Goal: Information Seeking & Learning: Learn about a topic

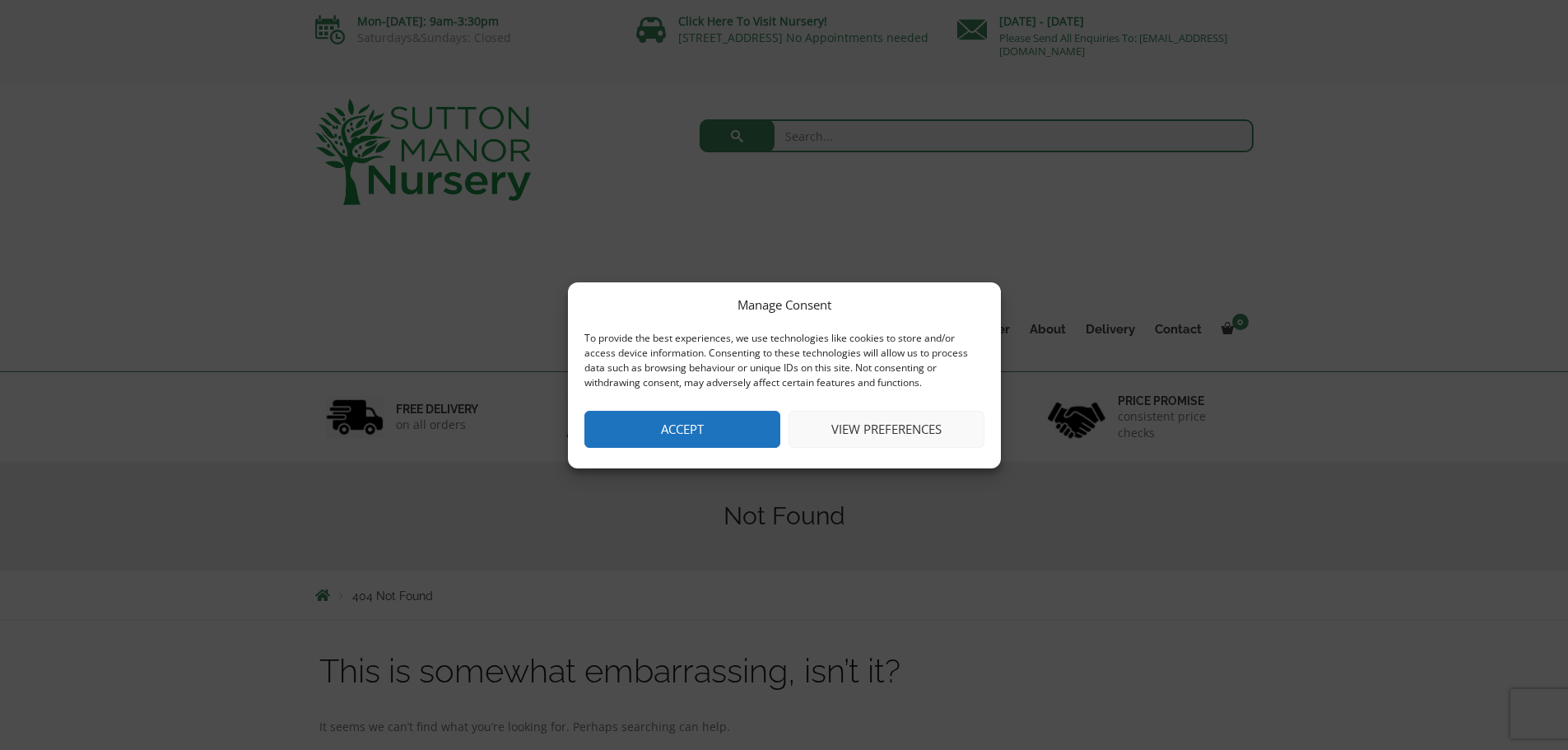
click at [701, 435] on button "Accept" at bounding box center [682, 429] width 196 height 37
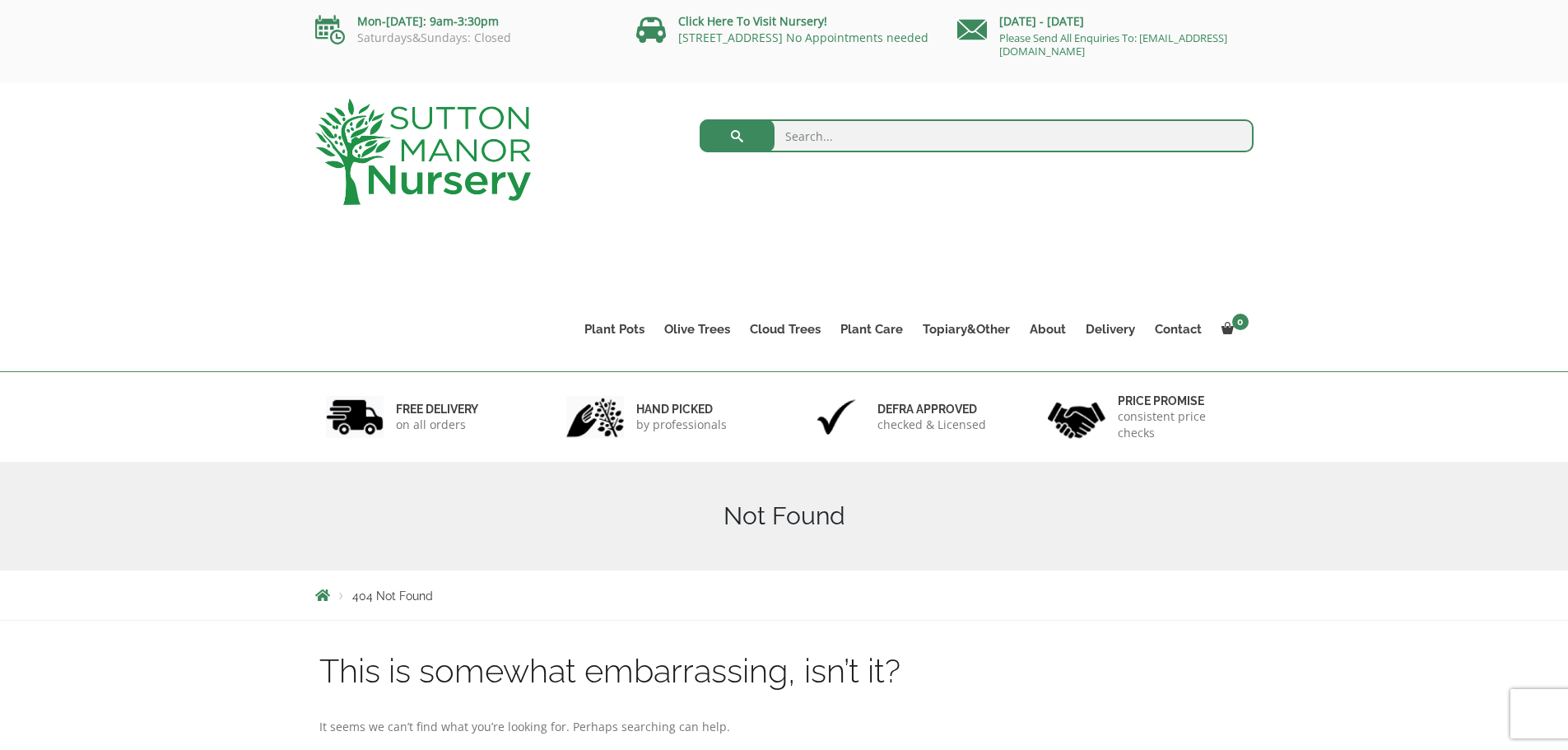
click at [813, 127] on input "search" at bounding box center [977, 136] width 554 height 33
type input "bay"
click at [700, 120] on button "submit" at bounding box center [737, 136] width 75 height 33
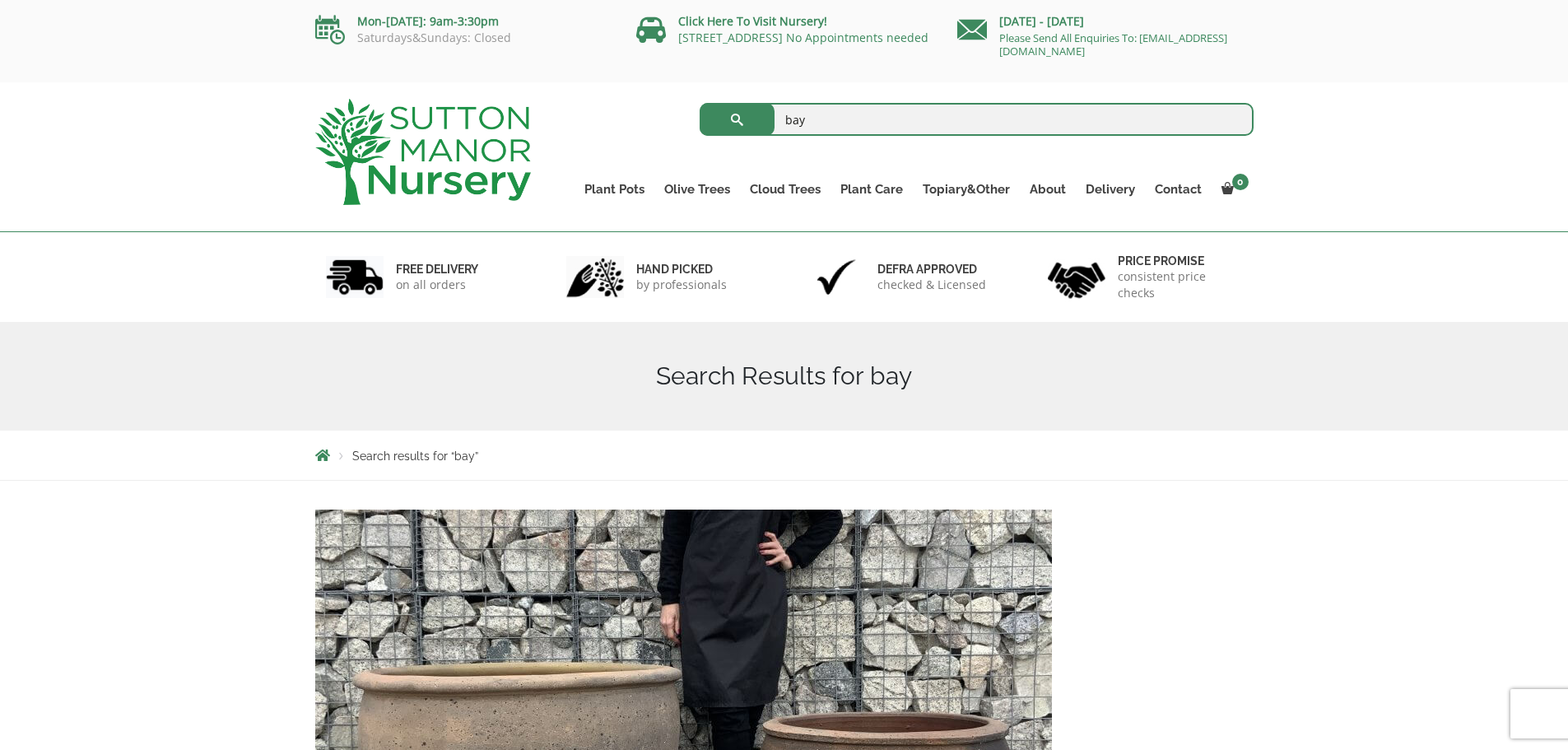
click at [861, 111] on input "bay" at bounding box center [977, 120] width 554 height 33
type input "bay tree"
click at [700, 103] on button "submit" at bounding box center [737, 120] width 75 height 33
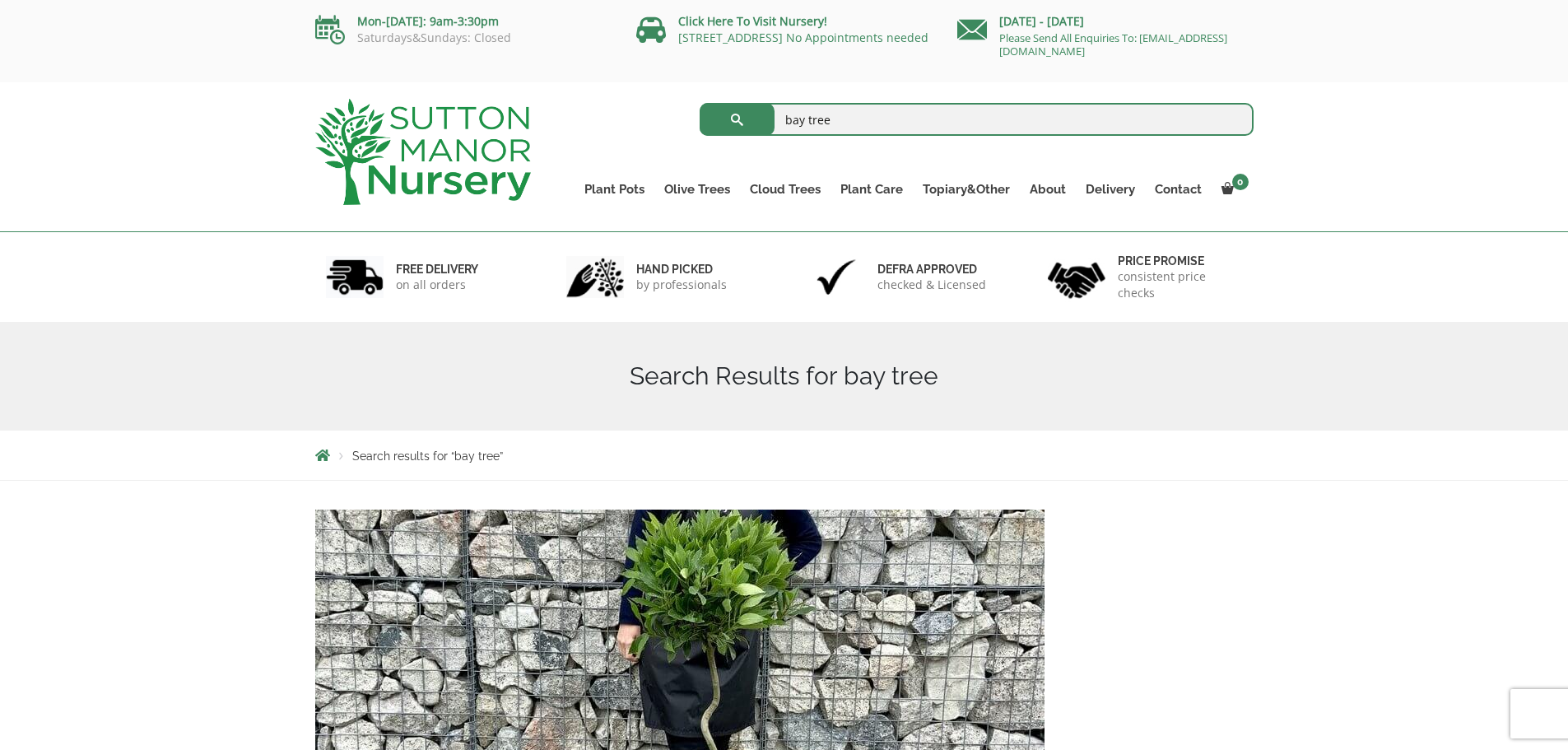
click at [867, 117] on input "bay tree" at bounding box center [977, 120] width 554 height 33
type input "bay tree plaited"
click at [700, 103] on button "submit" at bounding box center [737, 120] width 75 height 33
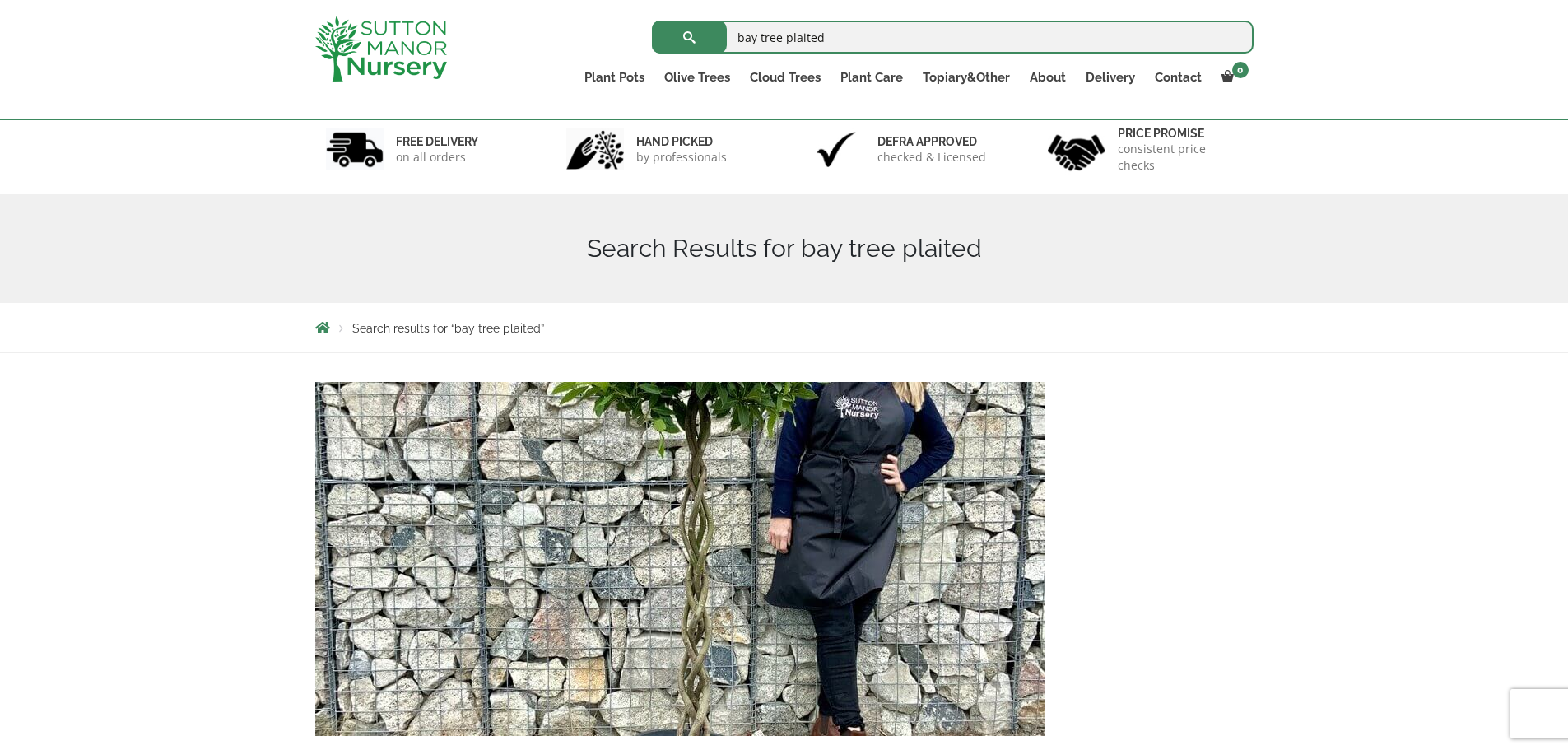
scroll to position [96, 0]
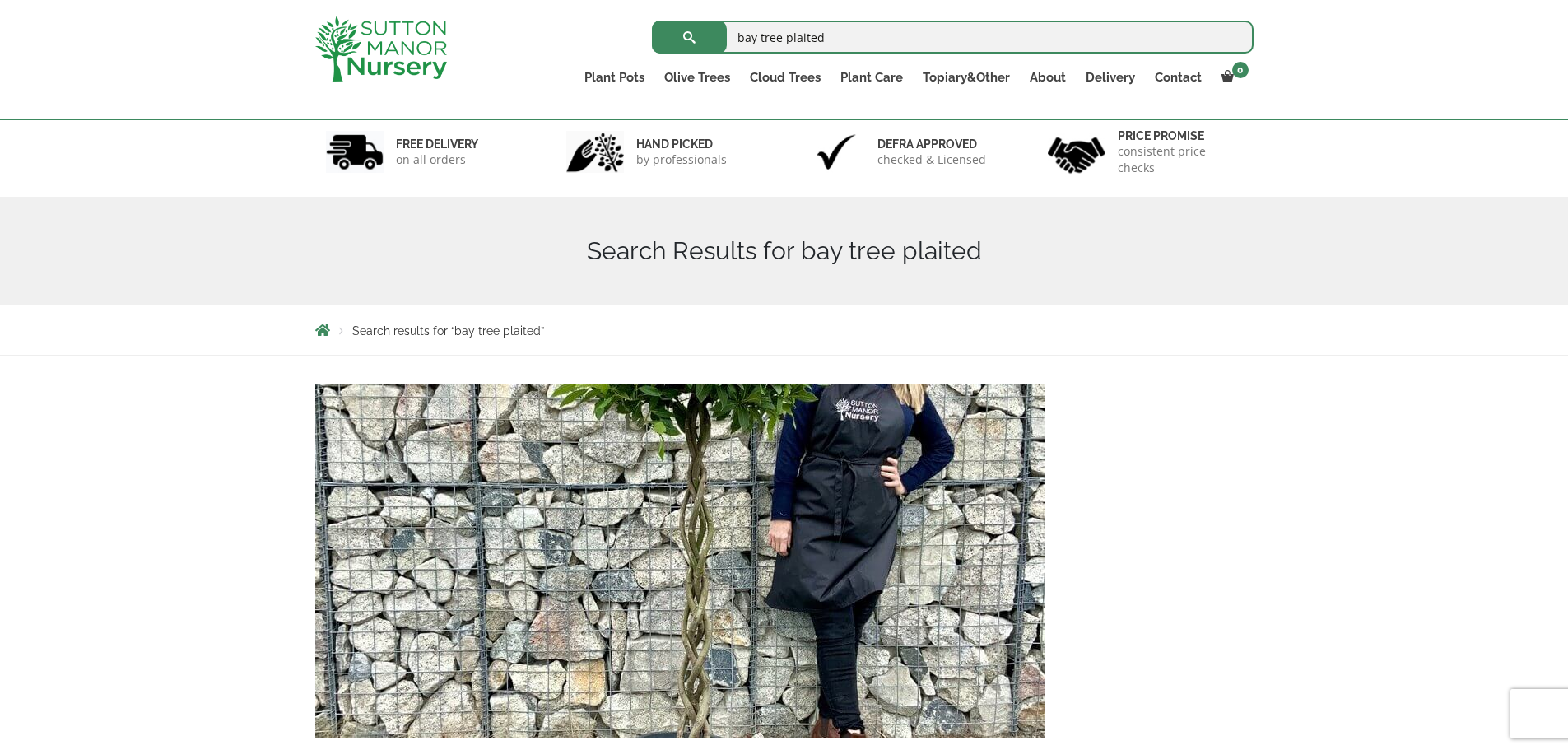
click at [791, 41] on input "bay tree plaited" at bounding box center [953, 37] width 602 height 33
click at [791, 40] on input "bay tree plaited" at bounding box center [953, 37] width 602 height 33
paste input "Bay Tree (Laurus Nobilis) Plaited Stem (1.30-1.40 M)"
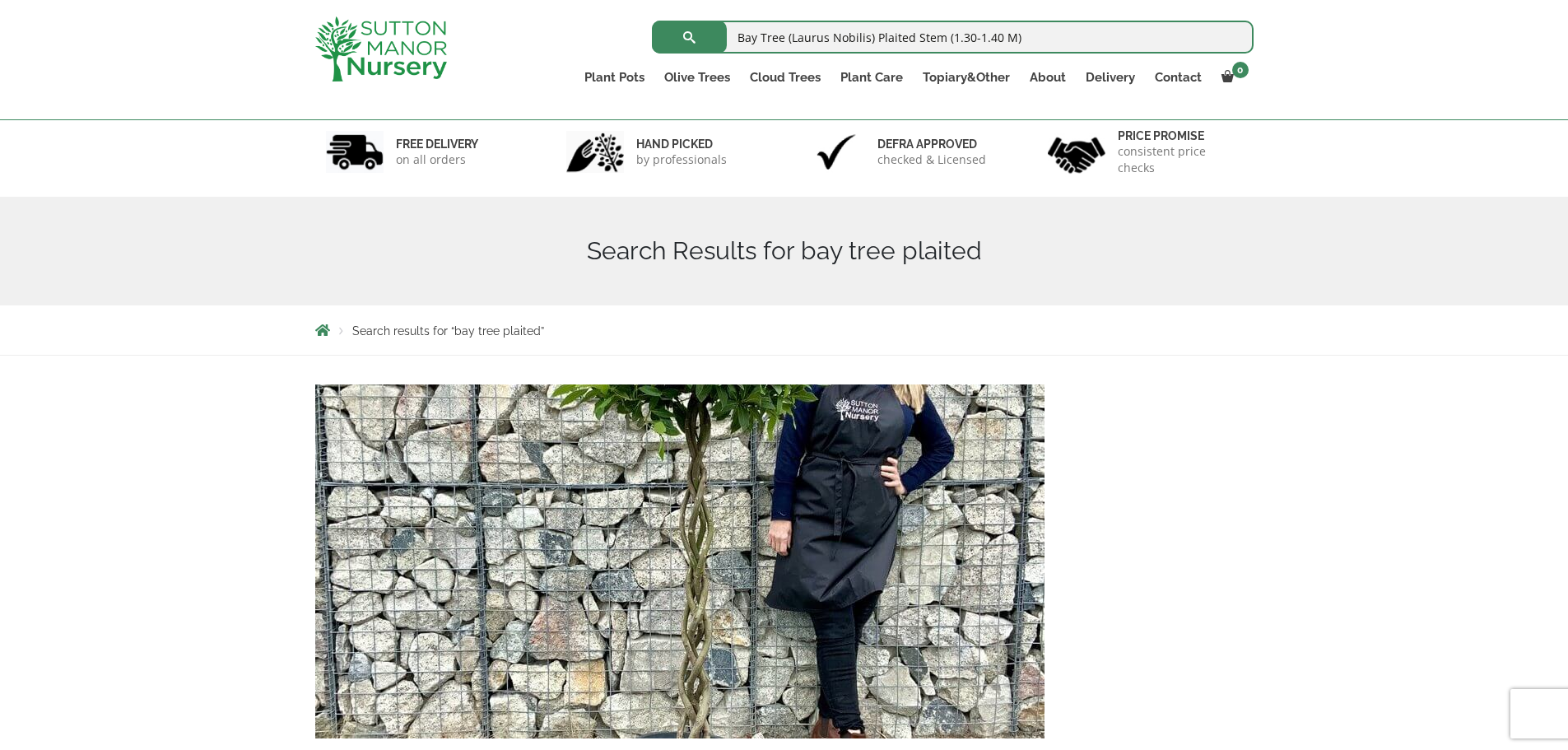
type input "Bay Tree (Laurus Nobilis) Plaited Stem (1.30-1.40 M)"
click at [652, 21] on button "submit" at bounding box center [689, 37] width 75 height 33
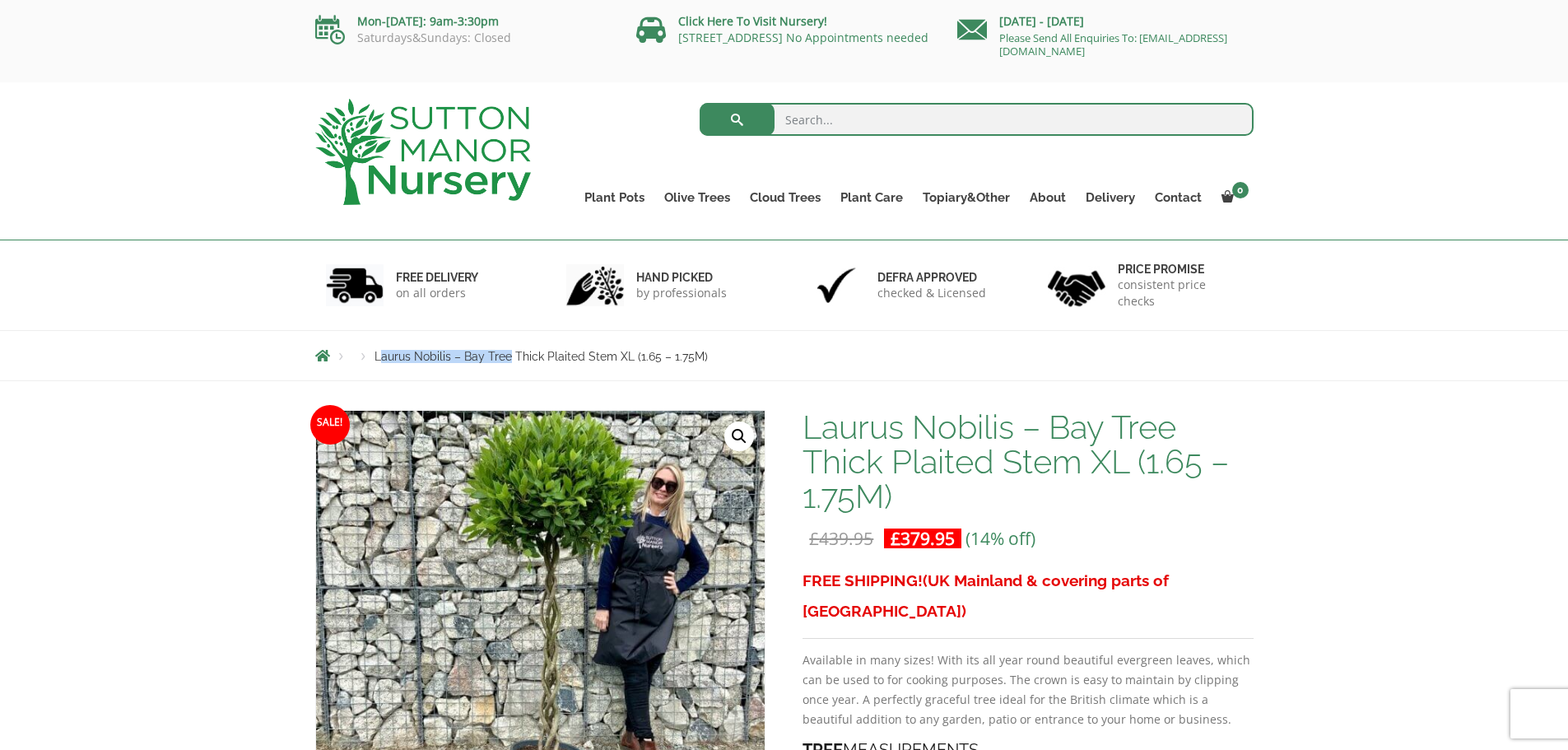
drag, startPoint x: 378, startPoint y: 356, endPoint x: 507, endPoint y: 353, distance: 129.0
click at [507, 353] on span "Laurus Nobilis – Bay Tree Thick Plaited Stem XL (1.65 – 1.75M)" at bounding box center [540, 356] width 333 height 13
copy span "aurus Nobilis – Bay Tree"
click at [872, 115] on input "search" at bounding box center [977, 120] width 554 height 33
paste input "aurus Nobilis – Bay Tree"
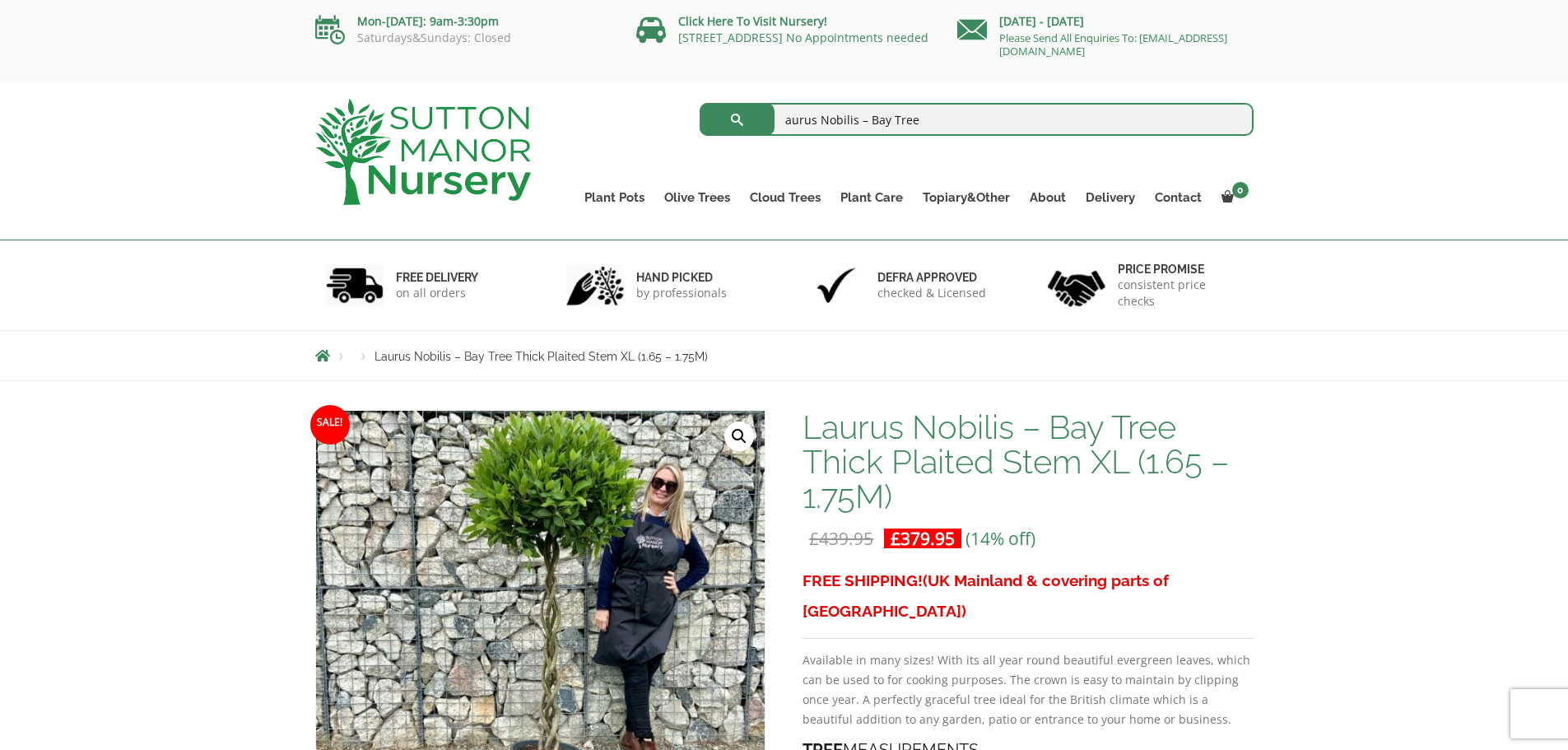
type input "aurus Nobilis – Bay Tree"
click at [700, 103] on button "submit" at bounding box center [737, 120] width 75 height 33
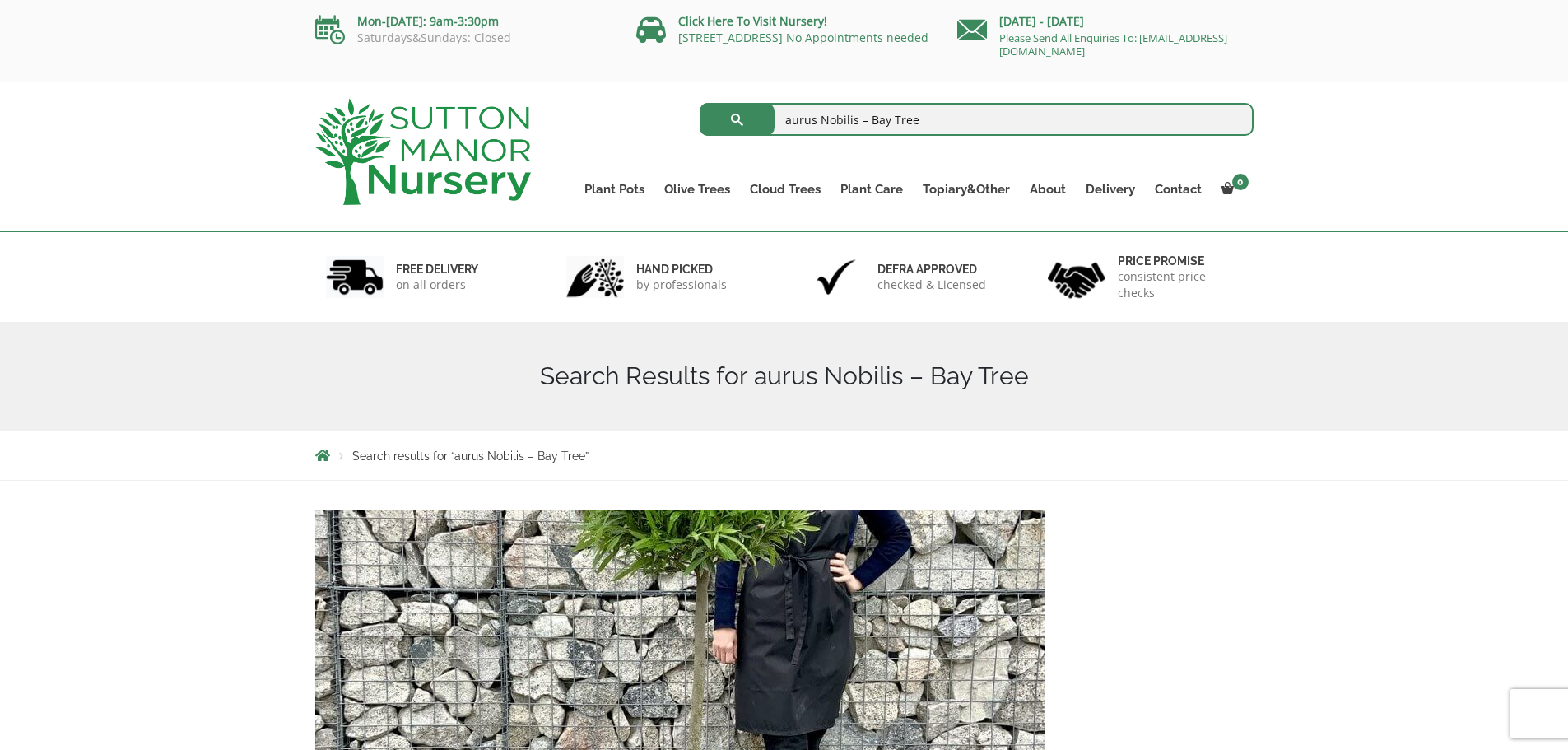
click at [785, 115] on input "aurus Nobilis – Bay Tree" at bounding box center [977, 120] width 554 height 33
type input "laurus Nobilis – Bay Tree"
click at [700, 103] on button "submit" at bounding box center [737, 120] width 75 height 33
drag, startPoint x: 871, startPoint y: 118, endPoint x: 627, endPoint y: 115, distance: 244.0
click at [634, 115] on div "laurus Nobilis – Bay Tree Search for:" at bounding box center [904, 120] width 698 height 41
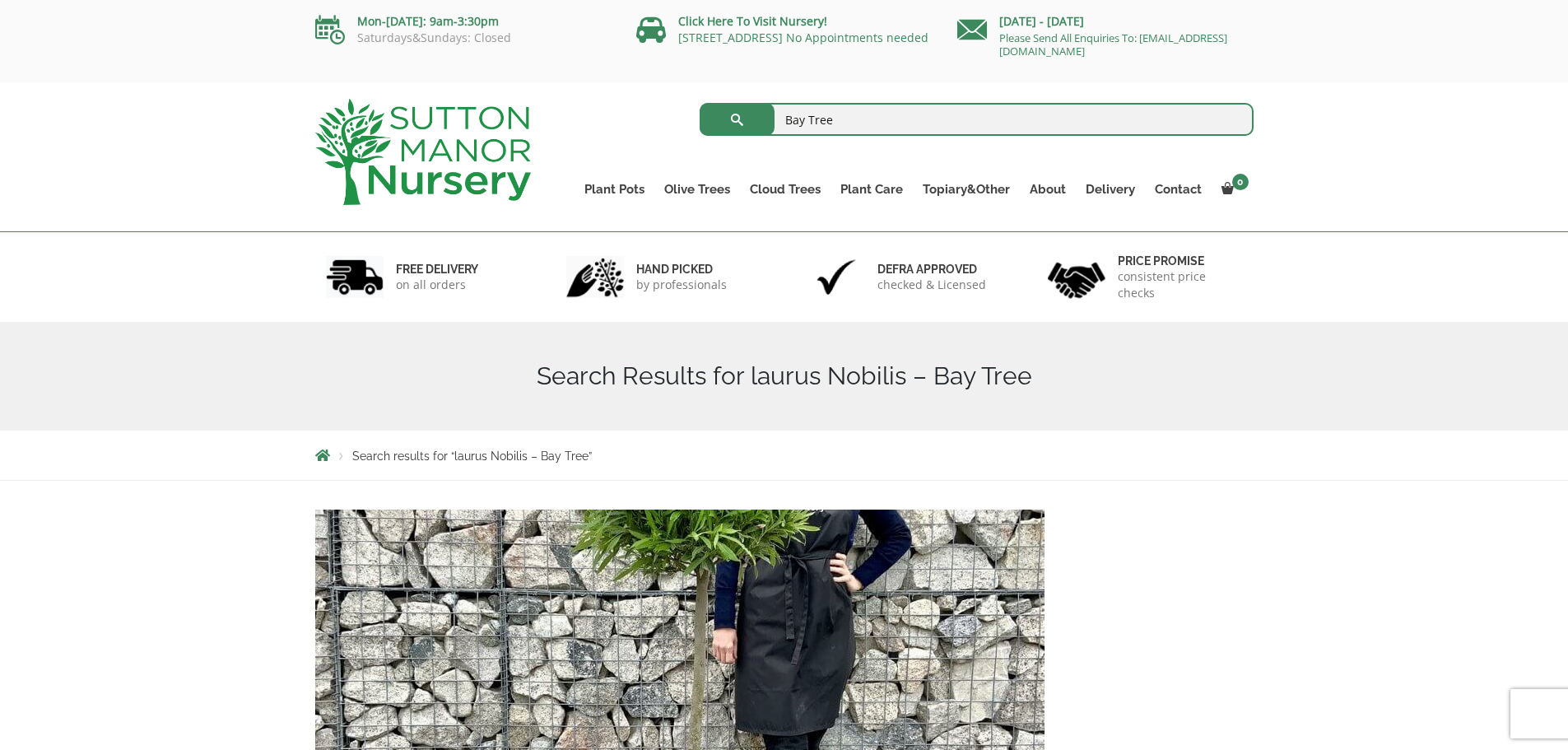
type input "Bay Tree"
click at [700, 103] on button "submit" at bounding box center [737, 120] width 75 height 33
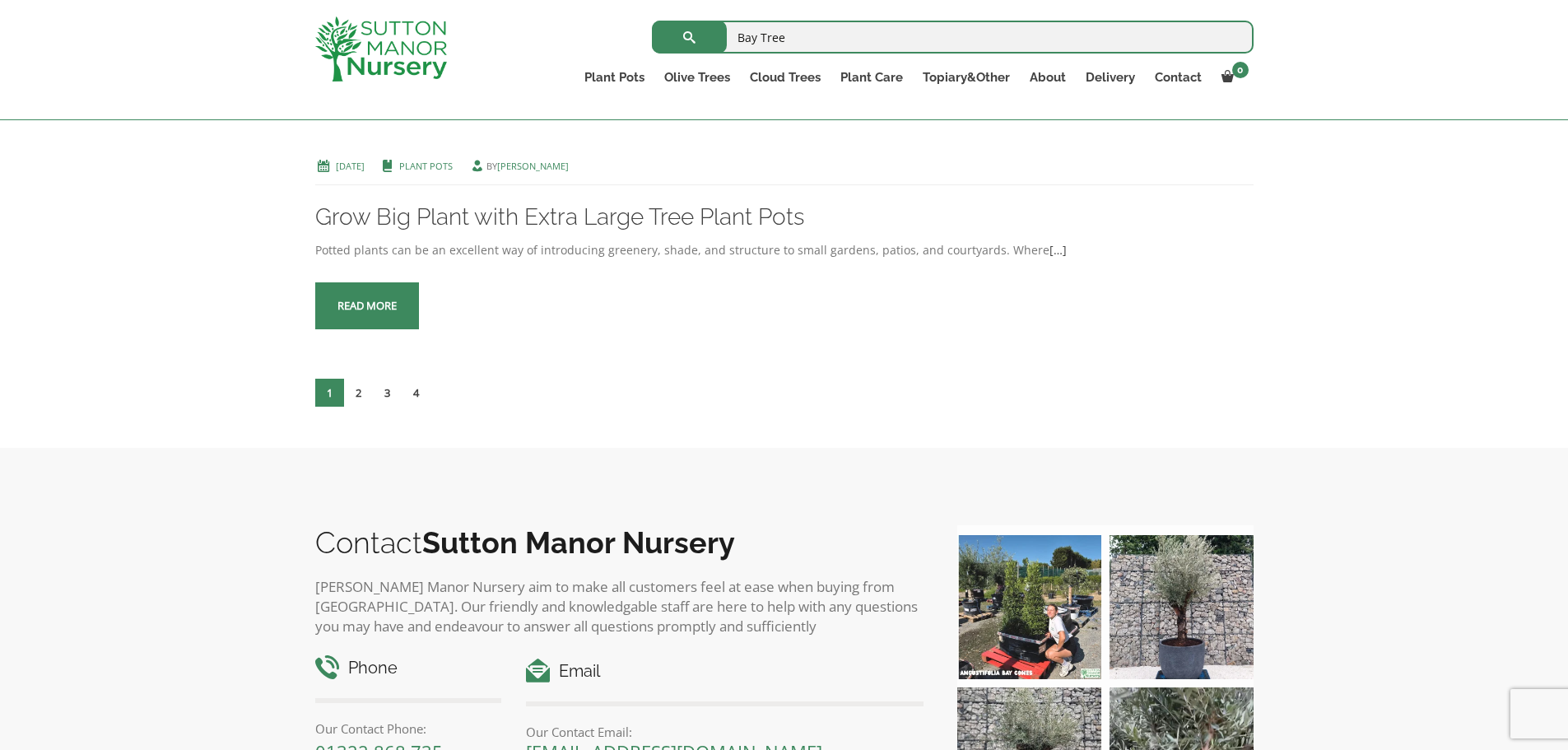
scroll to position [7063, 0]
click at [354, 388] on link "2" at bounding box center [358, 391] width 28 height 28
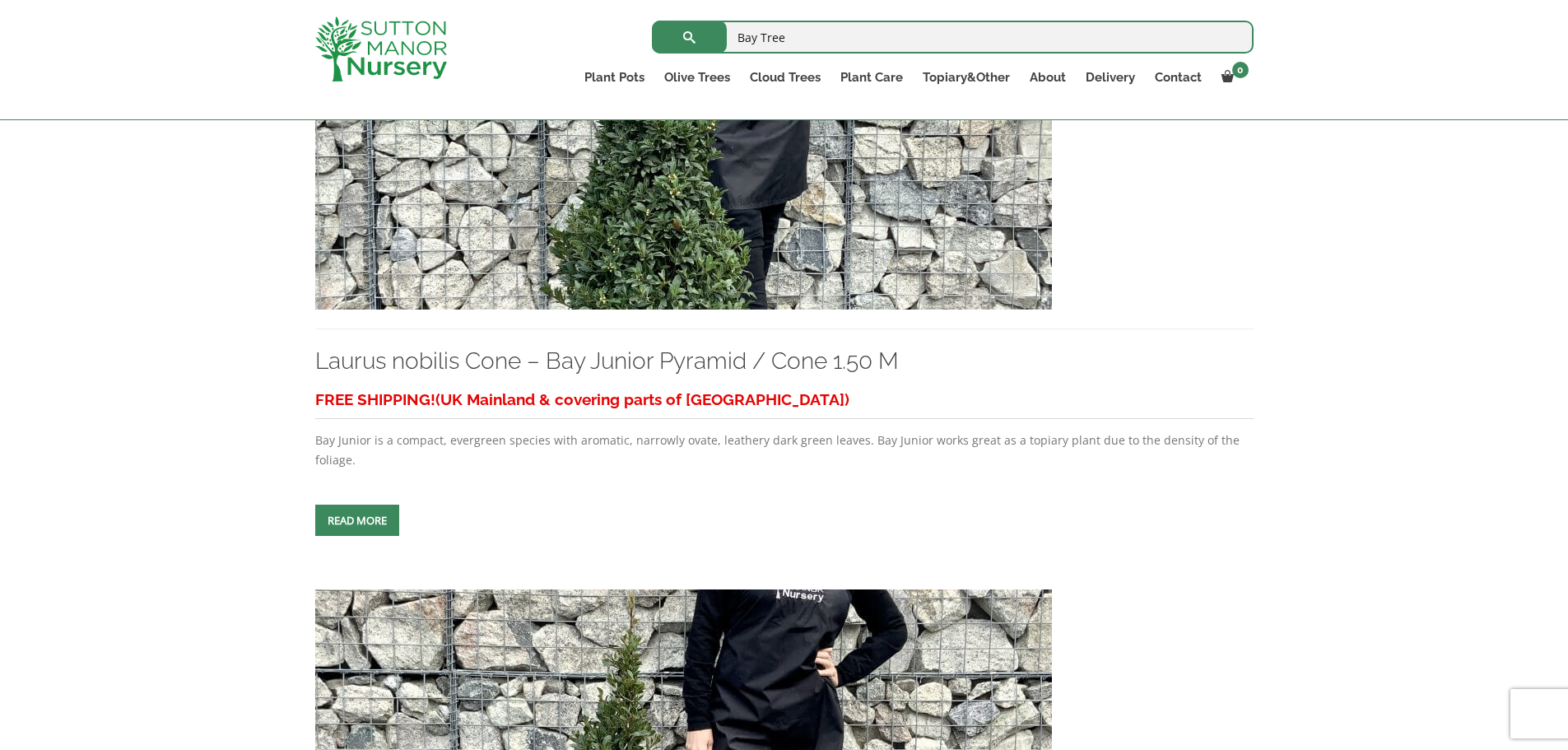
scroll to position [1309, 0]
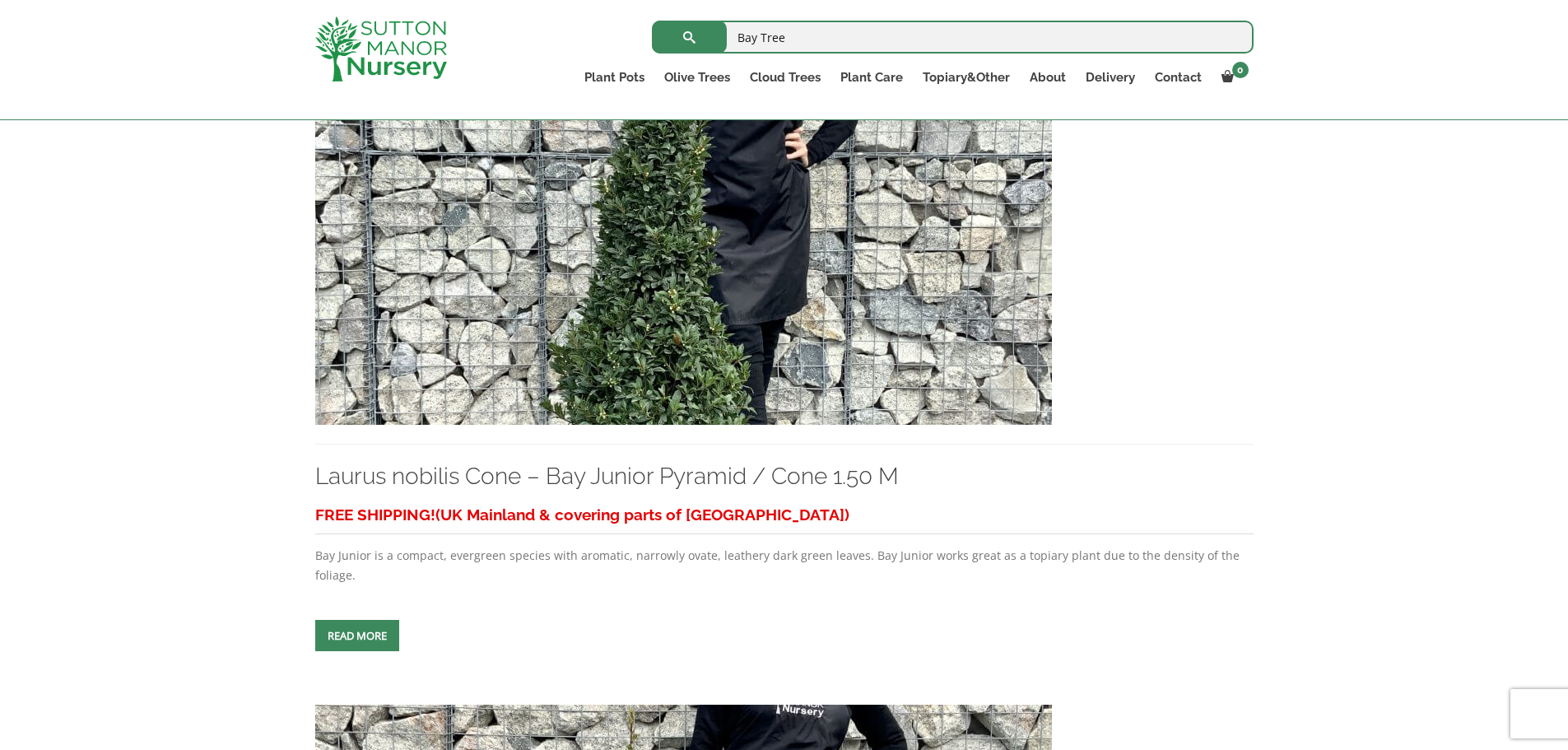
click at [0, 0] on link "Bay Trees (Laurus Nobilis)" at bounding box center [0, 0] width 0 height 0
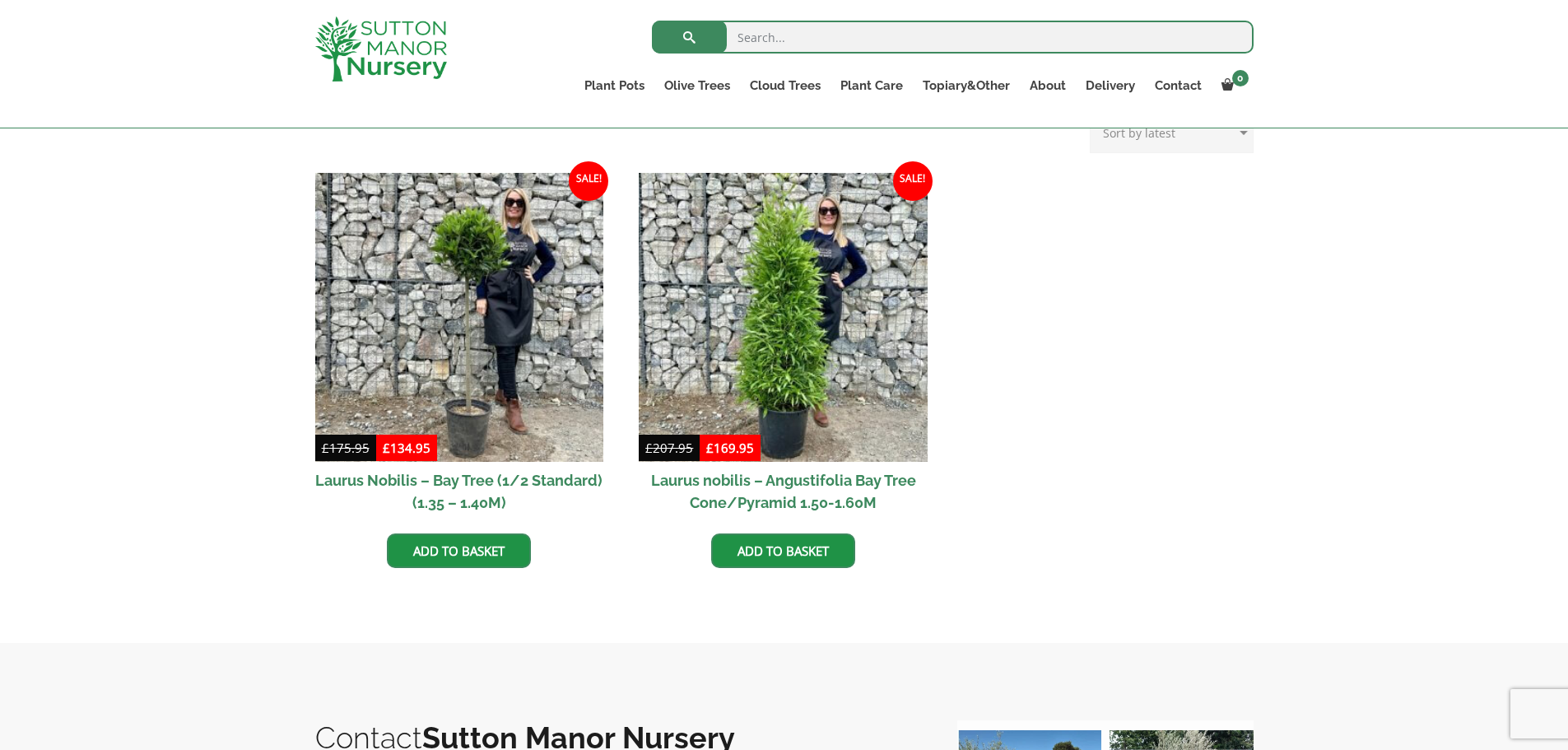
scroll to position [391, 0]
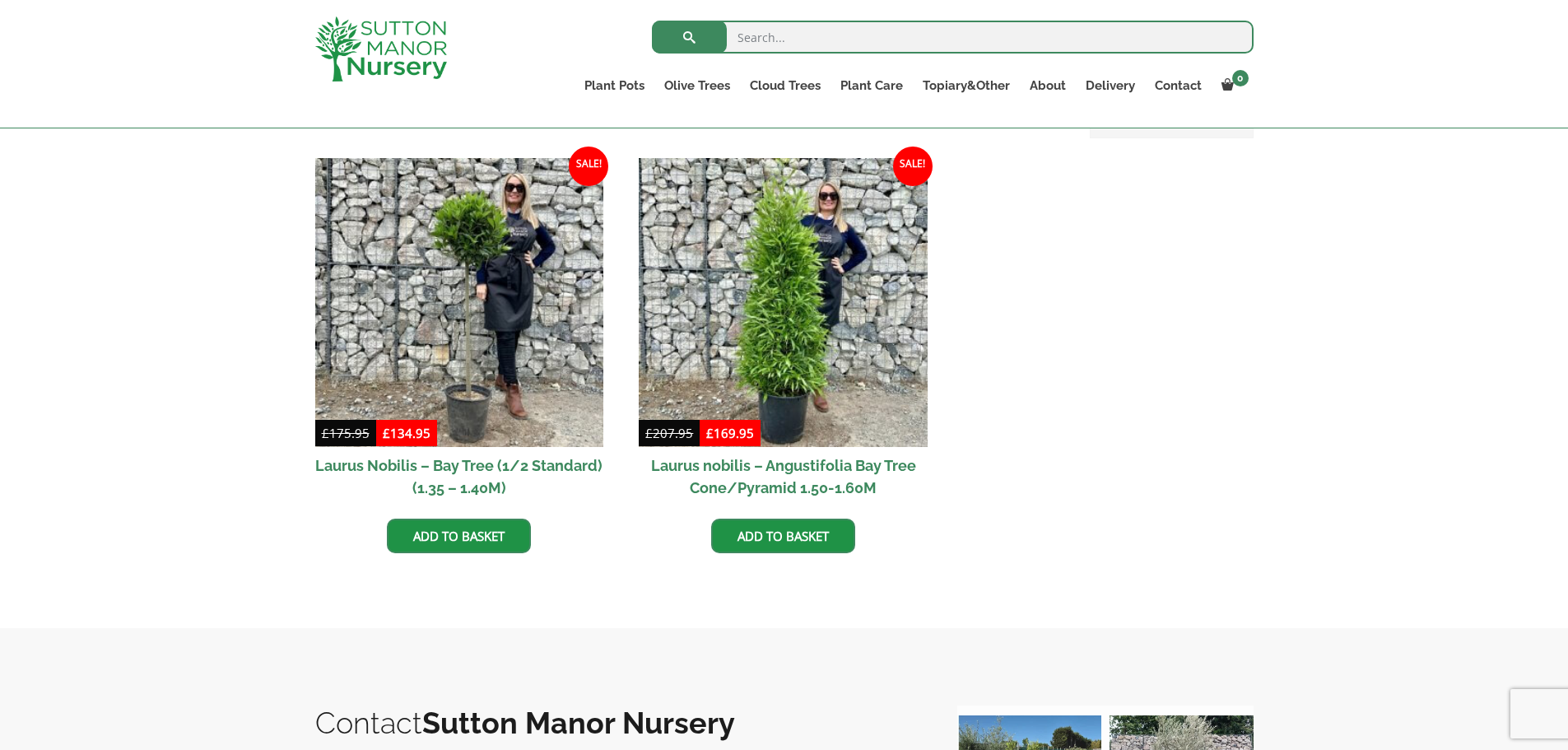
click at [804, 463] on h2 "Laurus nobilis – Angustifolia Bay Tree Cone/Pyramid 1.50-1.60M" at bounding box center [783, 476] width 289 height 59
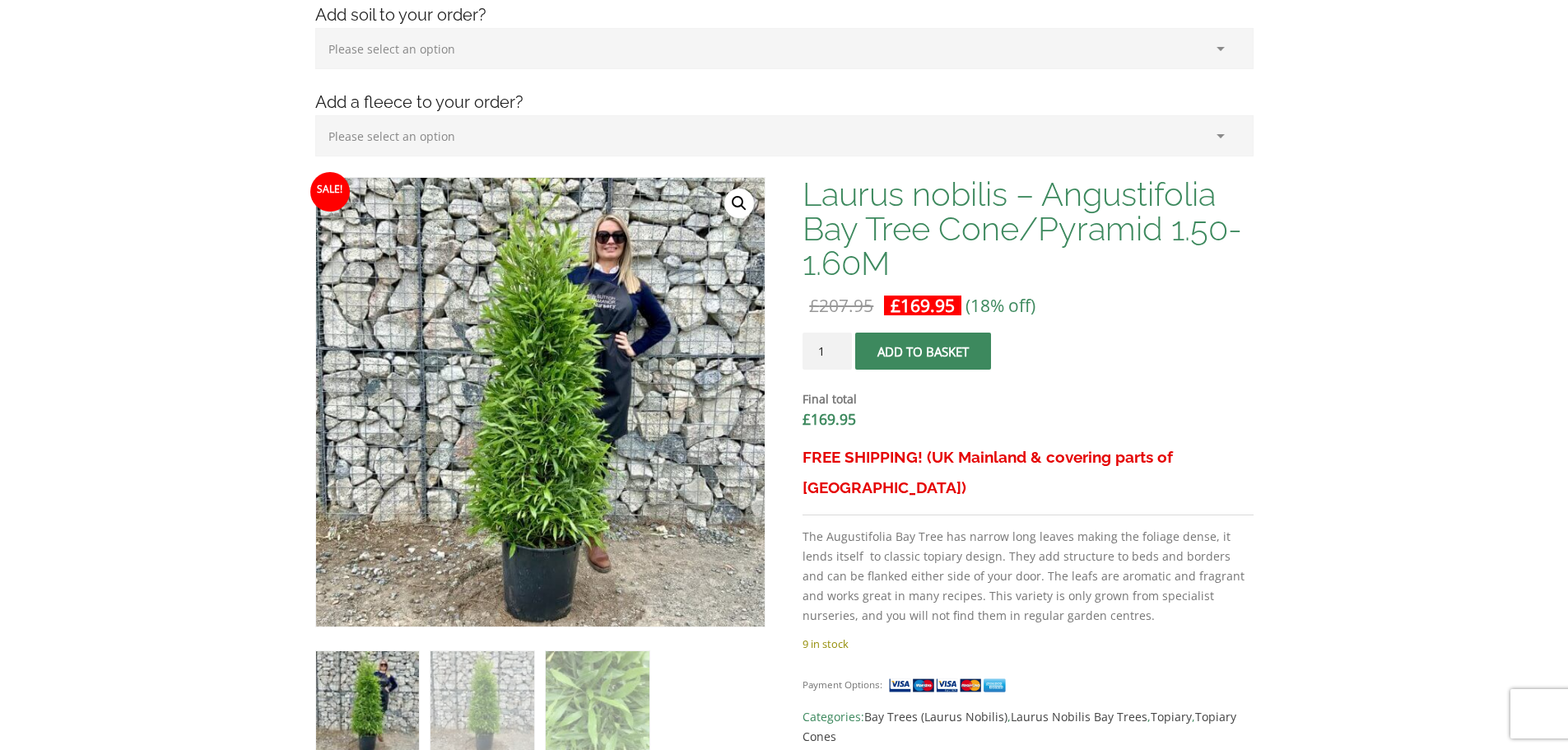
scroll to position [432, 0]
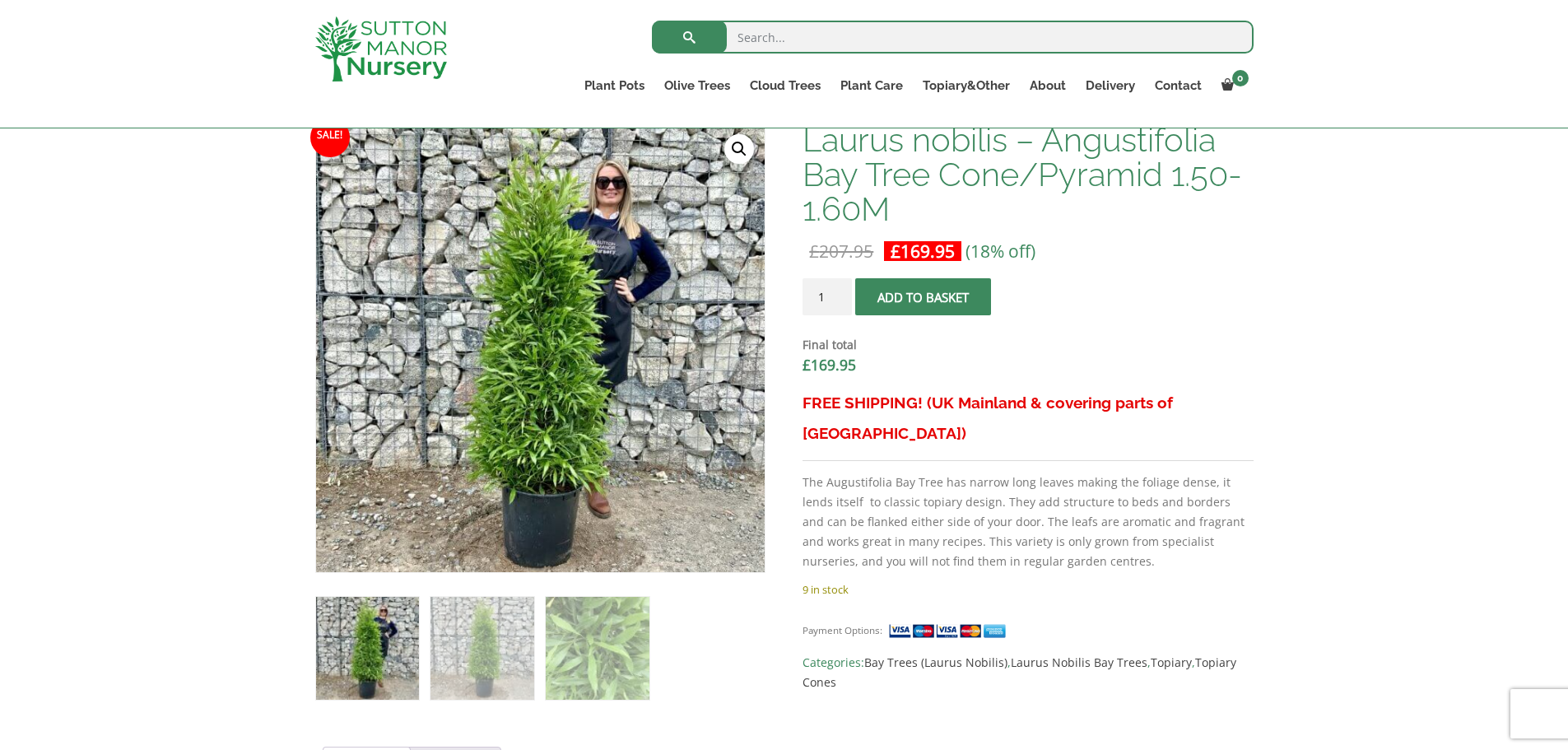
click at [1180, 268] on div "Laurus nobilis – Angustifolia Bay Tree Cone/Pyramid 1.50-1.60M £ 207.95 Origina…" at bounding box center [1028, 408] width 450 height 570
click at [1127, 356] on dd "£ 169.95" at bounding box center [1028, 365] width 450 height 22
click at [681, 80] on link "Olive Trees" at bounding box center [696, 85] width 85 height 23
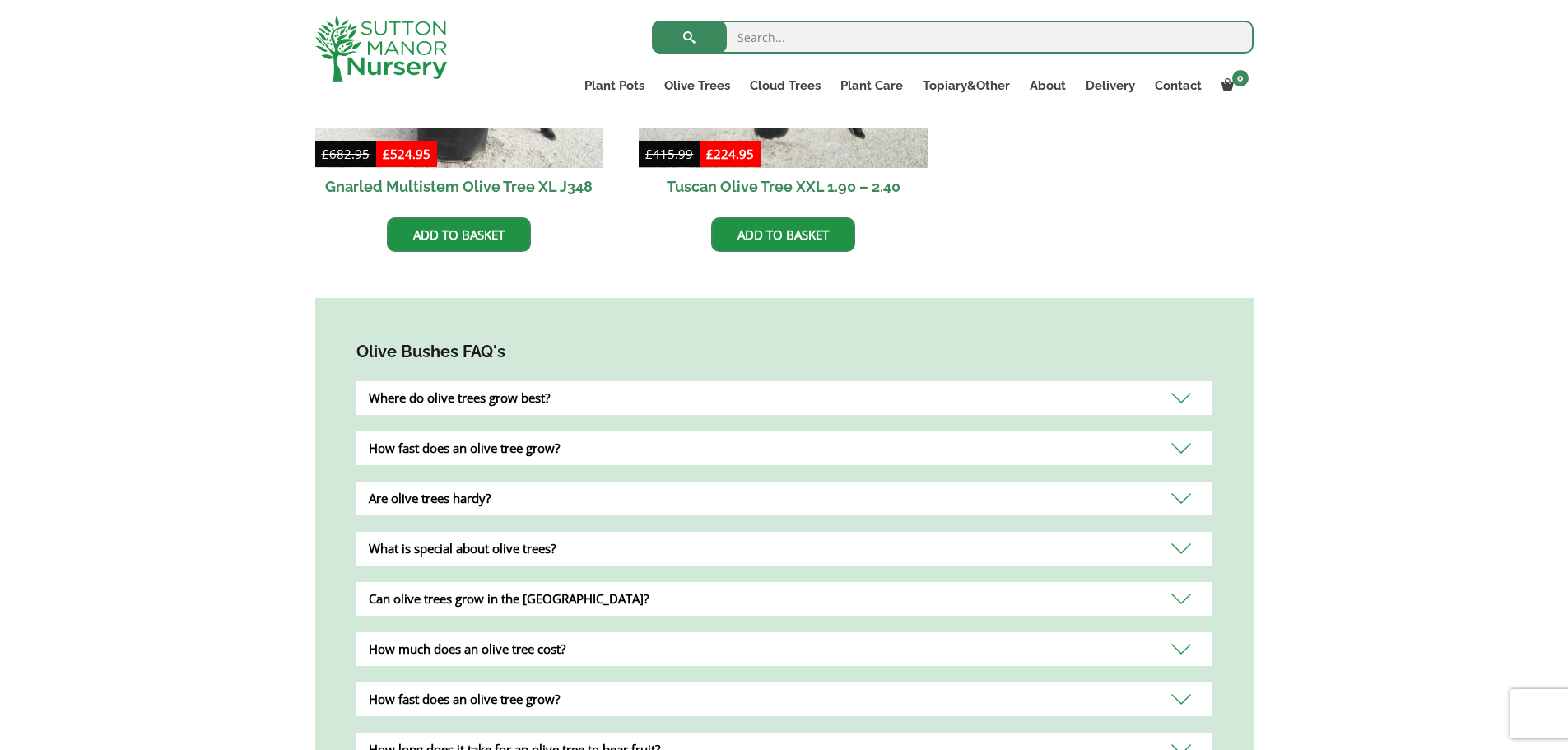
scroll to position [1359, 0]
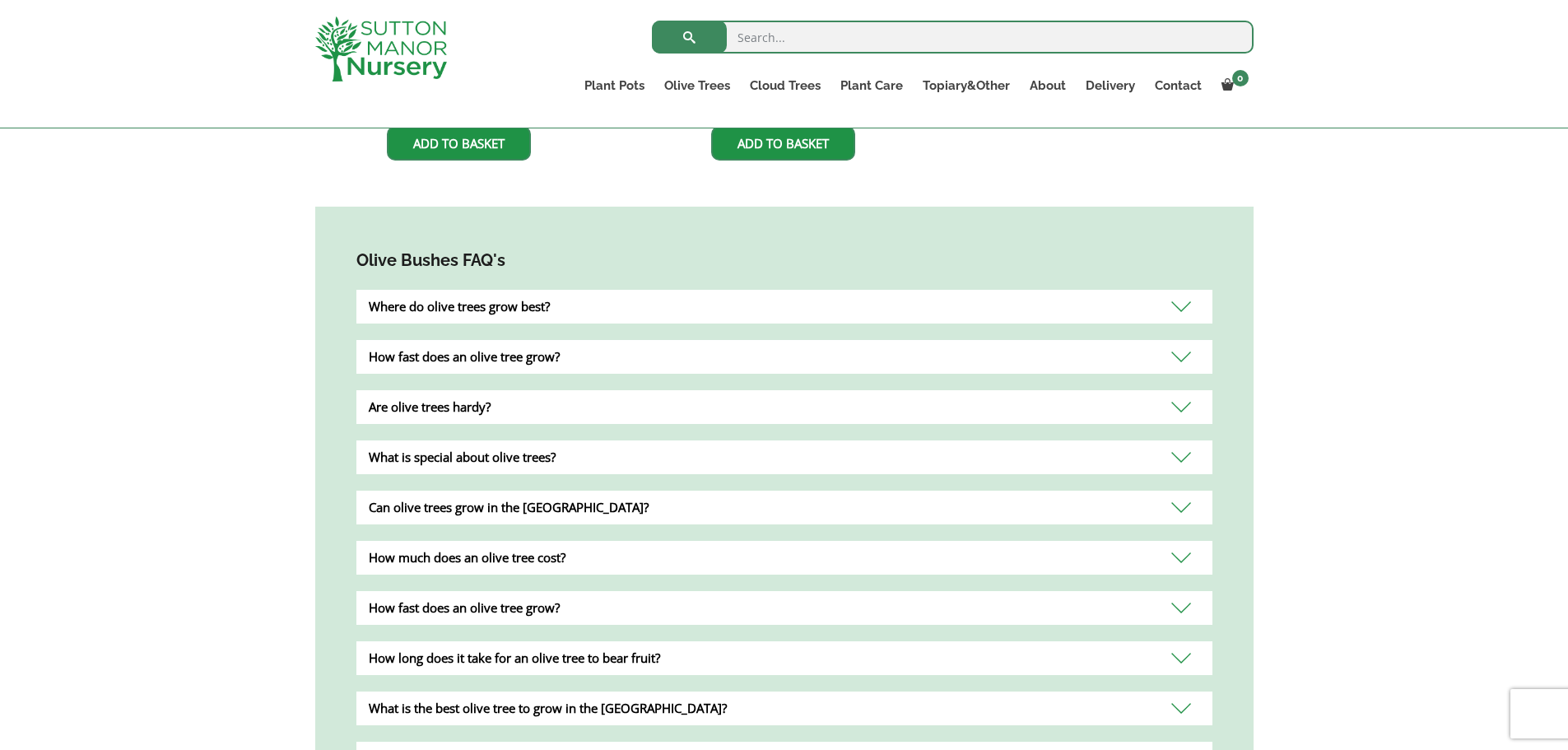
click at [1167, 392] on div "Are olive trees hardy?" at bounding box center [784, 406] width 856 height 34
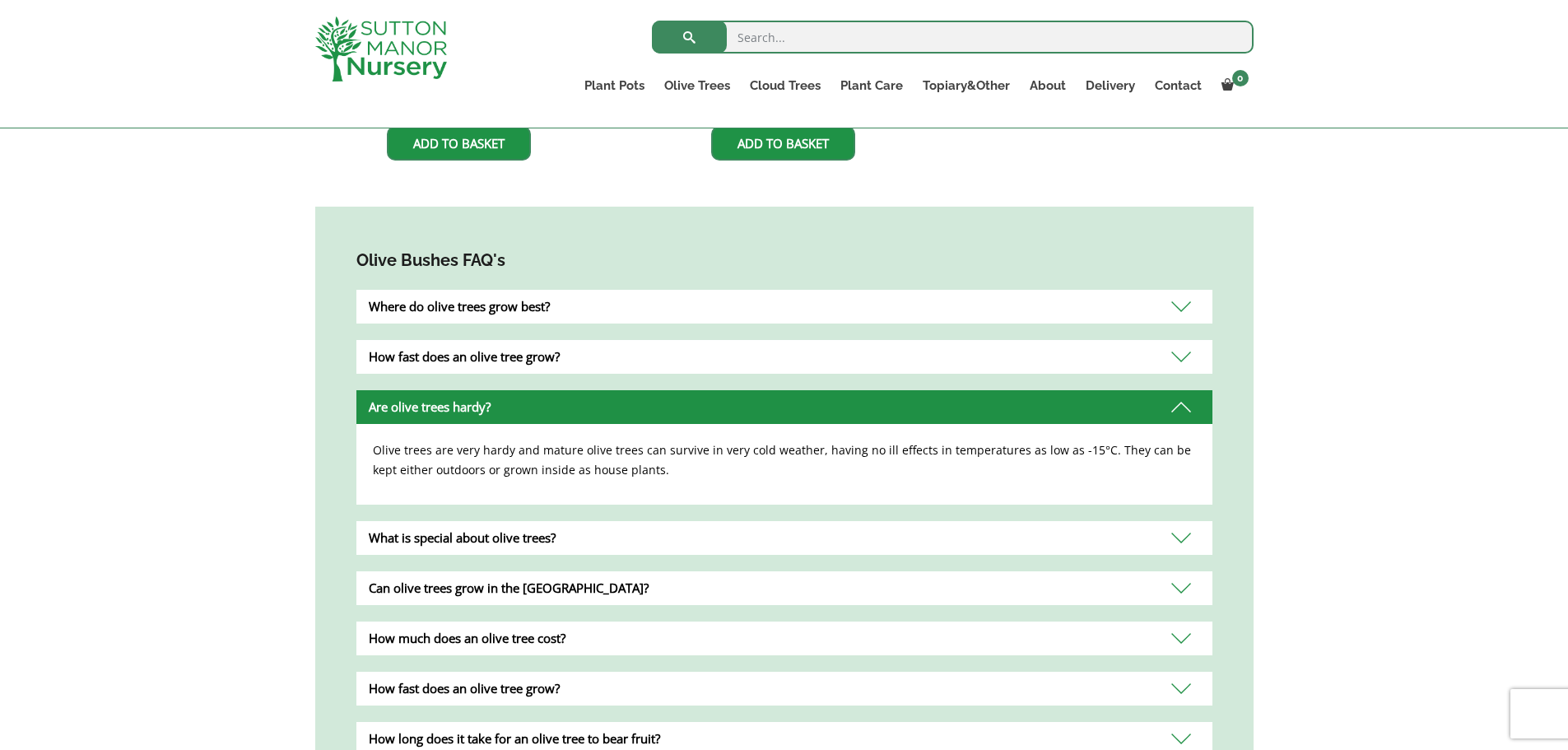
click at [1162, 391] on div "Are olive trees hardy?" at bounding box center [784, 406] width 856 height 34
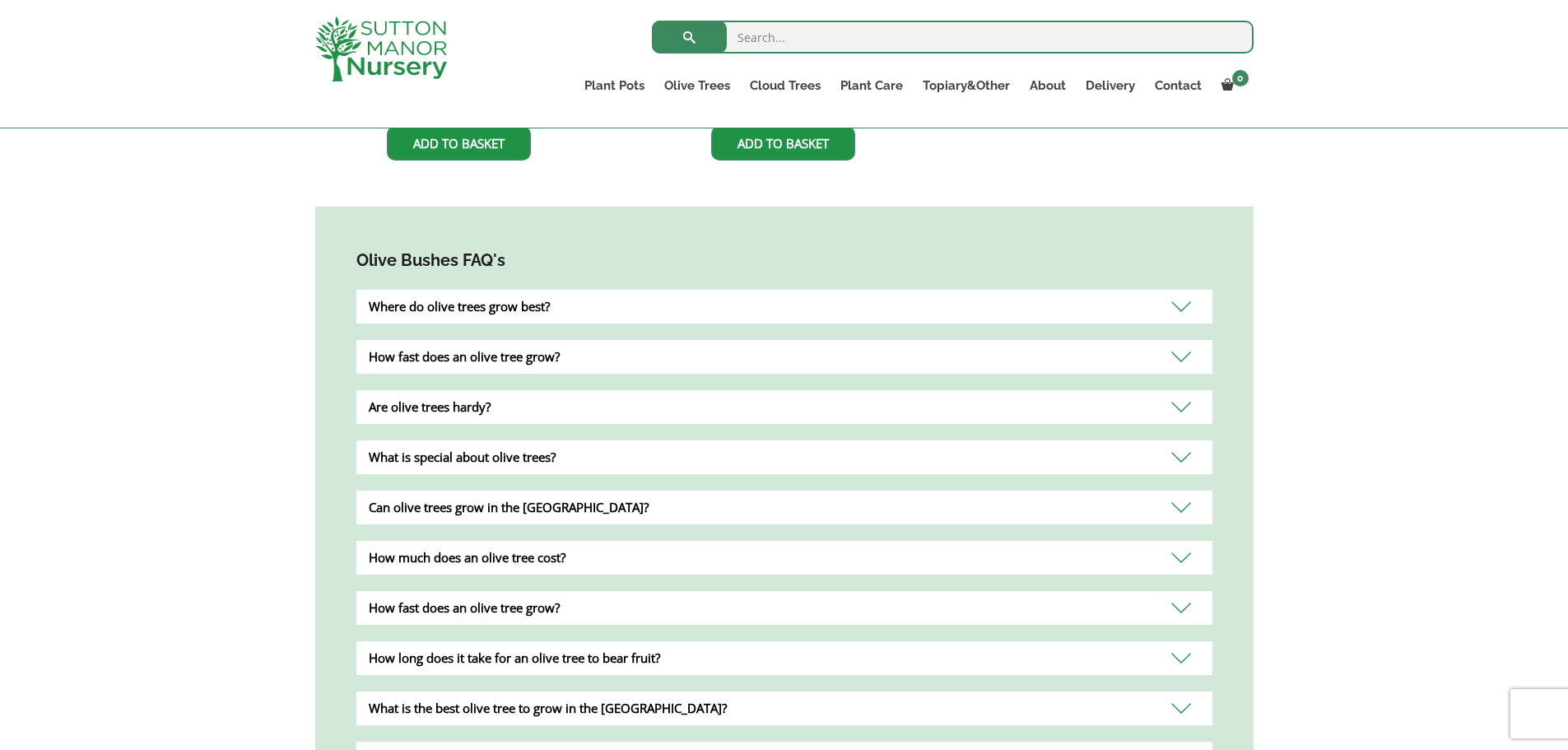
click at [1177, 441] on div "What is special about olive trees?" at bounding box center [784, 457] width 856 height 34
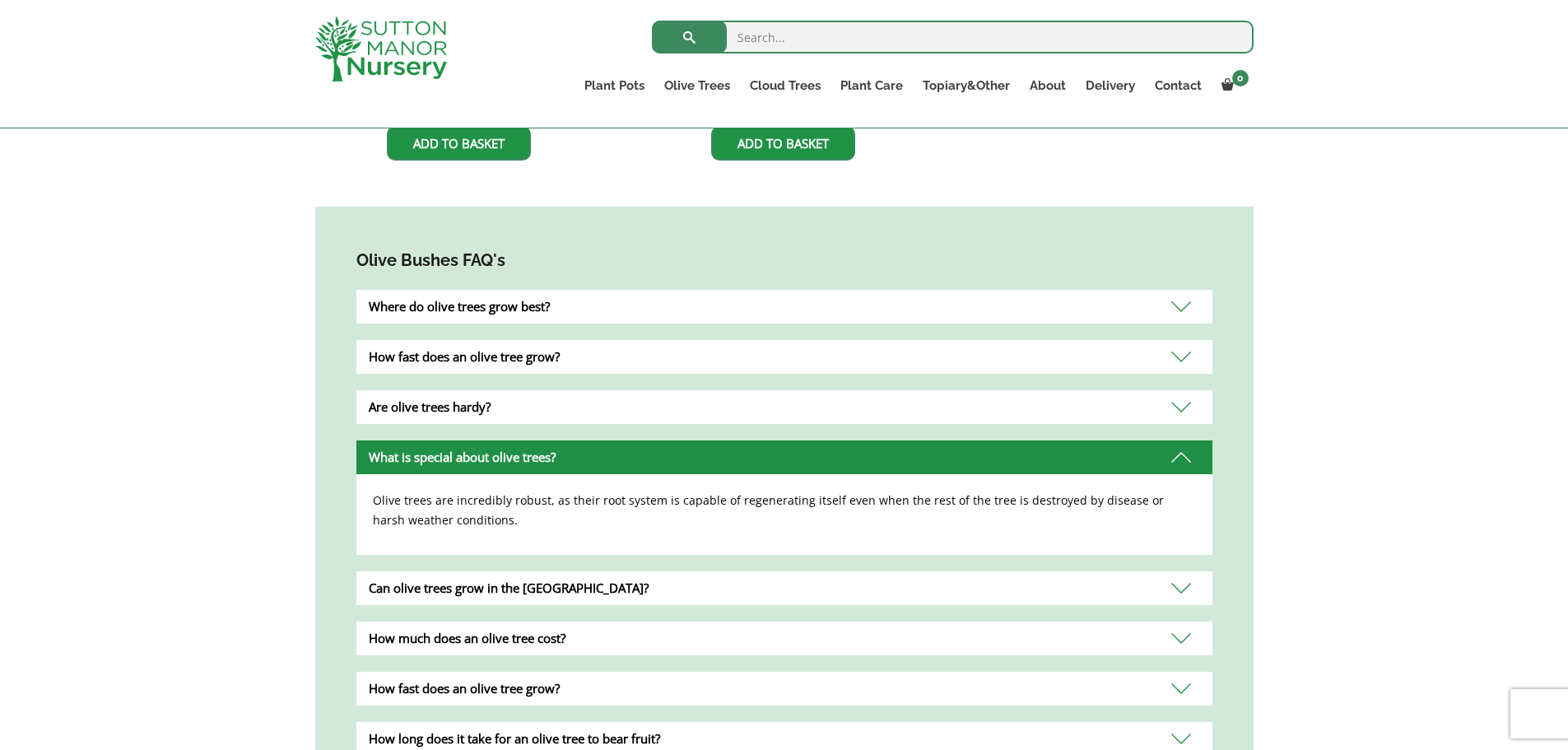
click at [1177, 441] on div "What is special about olive trees?" at bounding box center [784, 457] width 856 height 34
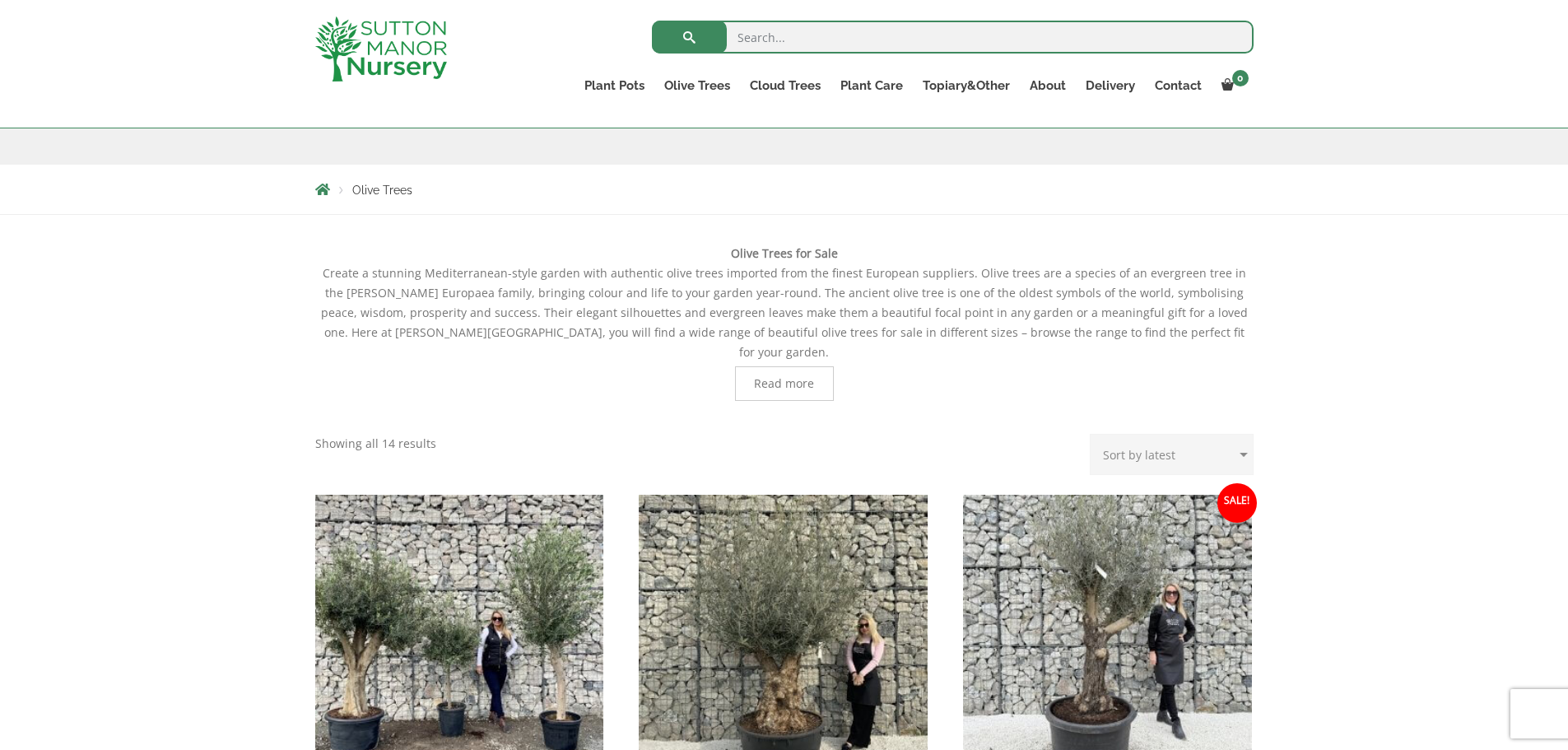
scroll to position [83, 0]
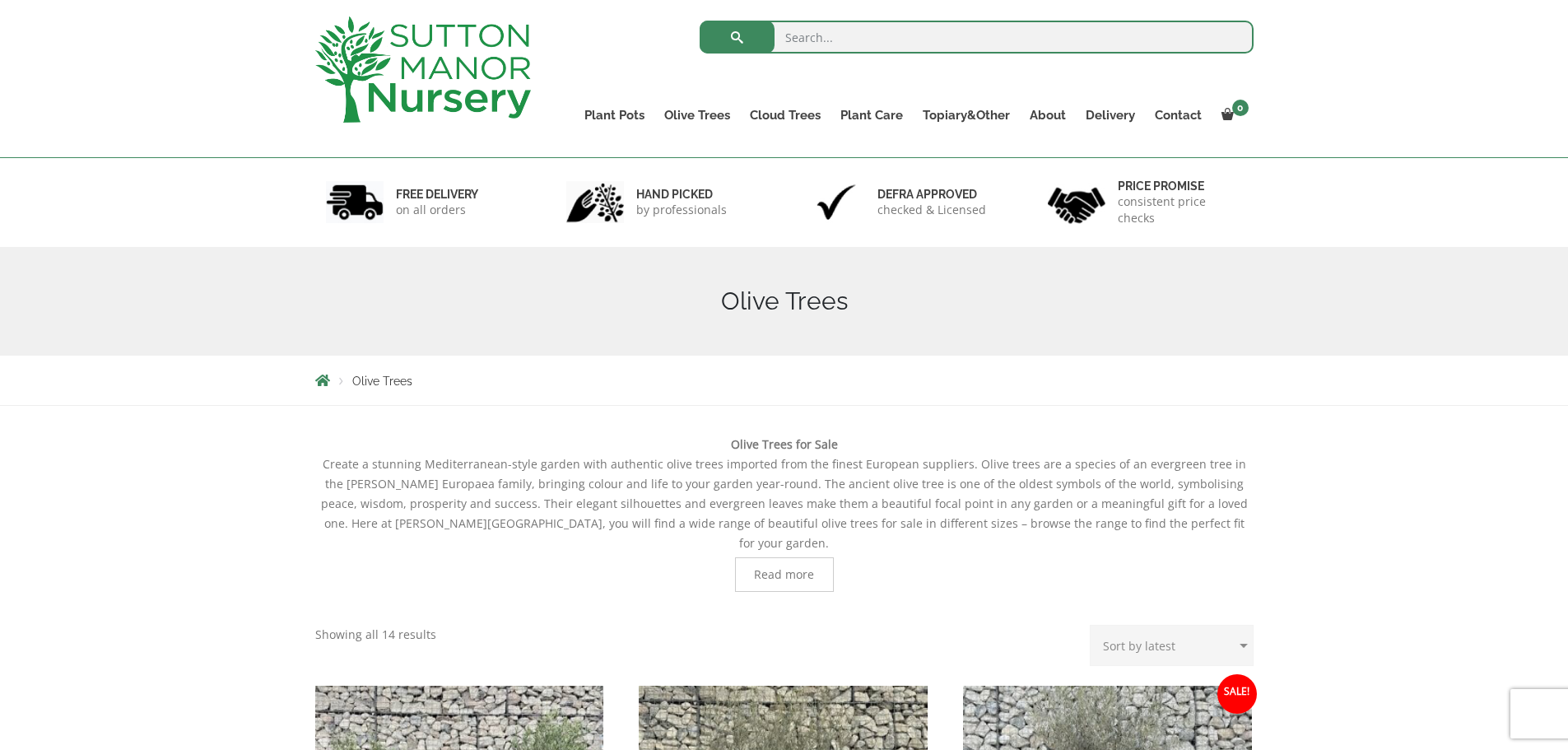
click at [789, 117] on link "Cloud Trees" at bounding box center [785, 115] width 90 height 23
click at [0, 0] on link "Ilex Crenata Cloud Trees" at bounding box center [0, 0] width 0 height 0
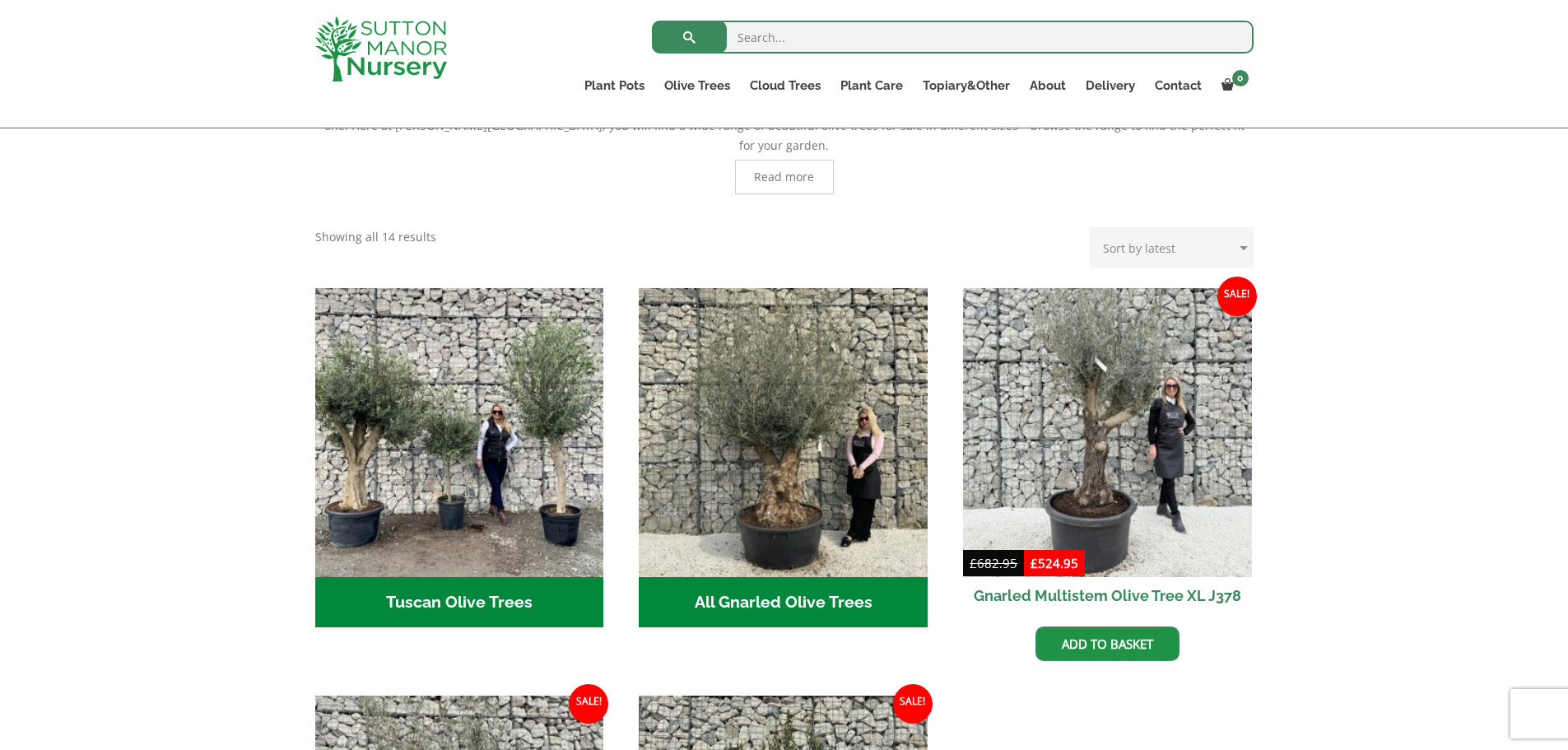
scroll to position [330, 0]
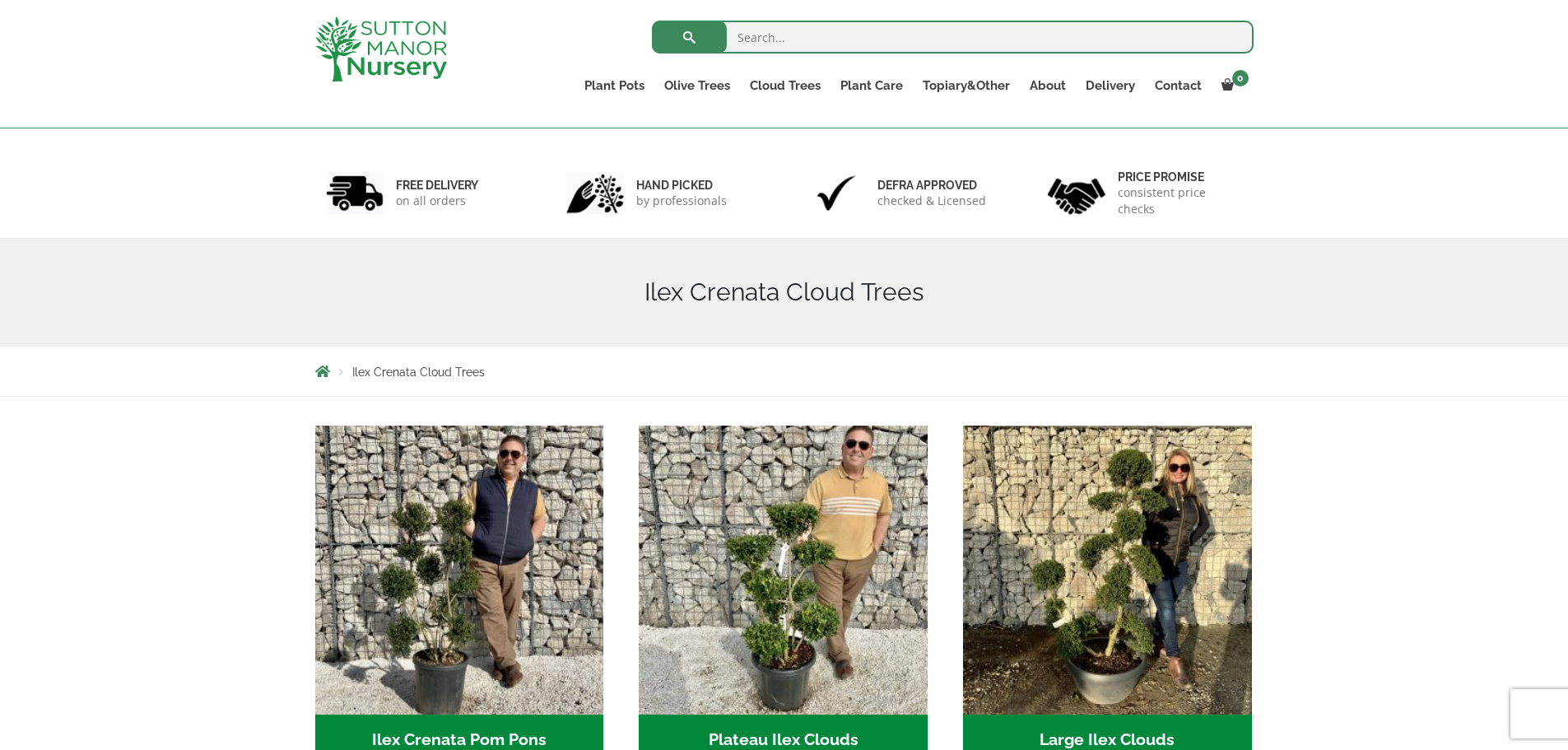
scroll to position [62, 0]
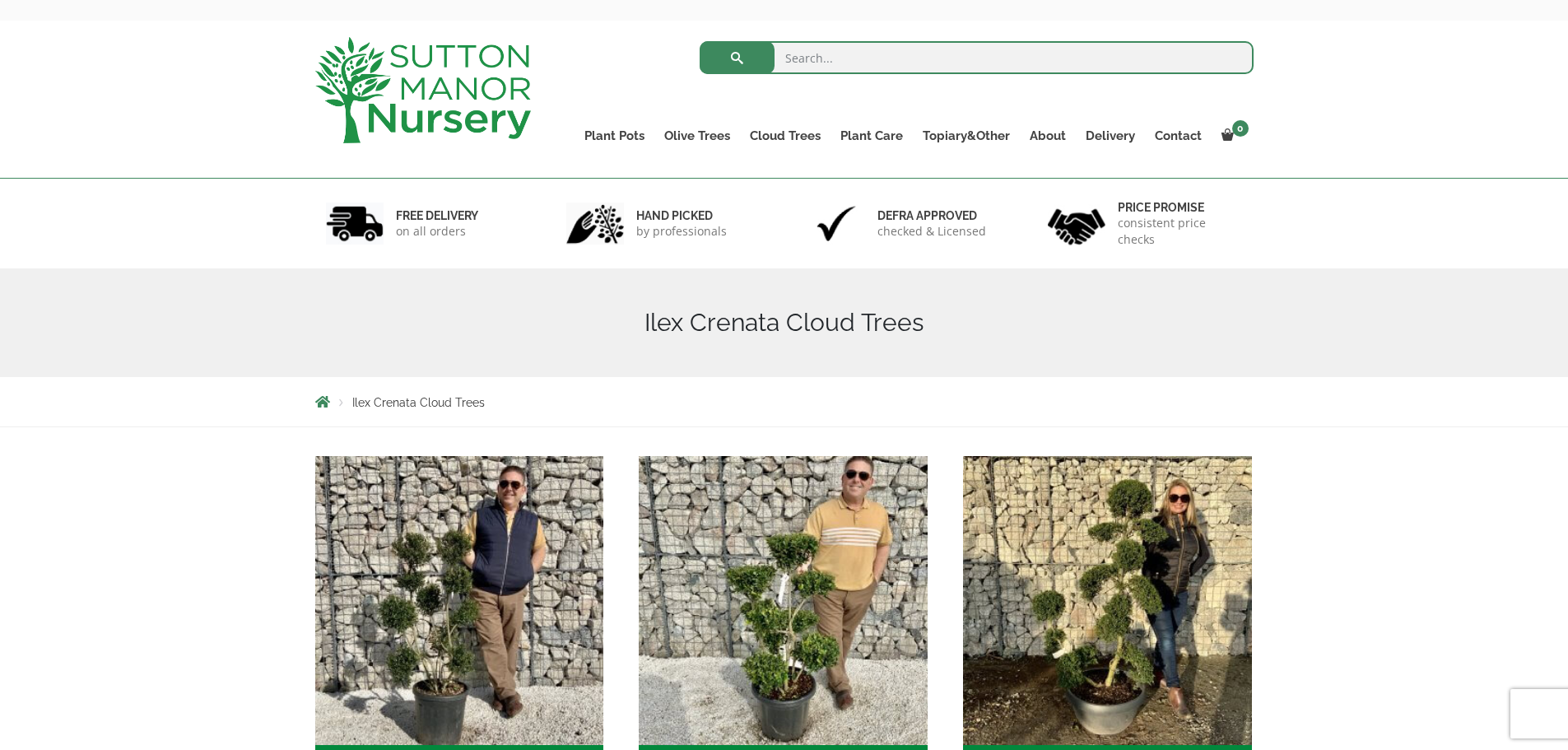
click at [849, 53] on input "search" at bounding box center [977, 58] width 554 height 33
type input "bay tree"
click at [700, 41] on button "submit" at bounding box center [737, 58] width 75 height 33
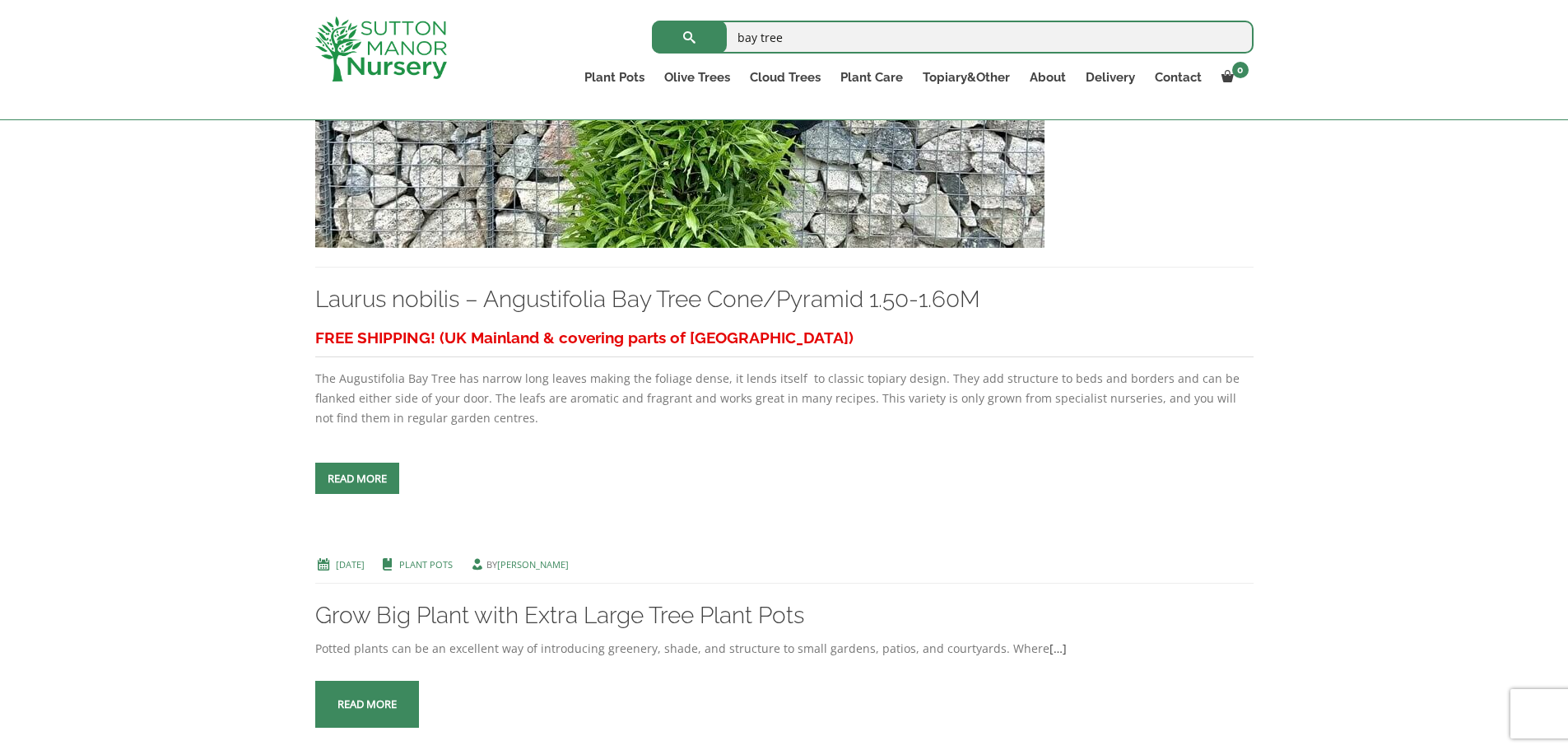
scroll to position [6992, 0]
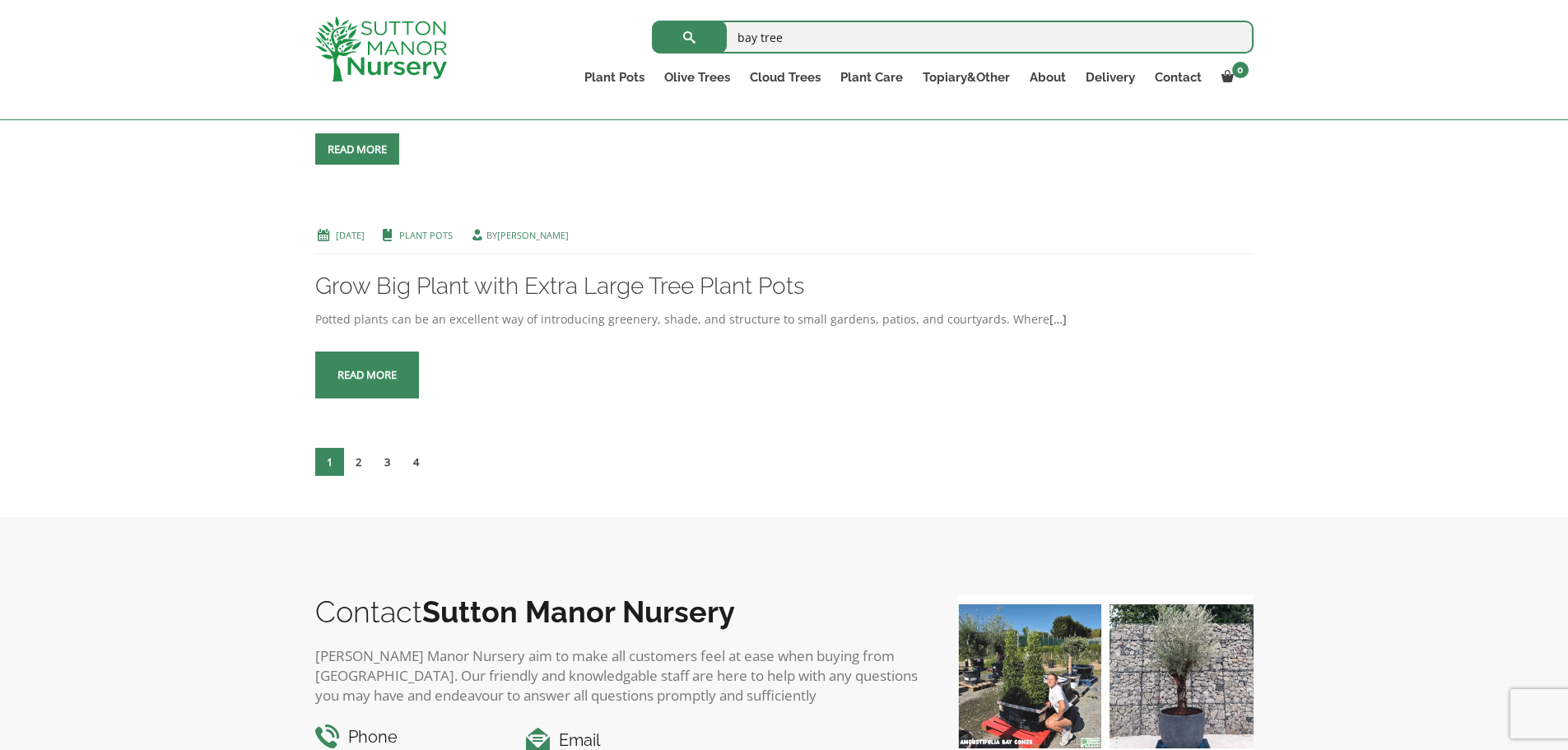
click at [352, 463] on link "2" at bounding box center [358, 462] width 28 height 28
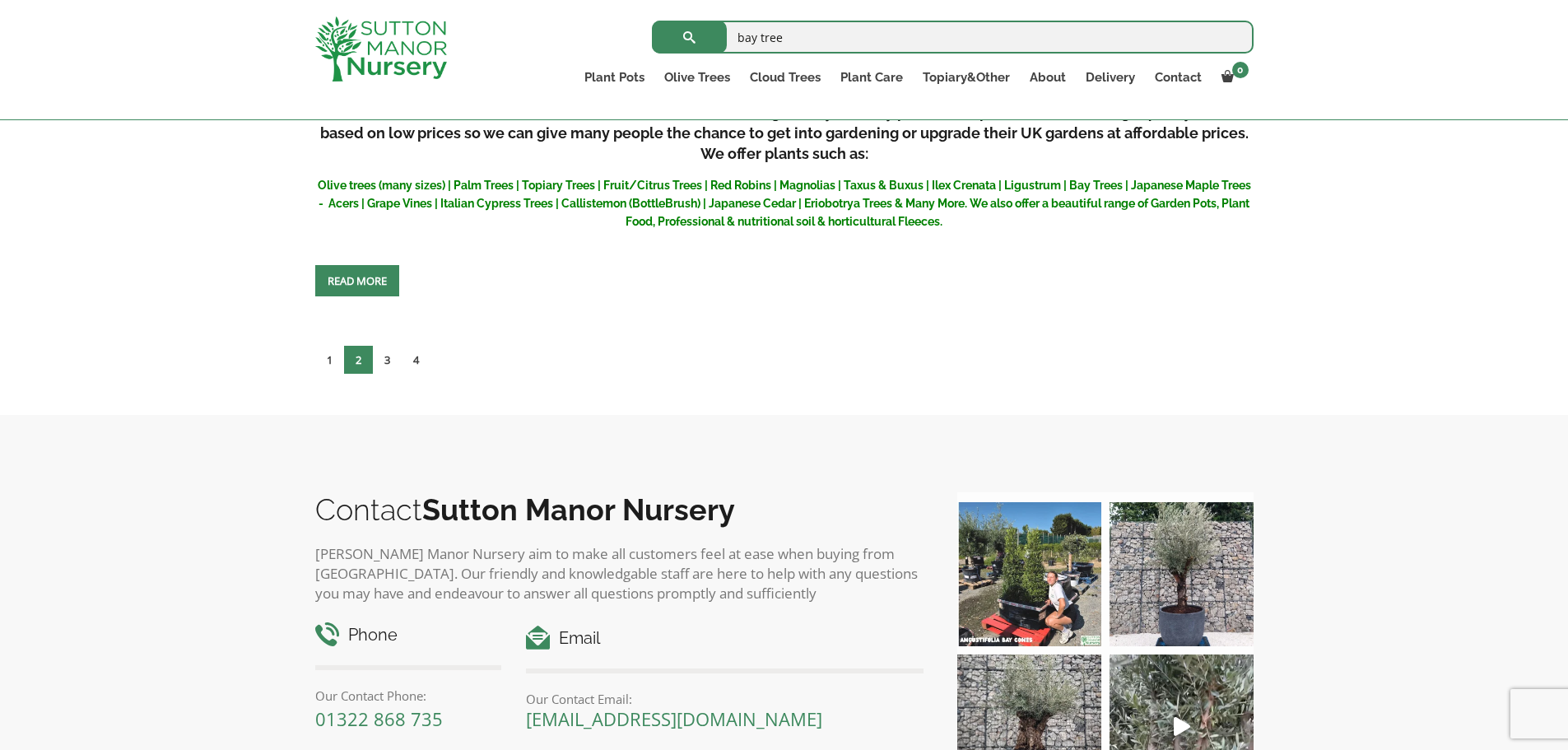
scroll to position [7429, 0]
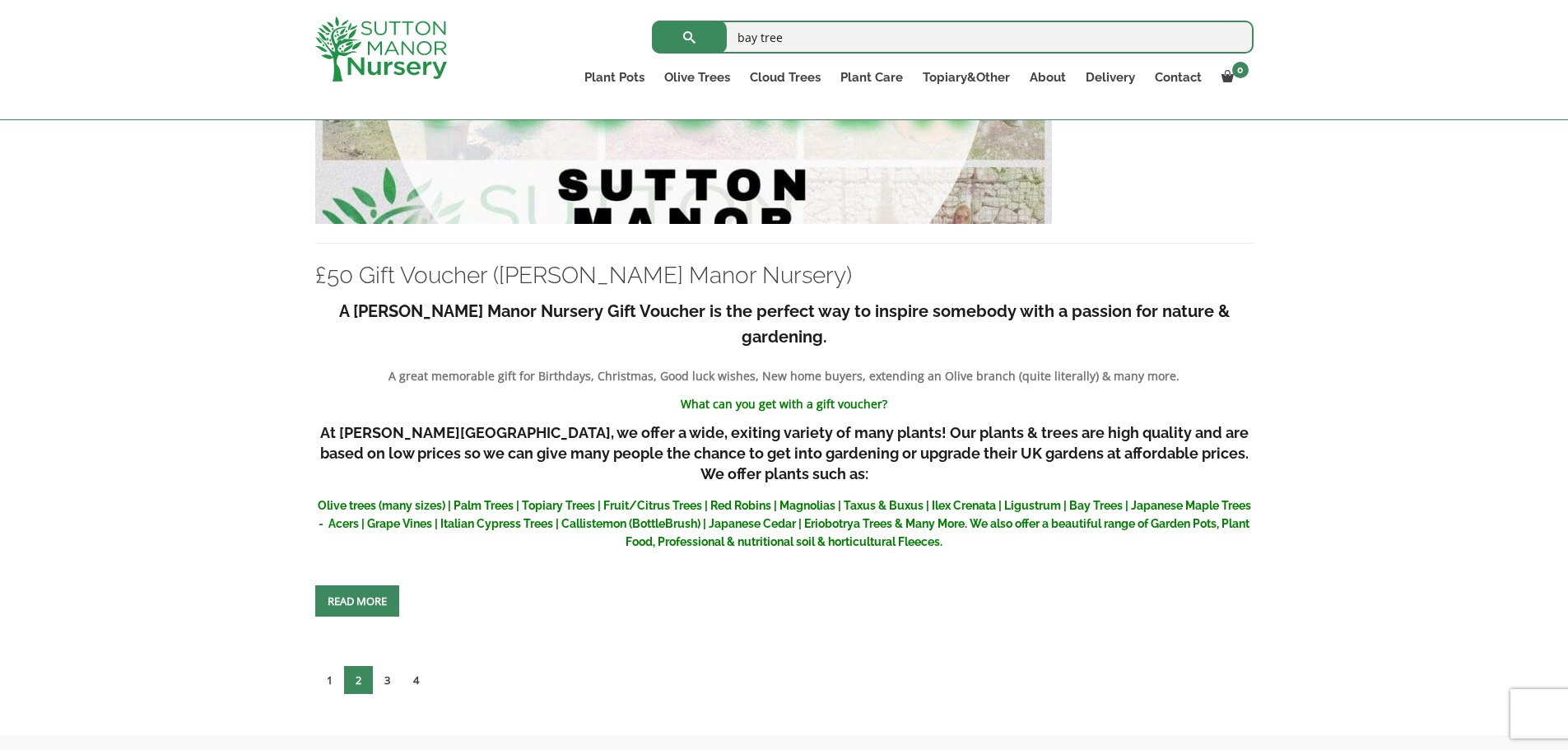
click at [384, 666] on link "3" at bounding box center [386, 680] width 28 height 28
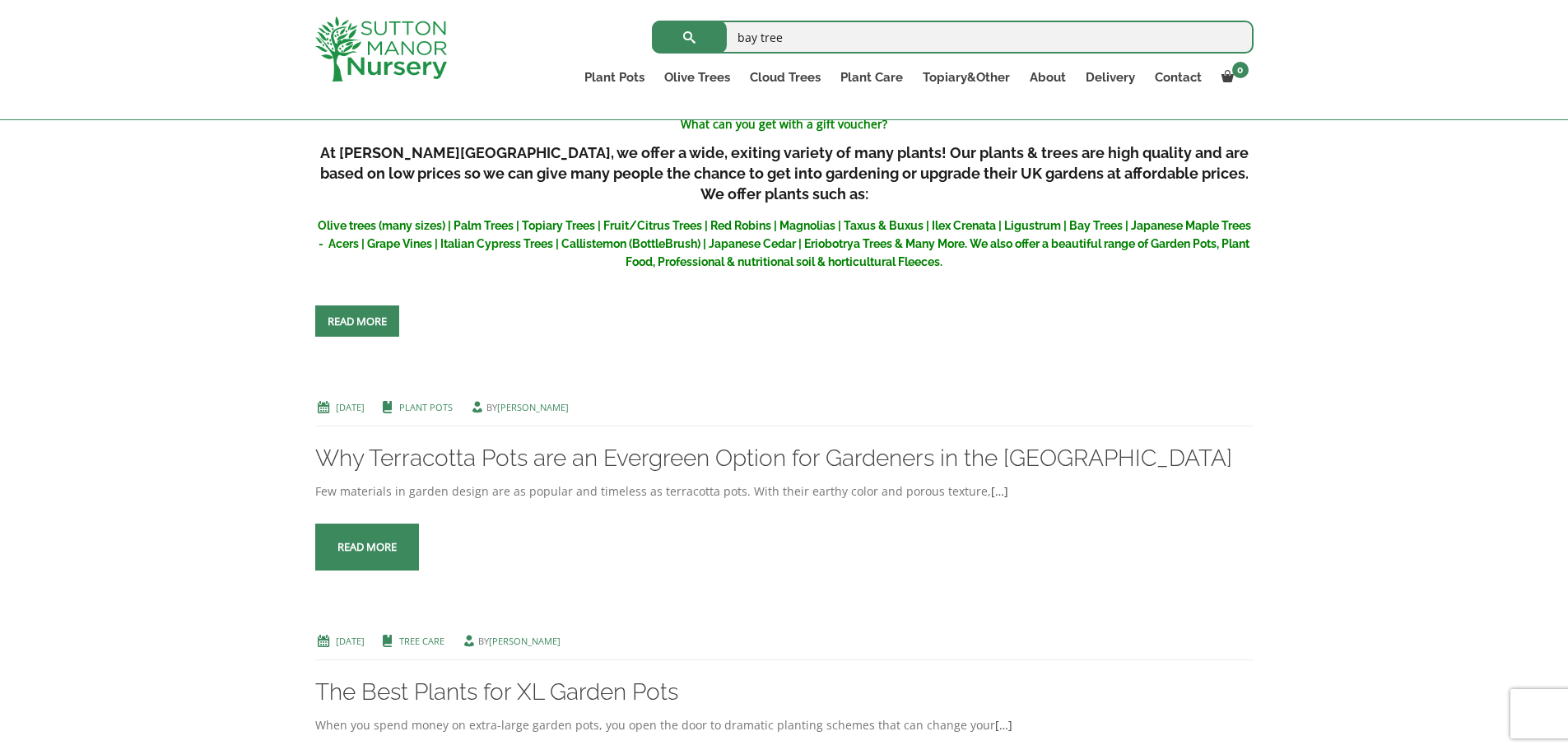
scroll to position [3151, 0]
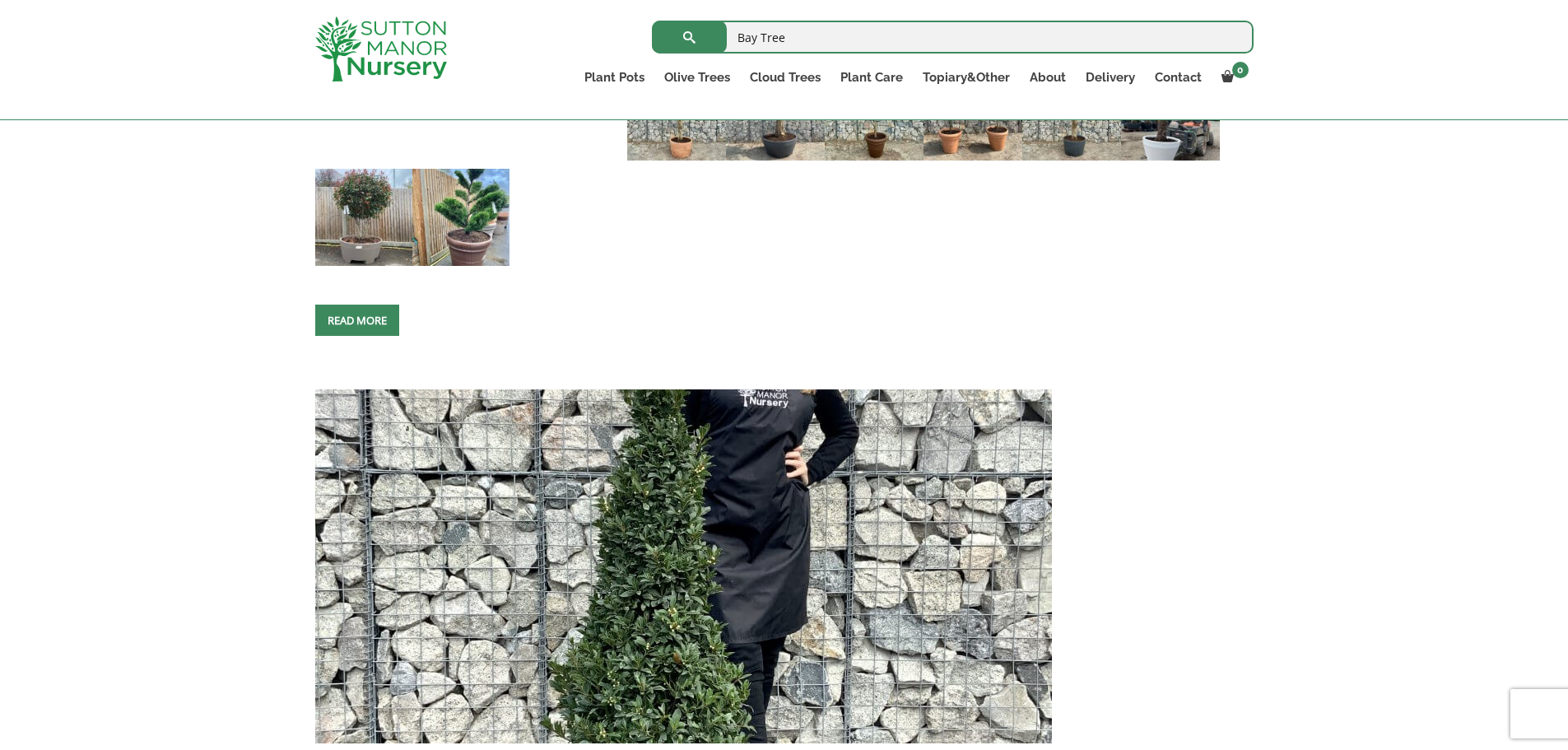
scroll to position [1392, 0]
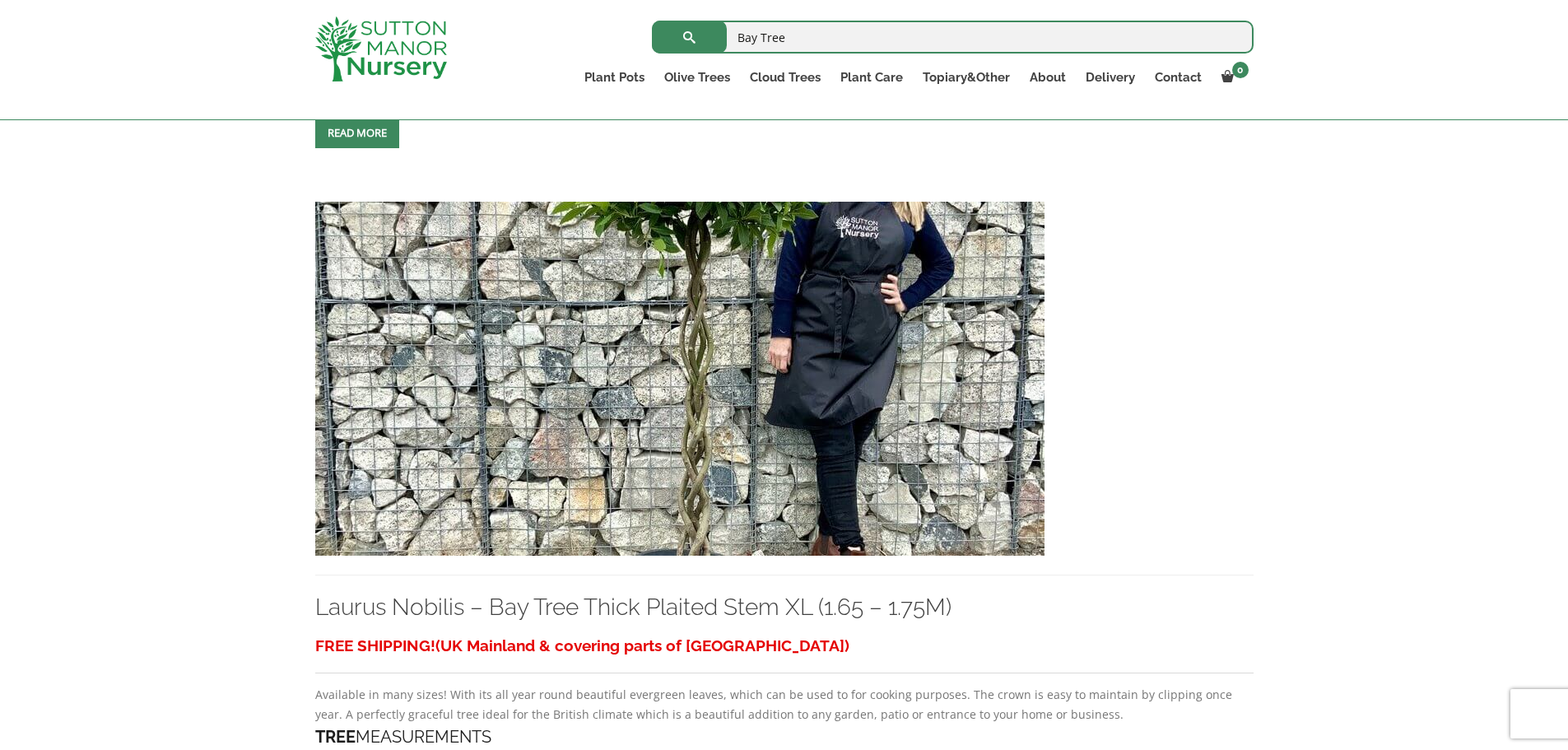
scroll to position [1030, 0]
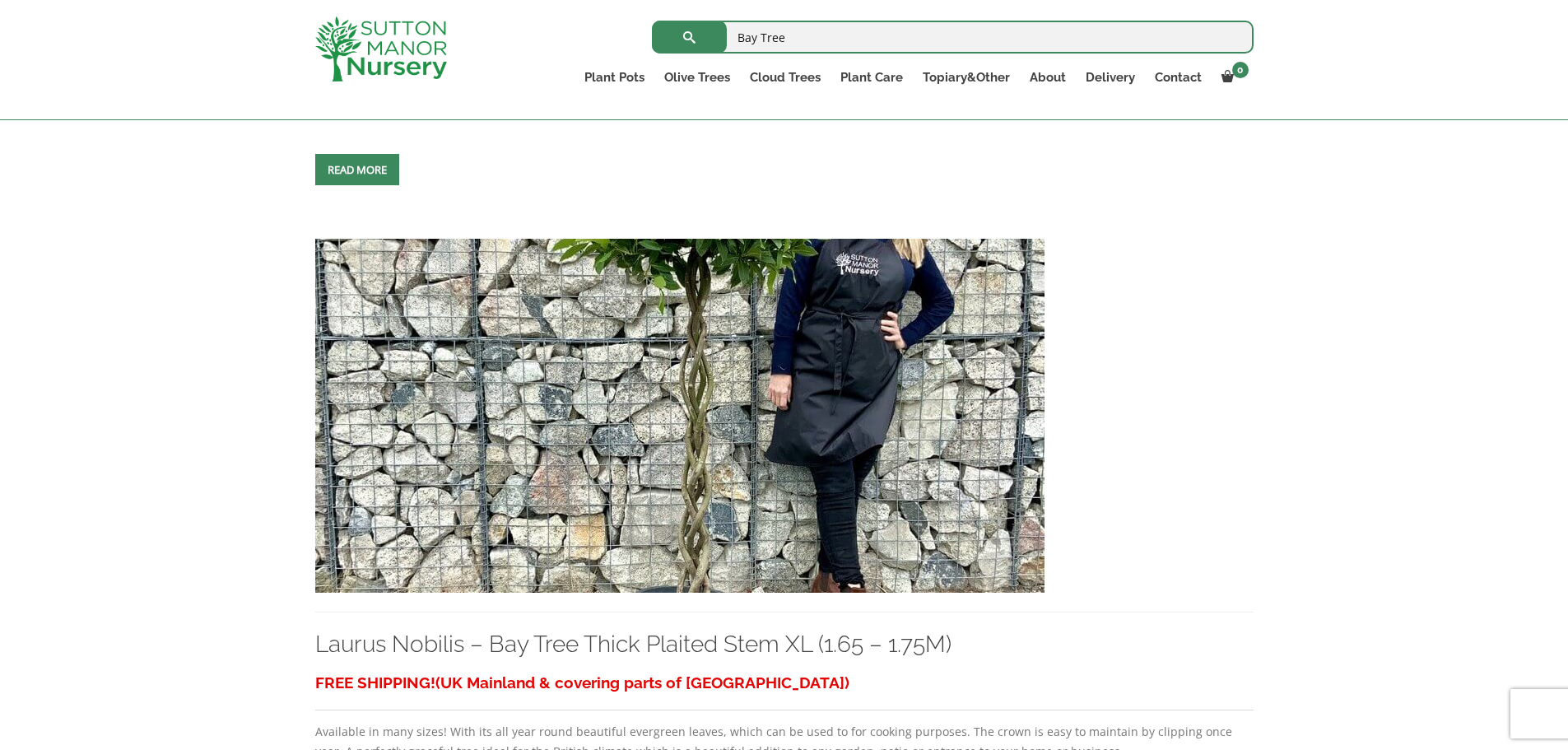
click at [675, 281] on img at bounding box center [679, 415] width 729 height 354
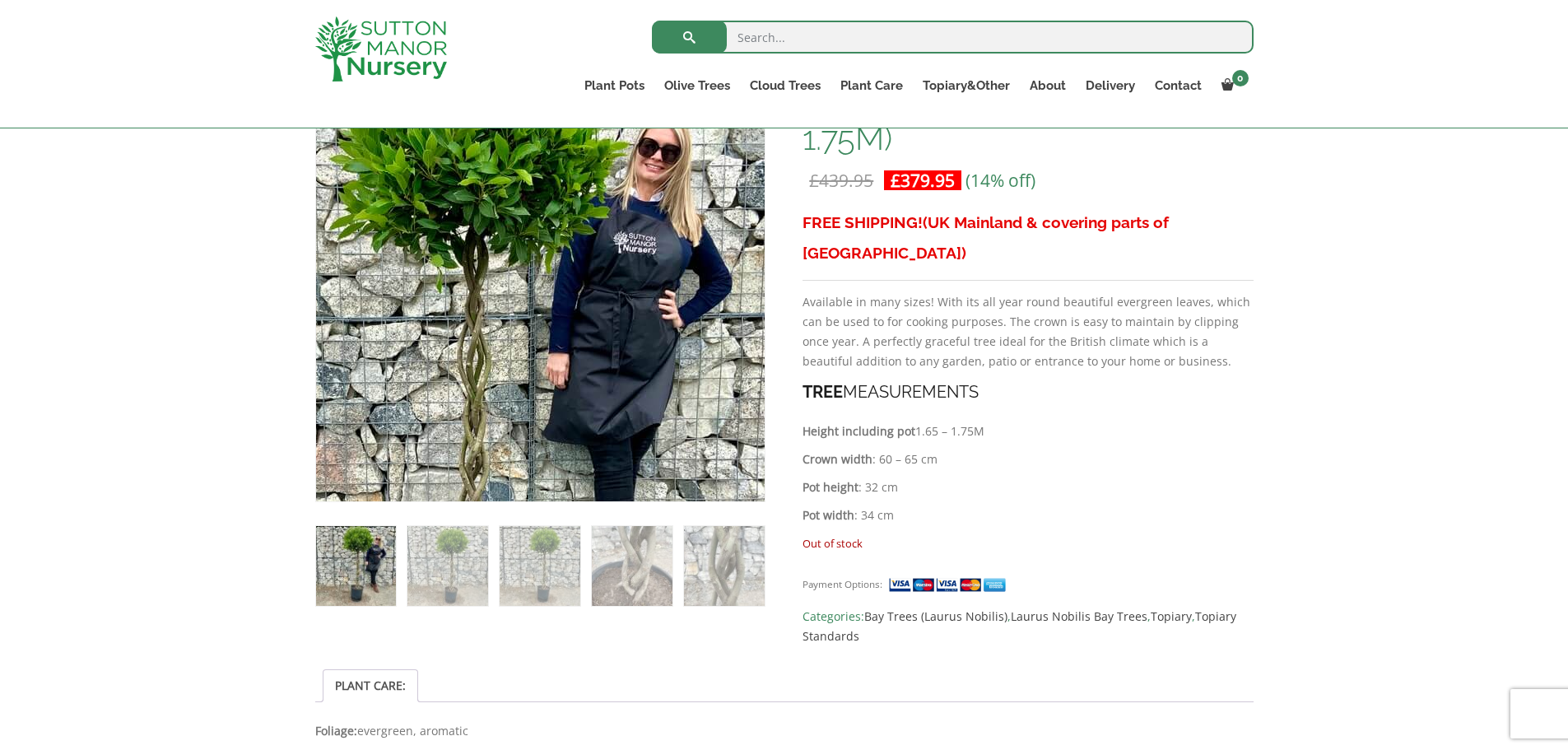
scroll to position [330, 0]
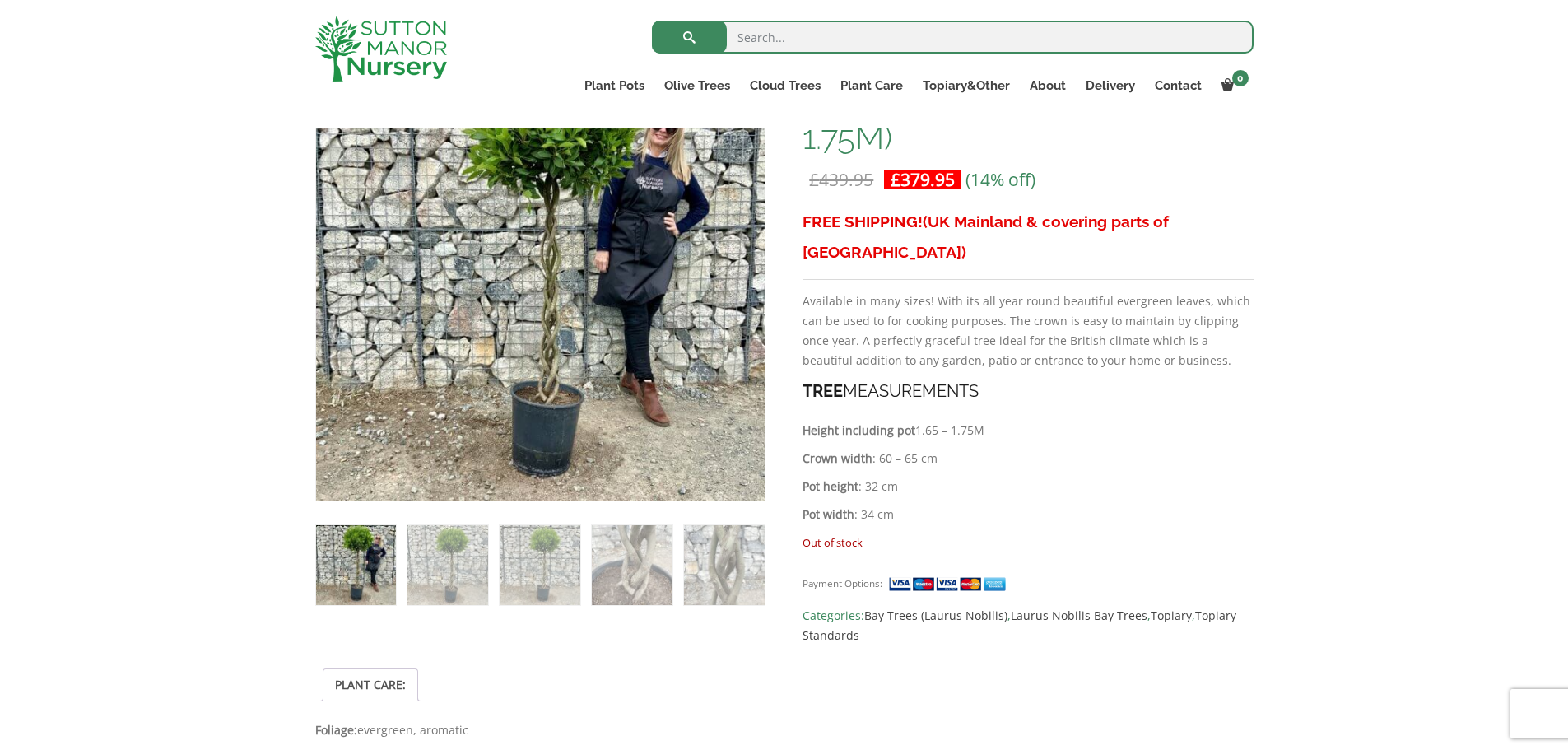
click at [443, 558] on img at bounding box center [447, 565] width 80 height 80
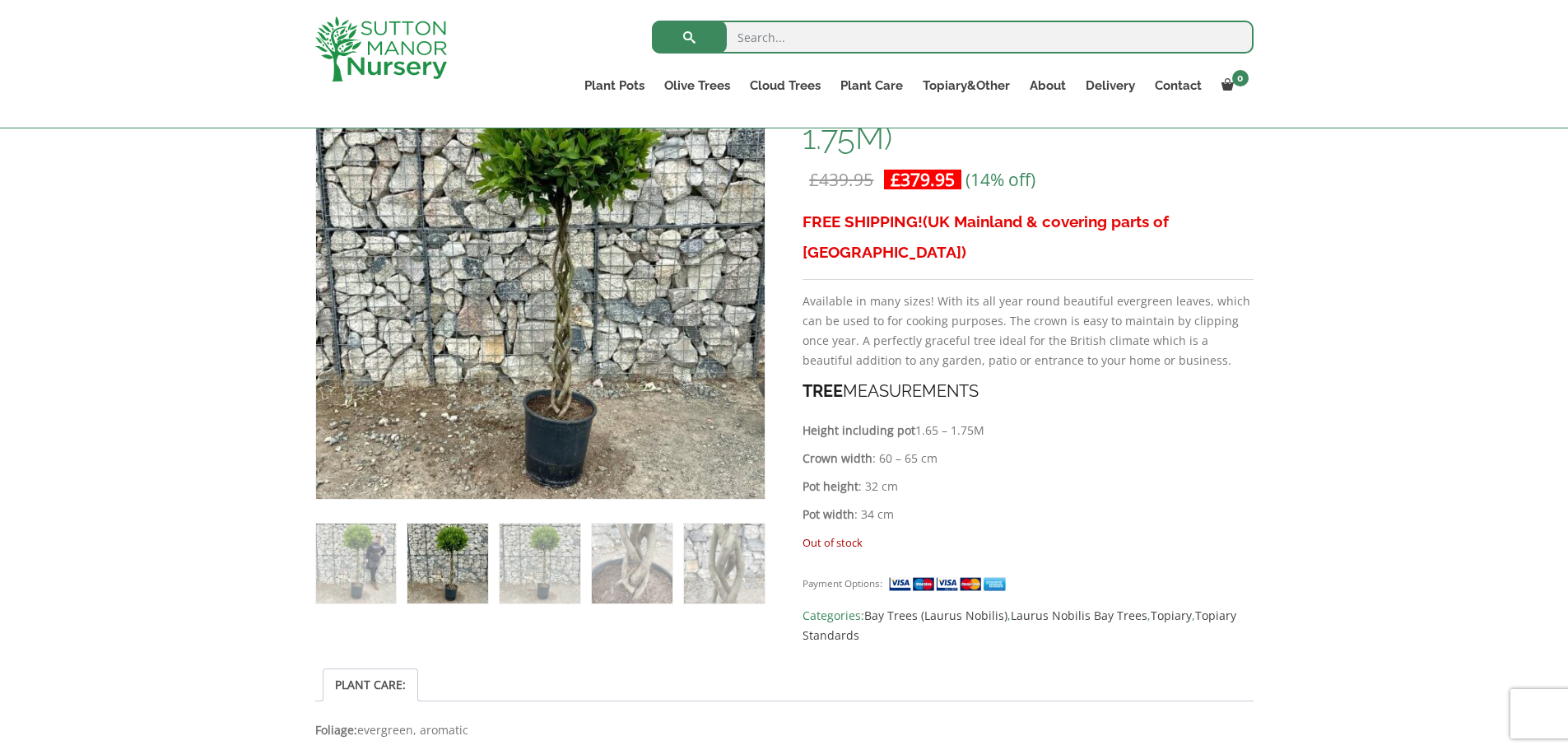
click at [529, 569] on img at bounding box center [540, 563] width 80 height 80
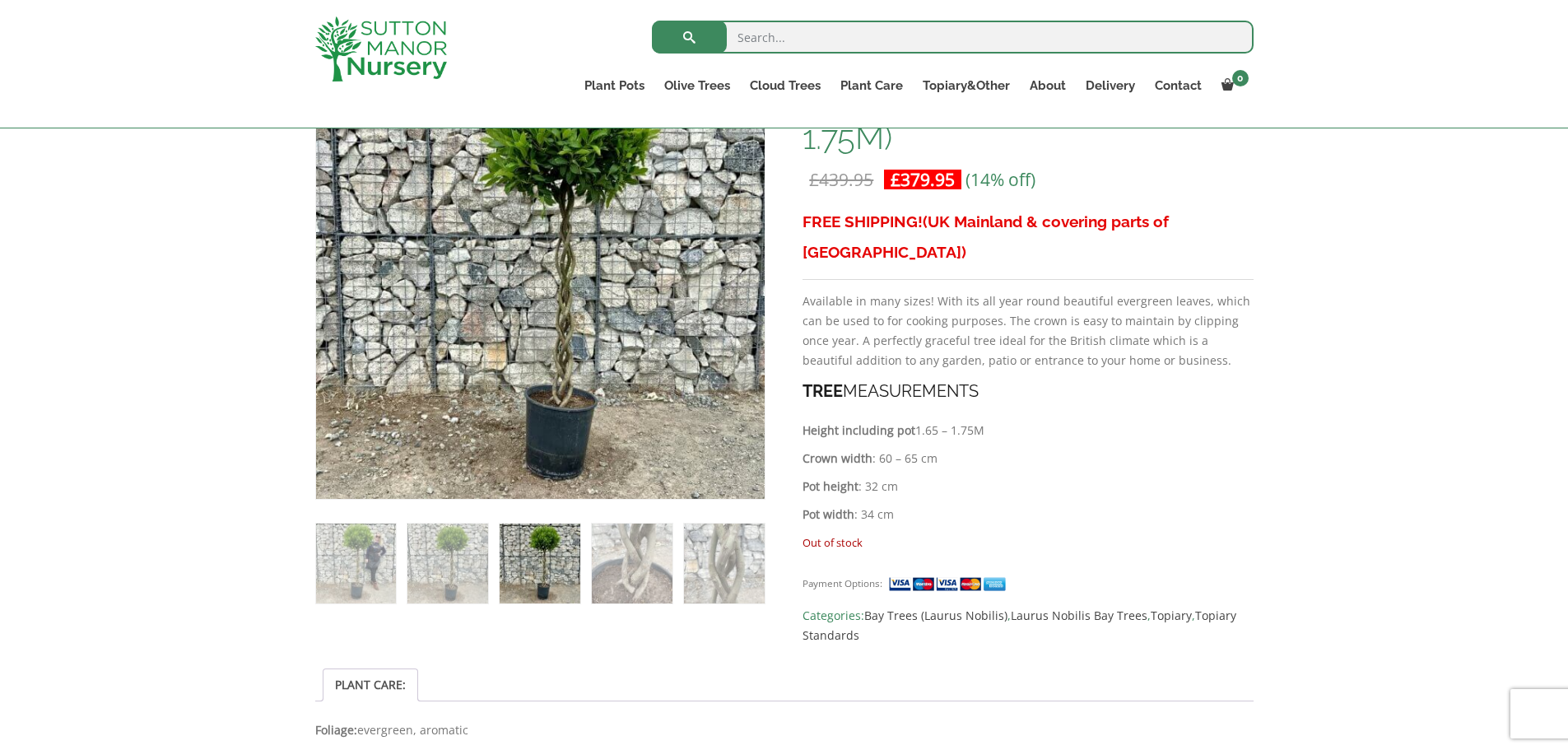
click at [615, 555] on img at bounding box center [632, 563] width 80 height 80
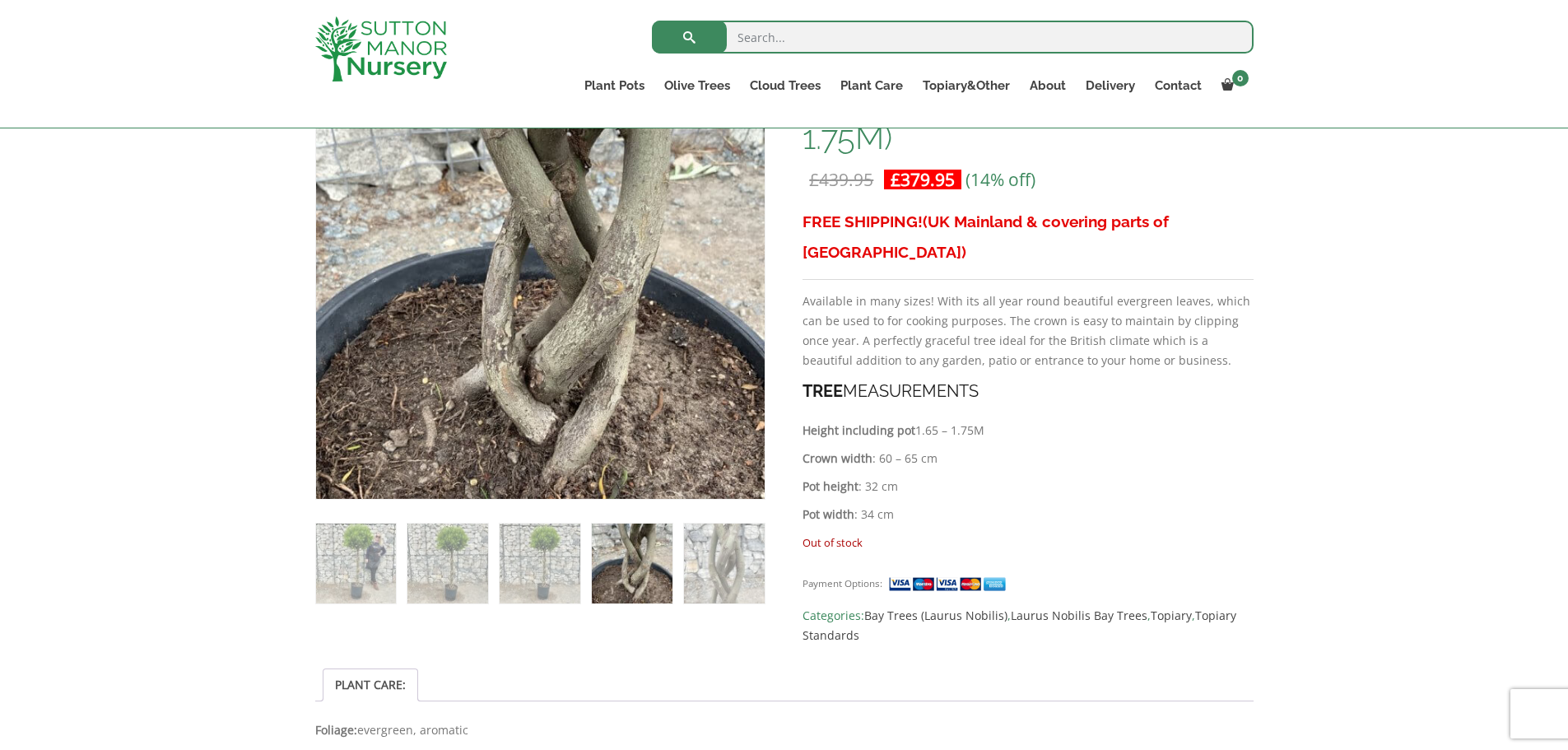
click at [1136, 477] on p "Pot height : 32 cm" at bounding box center [1028, 487] width 450 height 20
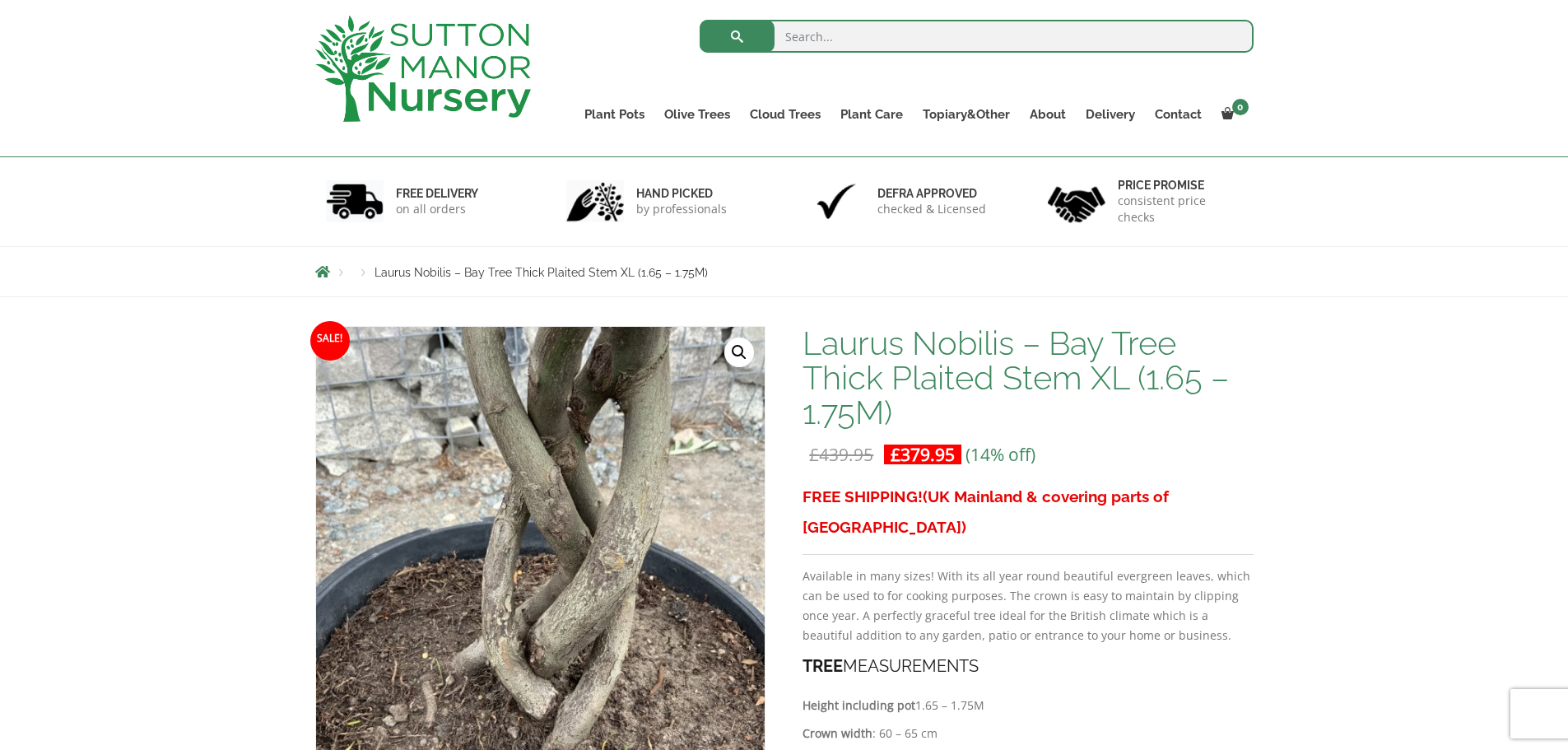
scroll to position [83, 0]
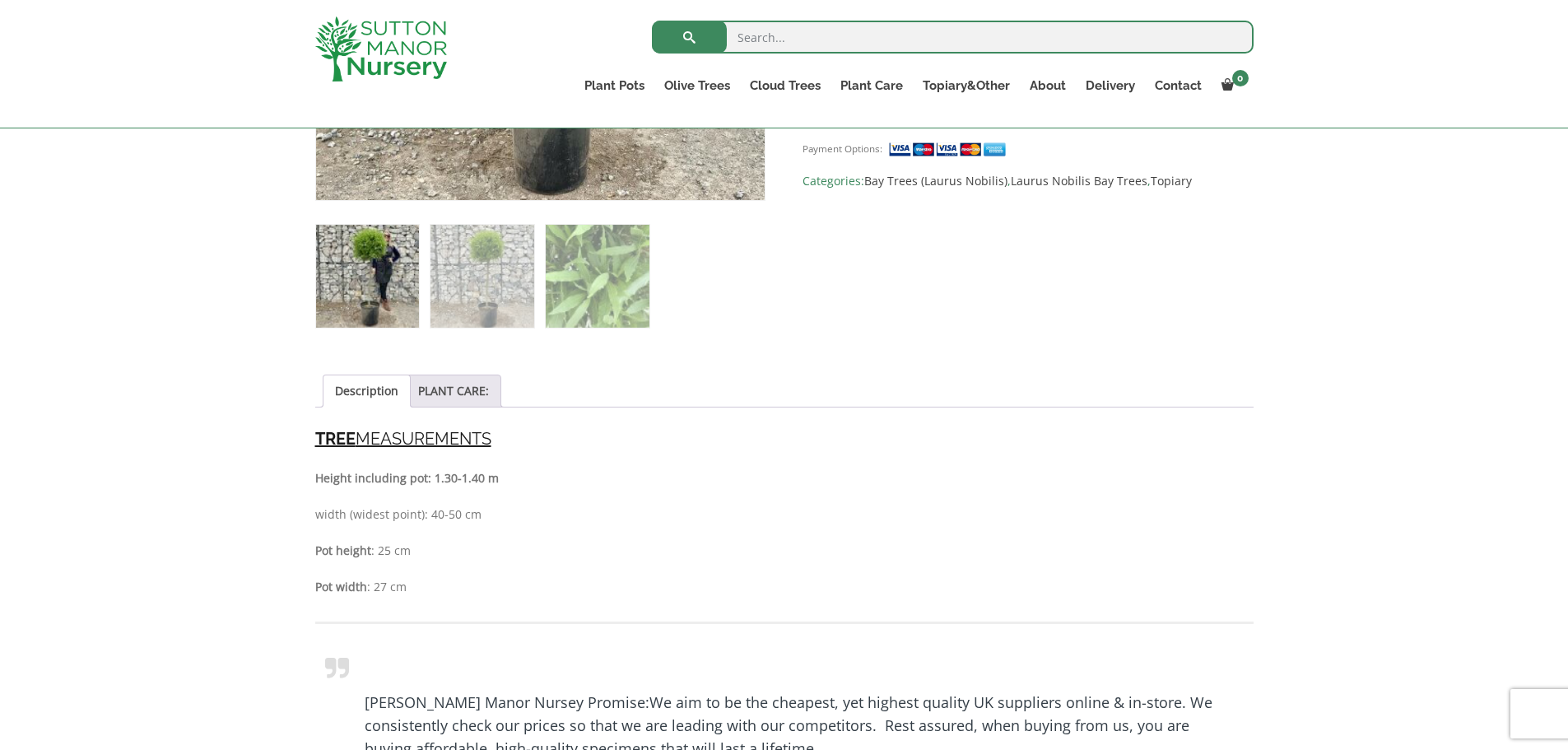
scroll to position [659, 0]
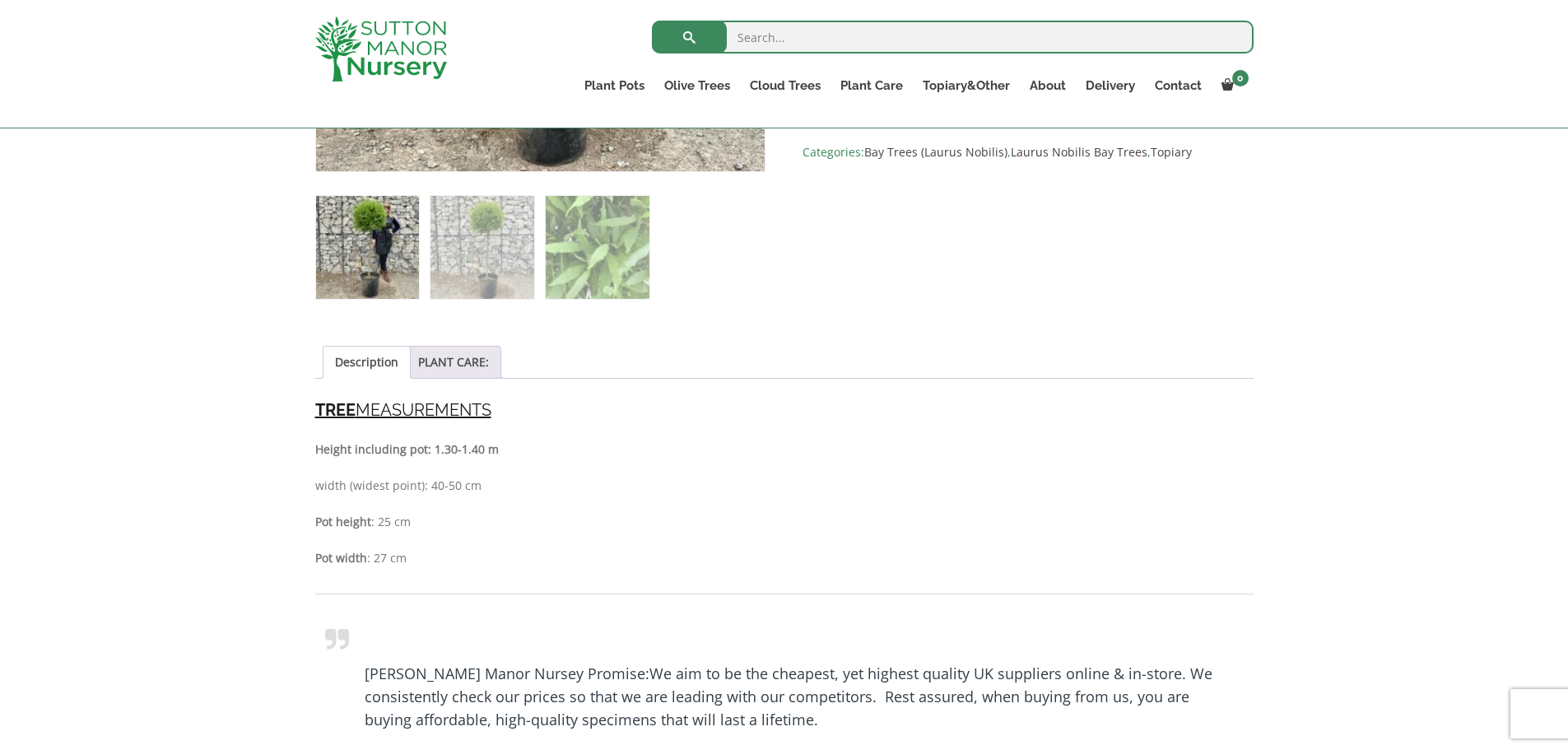
click at [472, 357] on link "PLANT CARE:" at bounding box center [454, 363] width 71 height 31
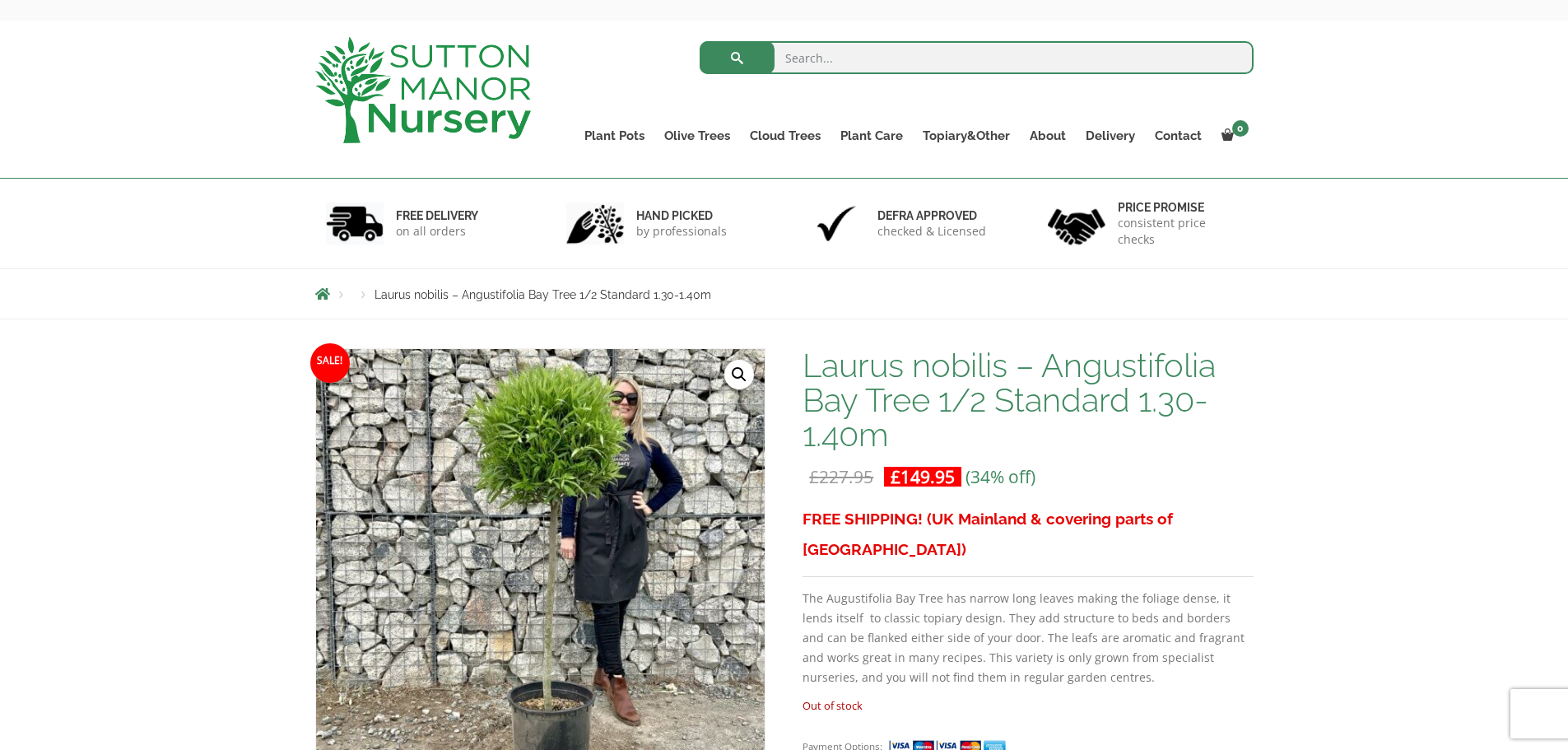
scroll to position [0, 0]
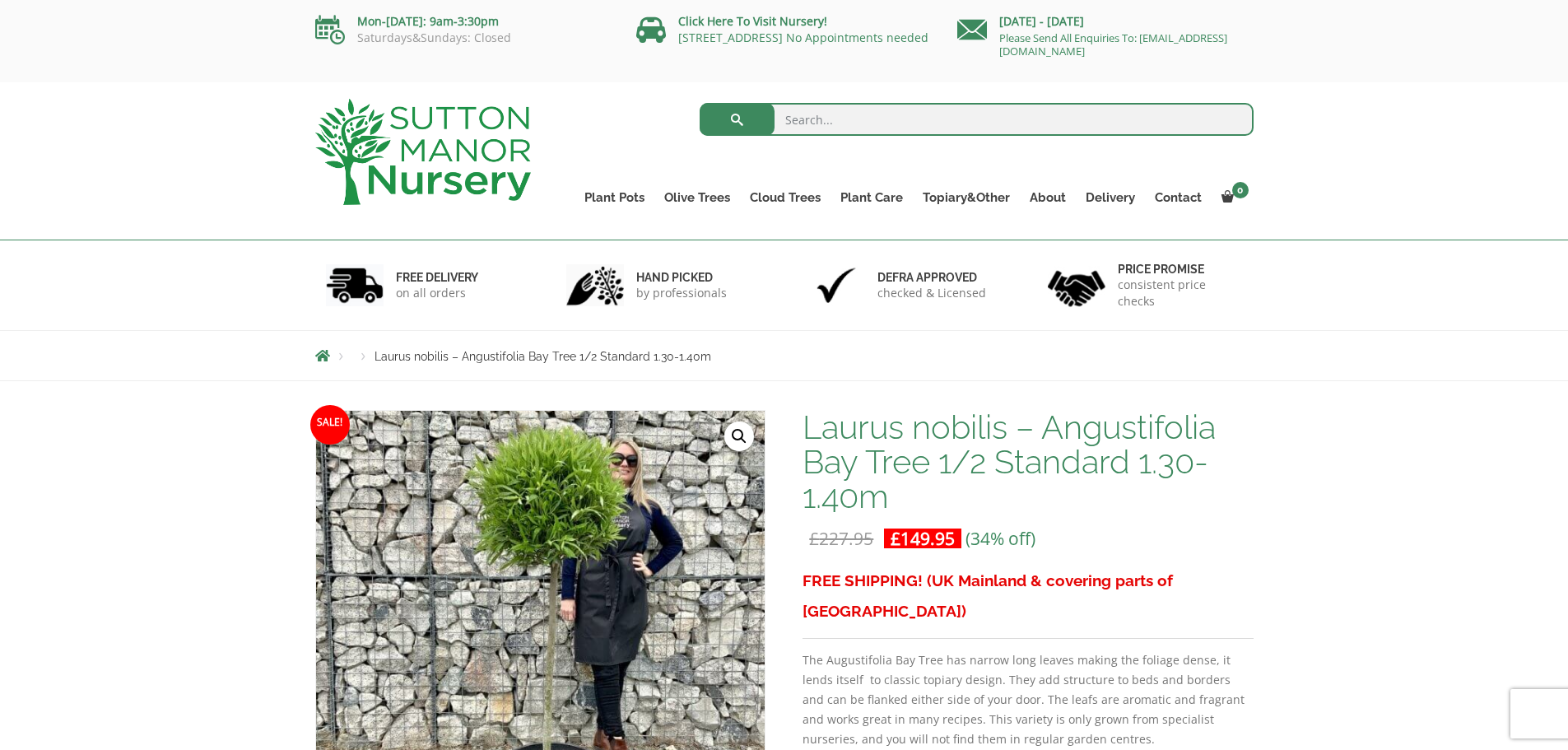
click at [854, 124] on input "search" at bounding box center [977, 120] width 554 height 33
type input "plaited"
click at [700, 103] on button "submit" at bounding box center [737, 120] width 75 height 33
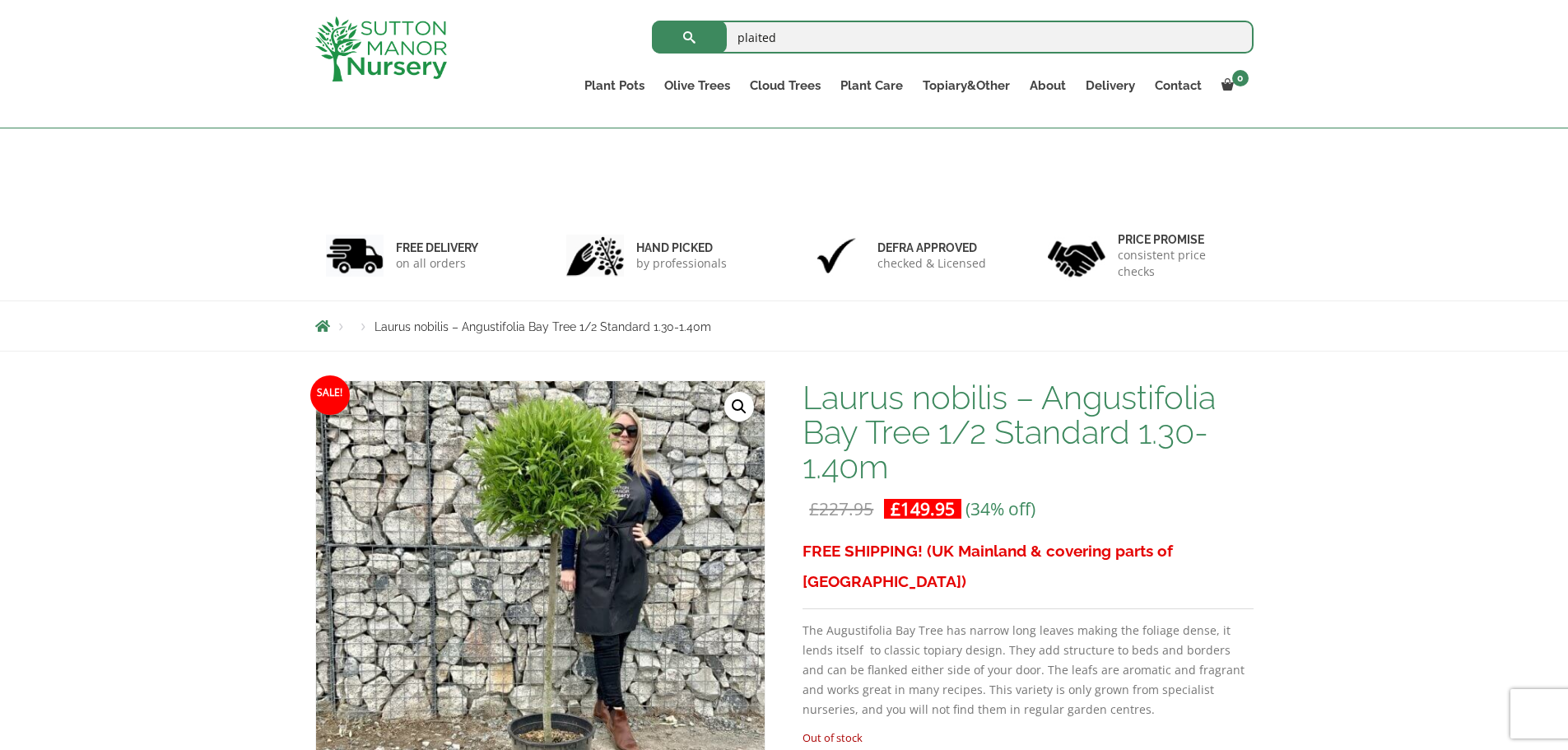
click at [943, 381] on h1 "Laurus nobilis – Angustifolia Bay Tree 1/2 Standard 1.30-1.40m" at bounding box center [1028, 432] width 450 height 104
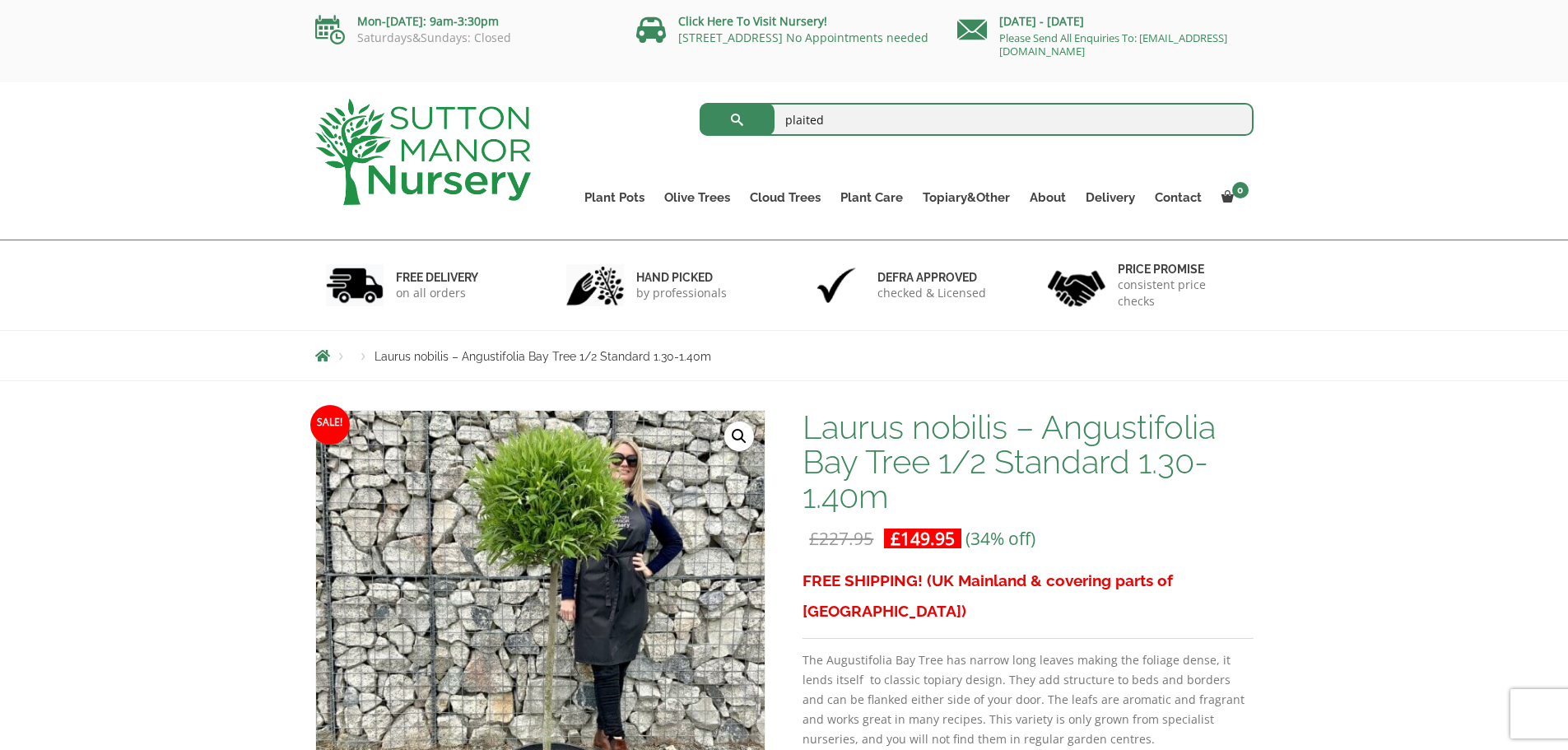
click at [1103, 469] on h1 "Laurus nobilis – Angustifolia Bay Tree 1/2 Standard 1.30-1.40m" at bounding box center [1028, 462] width 450 height 104
click at [1058, 332] on div "Products Laurus nobilis – Angustifolia Bay Tree 1/2 Standard 1.30-1.40m" at bounding box center [784, 356] width 963 height 49
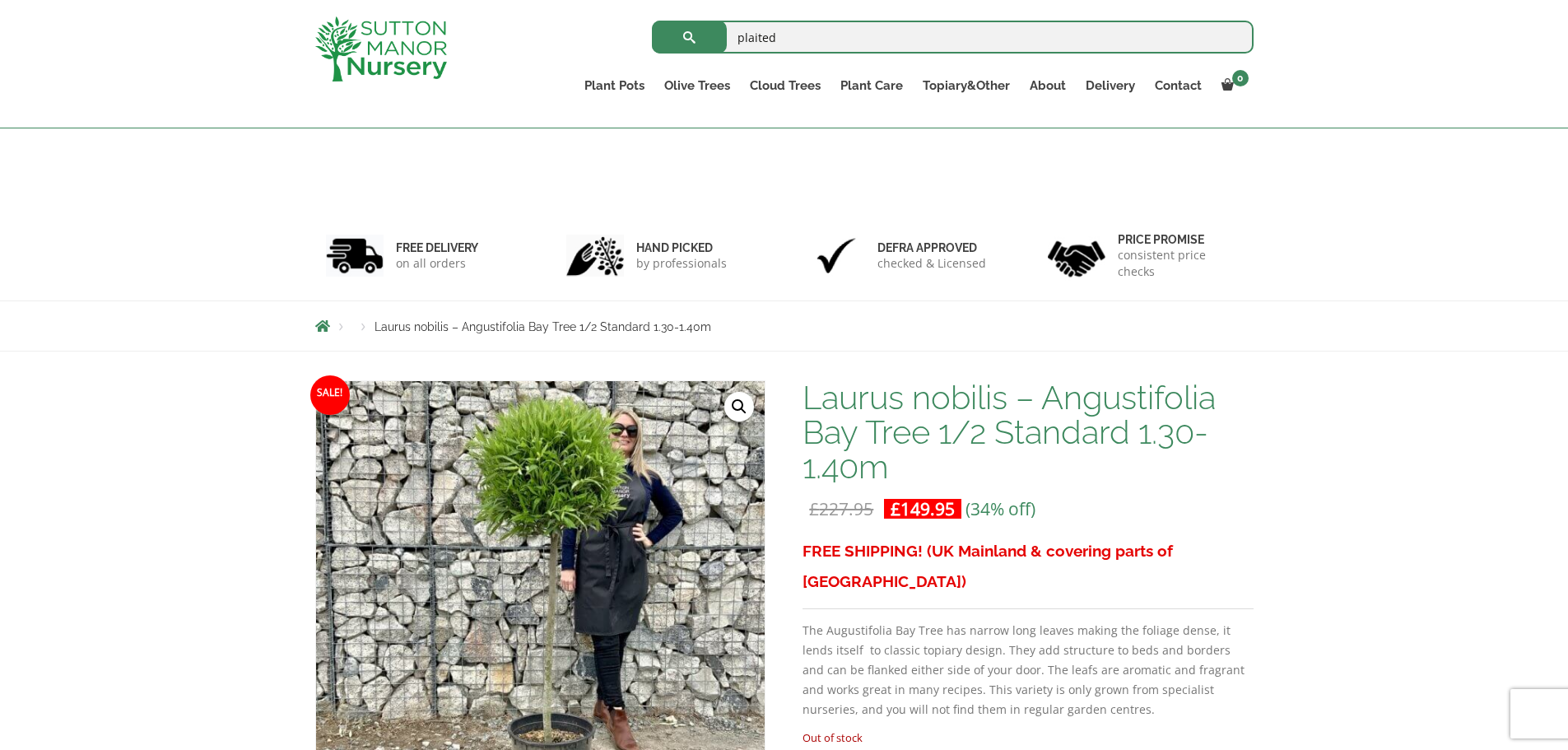
click at [1102, 499] on p "£ 227.95 Original price was: £227.95. £ 149.95 Current price is: £149.95. (34% …" at bounding box center [1028, 509] width 450 height 20
click at [964, 381] on h1 "Laurus nobilis – Angustifolia Bay Tree 1/2 Standard 1.30-1.40m" at bounding box center [1028, 432] width 450 height 104
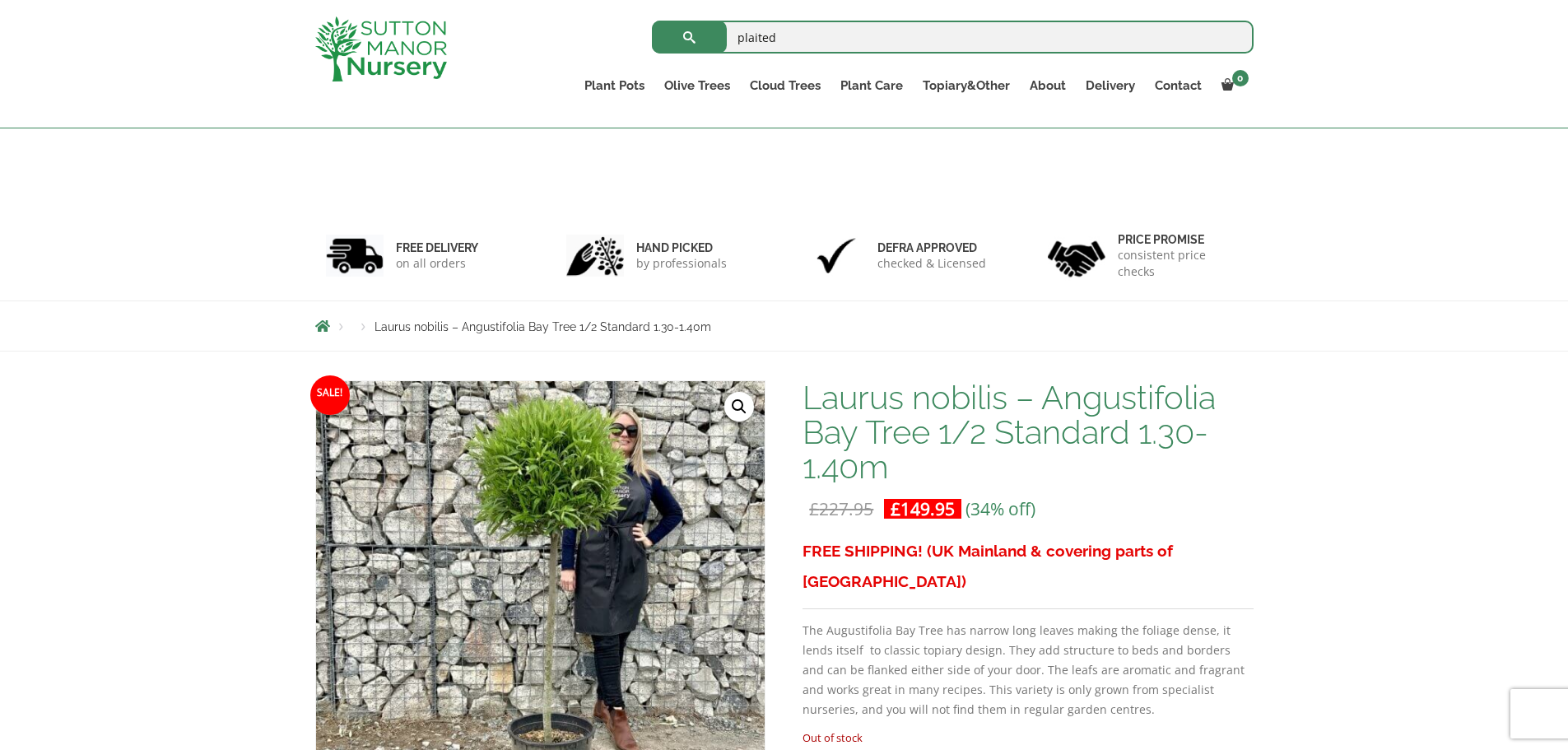
click at [964, 381] on h1 "Laurus nobilis – Angustifolia Bay Tree 1/2 Standard 1.30-1.40m" at bounding box center [1028, 432] width 450 height 104
click at [1112, 381] on h1 "Laurus nobilis – Angustifolia Bay Tree 1/2 Standard 1.30-1.40m" at bounding box center [1028, 432] width 450 height 104
click at [975, 381] on h1 "Laurus nobilis – Angustifolia Bay Tree 1/2 Standard 1.30-1.40m" at bounding box center [1028, 432] width 450 height 104
click at [1076, 381] on h1 "Laurus nobilis – Angustifolia Bay Tree 1/2 Standard 1.30-1.40m" at bounding box center [1028, 432] width 450 height 104
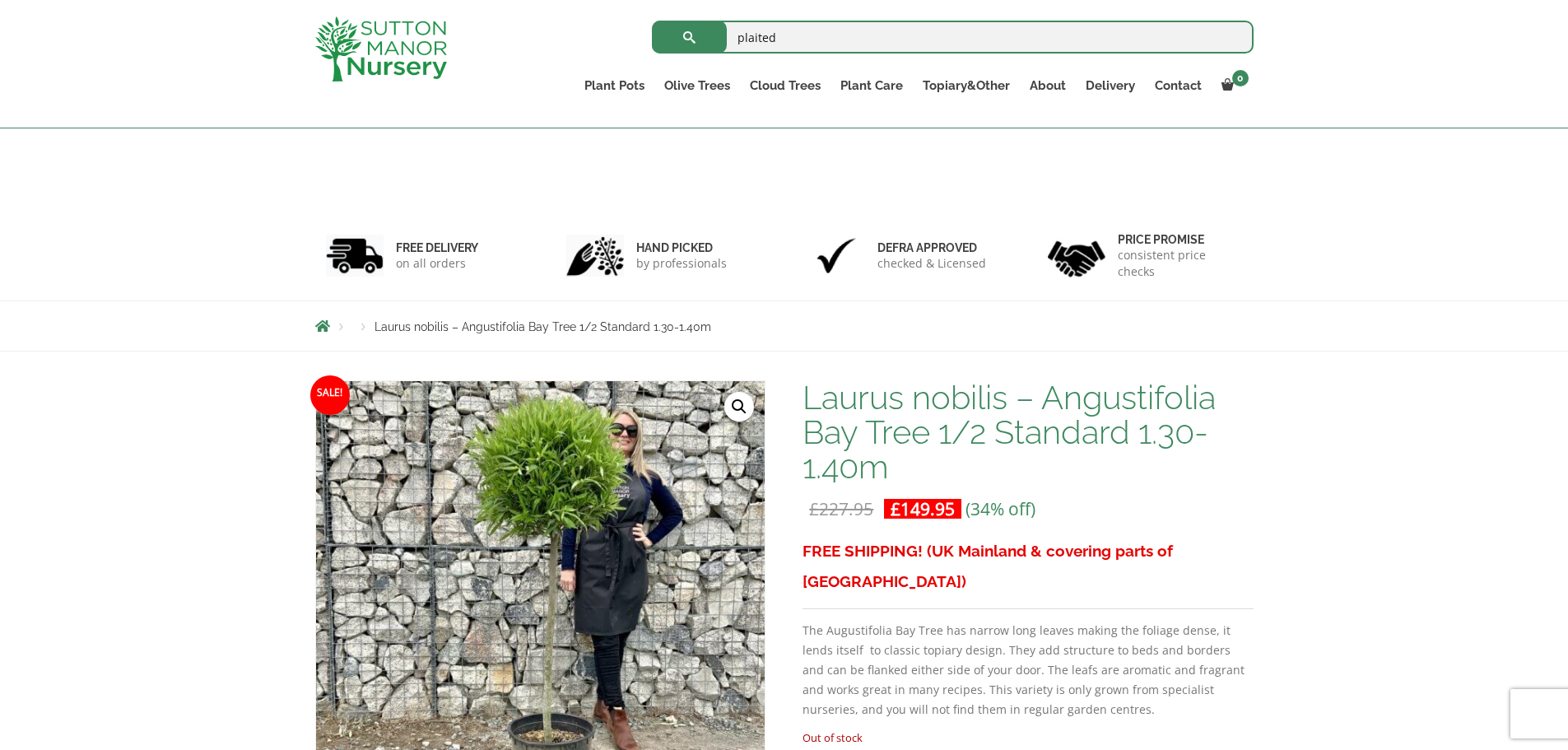
click at [1076, 381] on h1 "Laurus nobilis – Angustifolia Bay Tree 1/2 Standard 1.30-1.40m" at bounding box center [1028, 432] width 450 height 104
click at [1099, 420] on div "Laurus nobilis – Angustifolia Bay Tree 1/2 Standard 1.30-1.40m £ 227.95 Origina…" at bounding box center [1028, 601] width 450 height 441
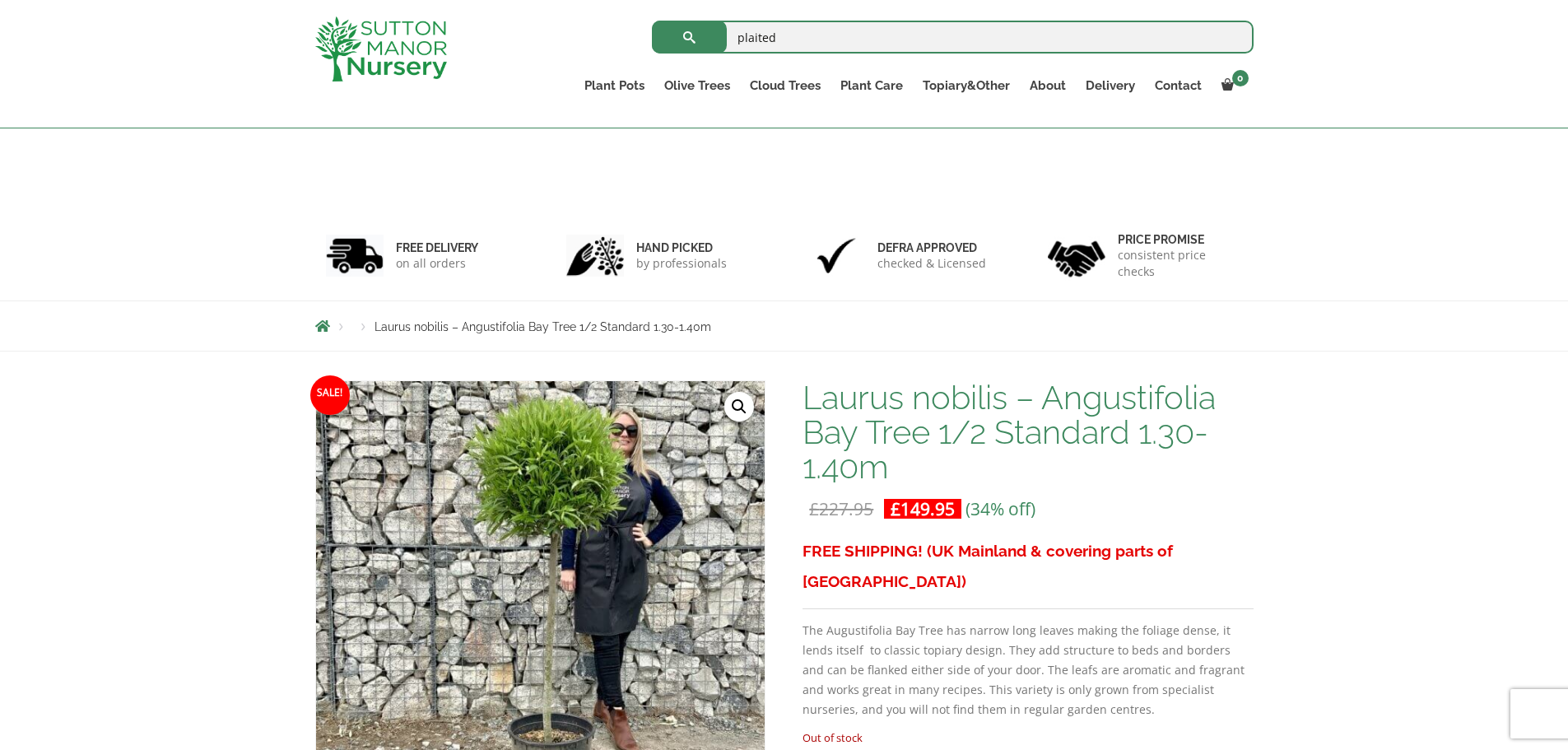
click at [832, 728] on p "Out of stock" at bounding box center [1028, 738] width 450 height 20
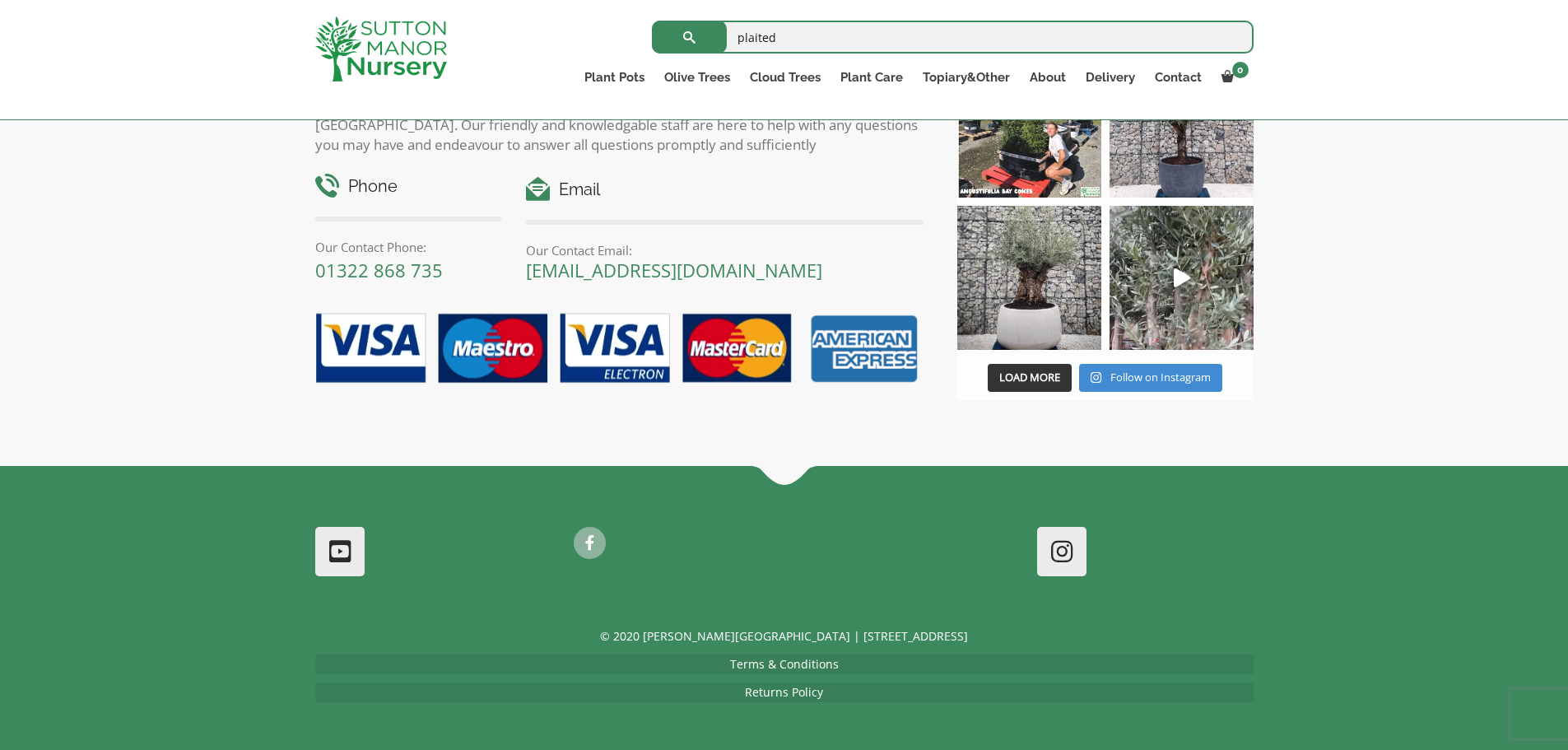
scroll to position [754, 0]
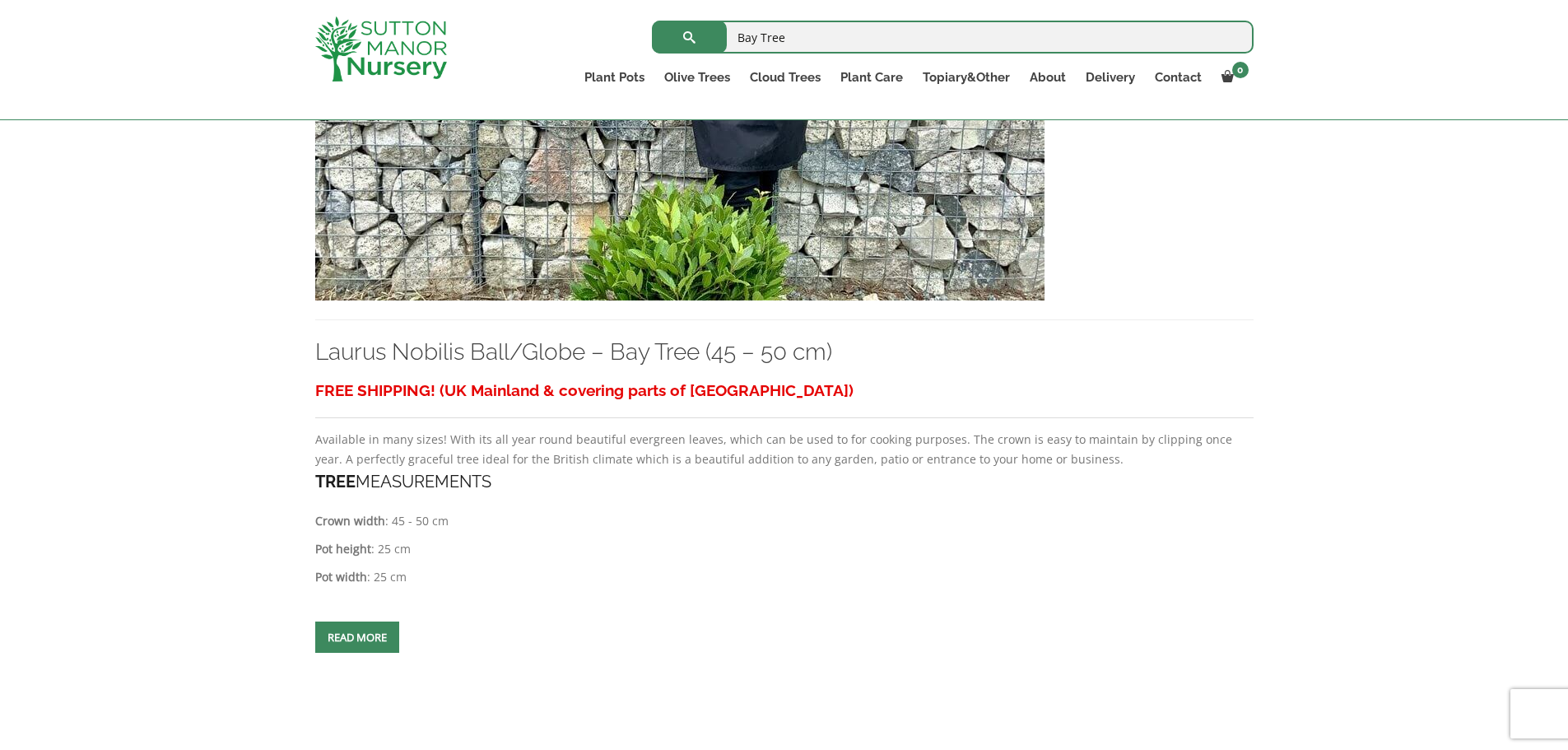
scroll to position [2780, 0]
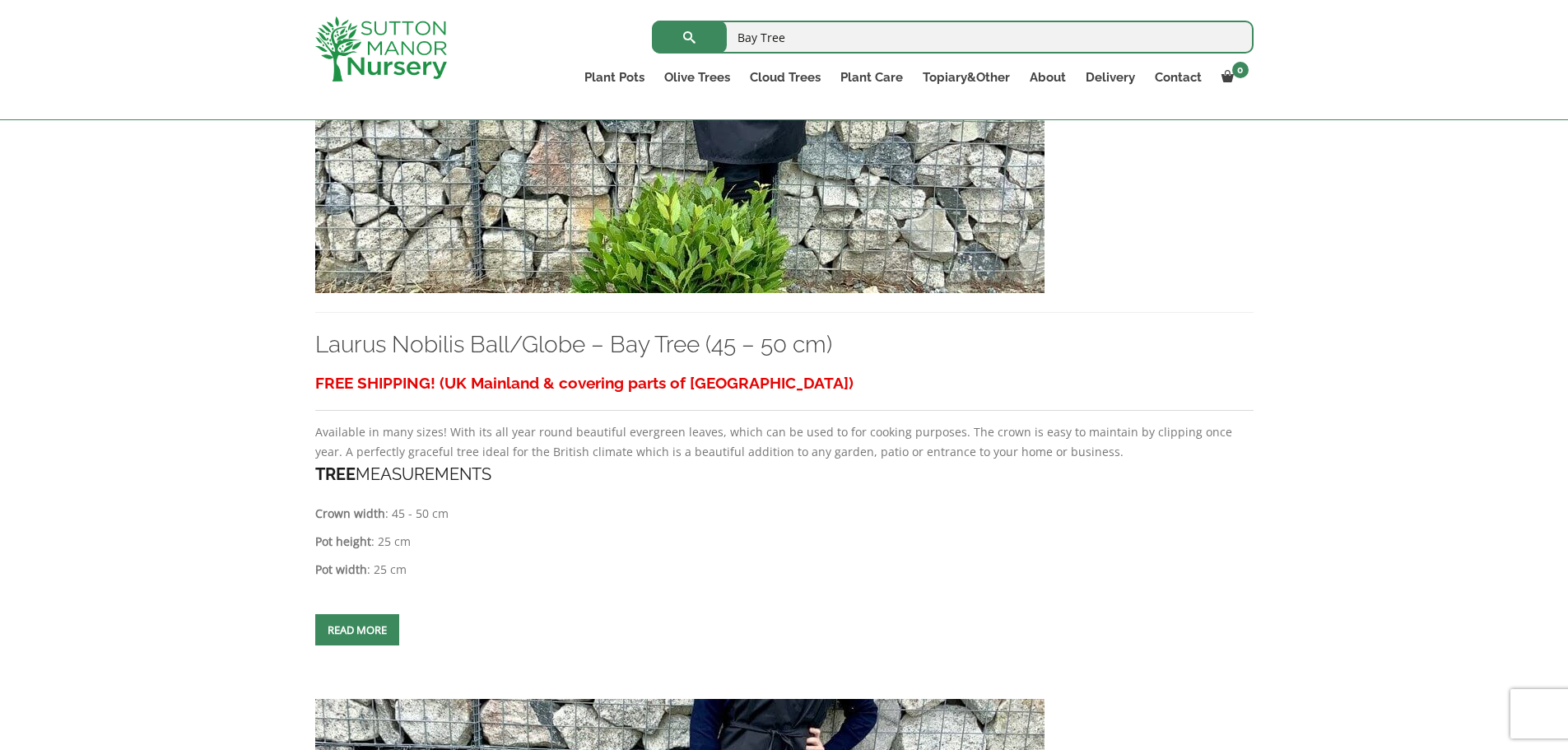
click at [376, 627] on link "Read more" at bounding box center [357, 630] width 84 height 31
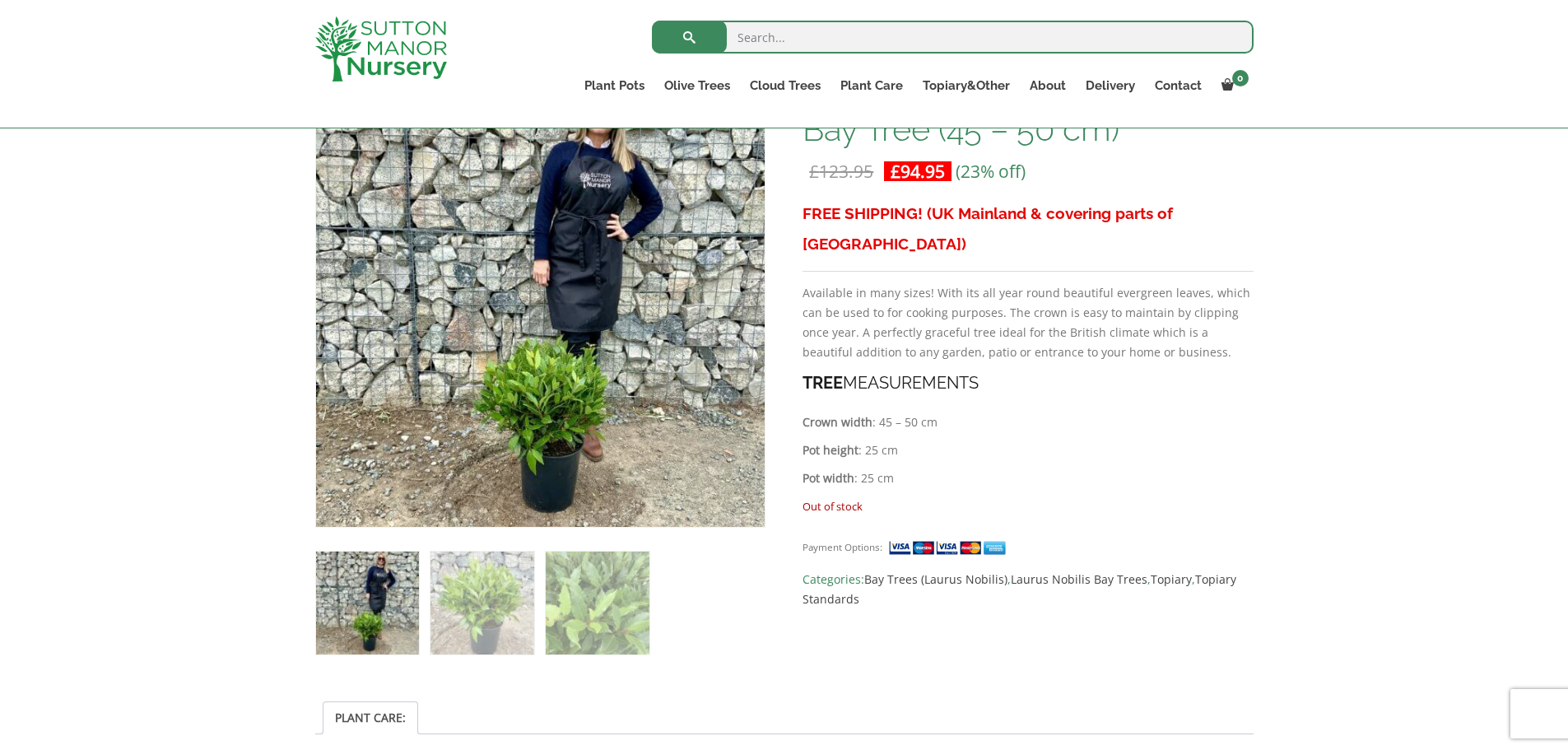
scroll to position [330, 0]
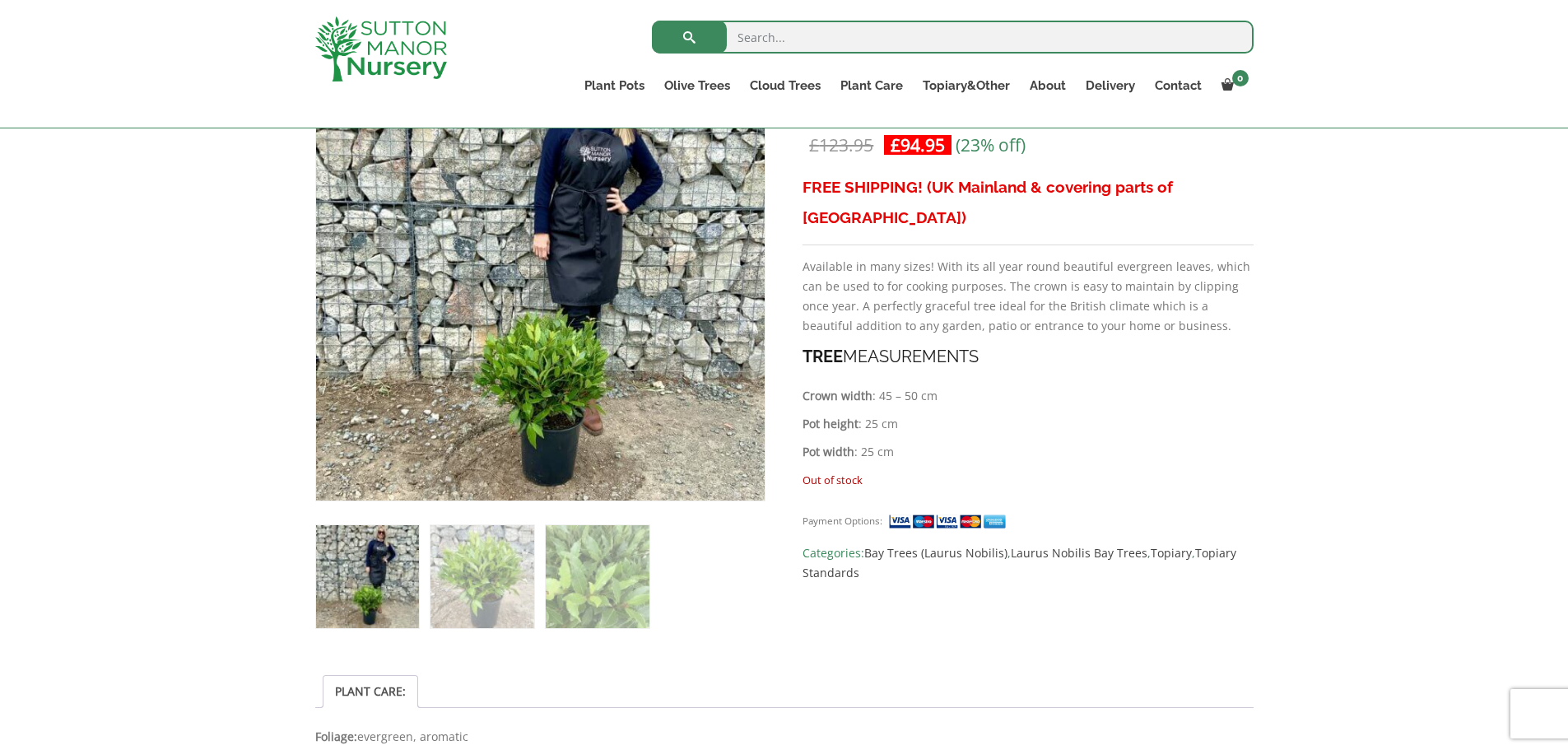
click at [805, 84] on link "Cloud Trees" at bounding box center [785, 85] width 90 height 23
click at [871, 82] on link "Plant Care" at bounding box center [872, 85] width 83 height 23
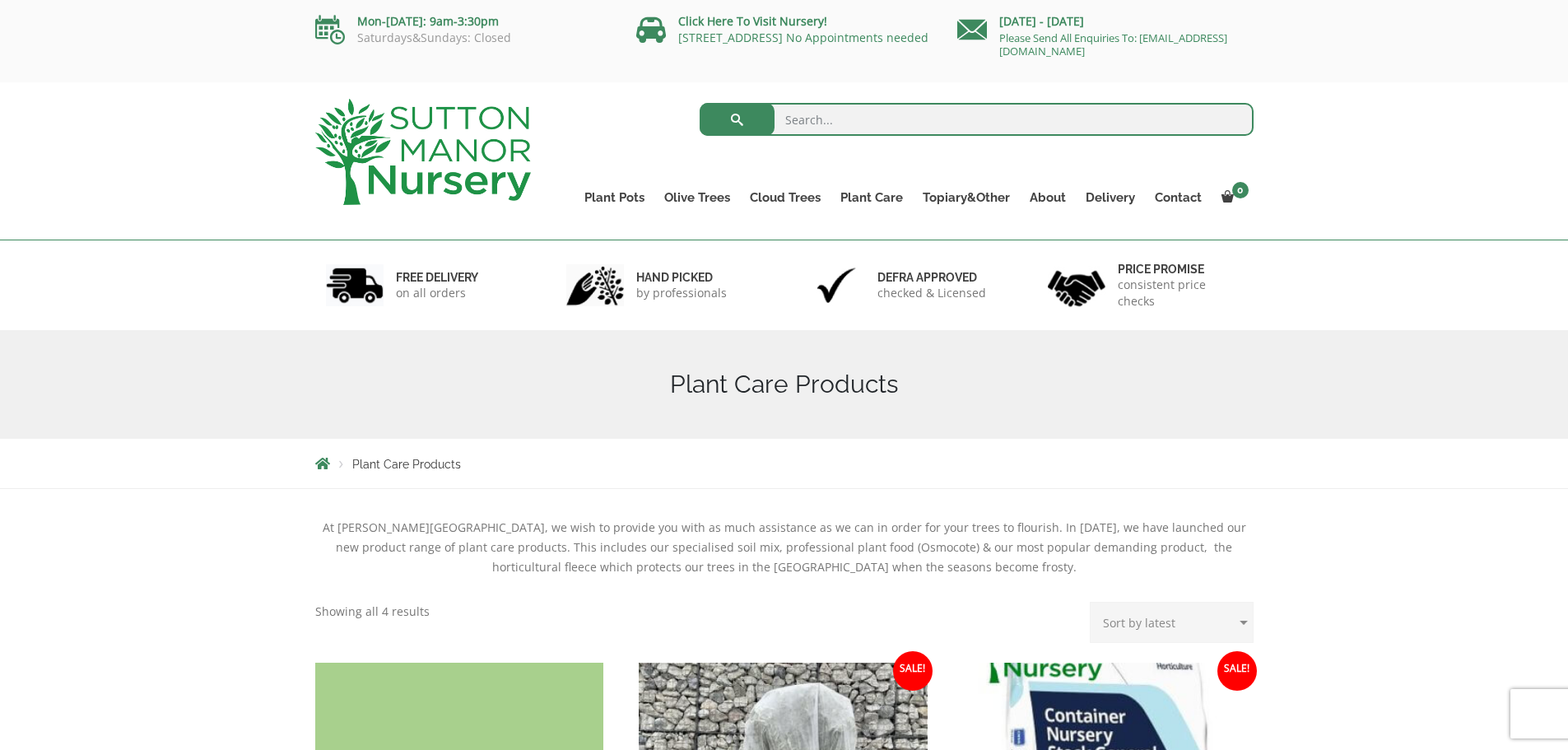
click at [0, 0] on link "Gnarled Olive Trees (Bella Range)" at bounding box center [0, 0] width 0 height 0
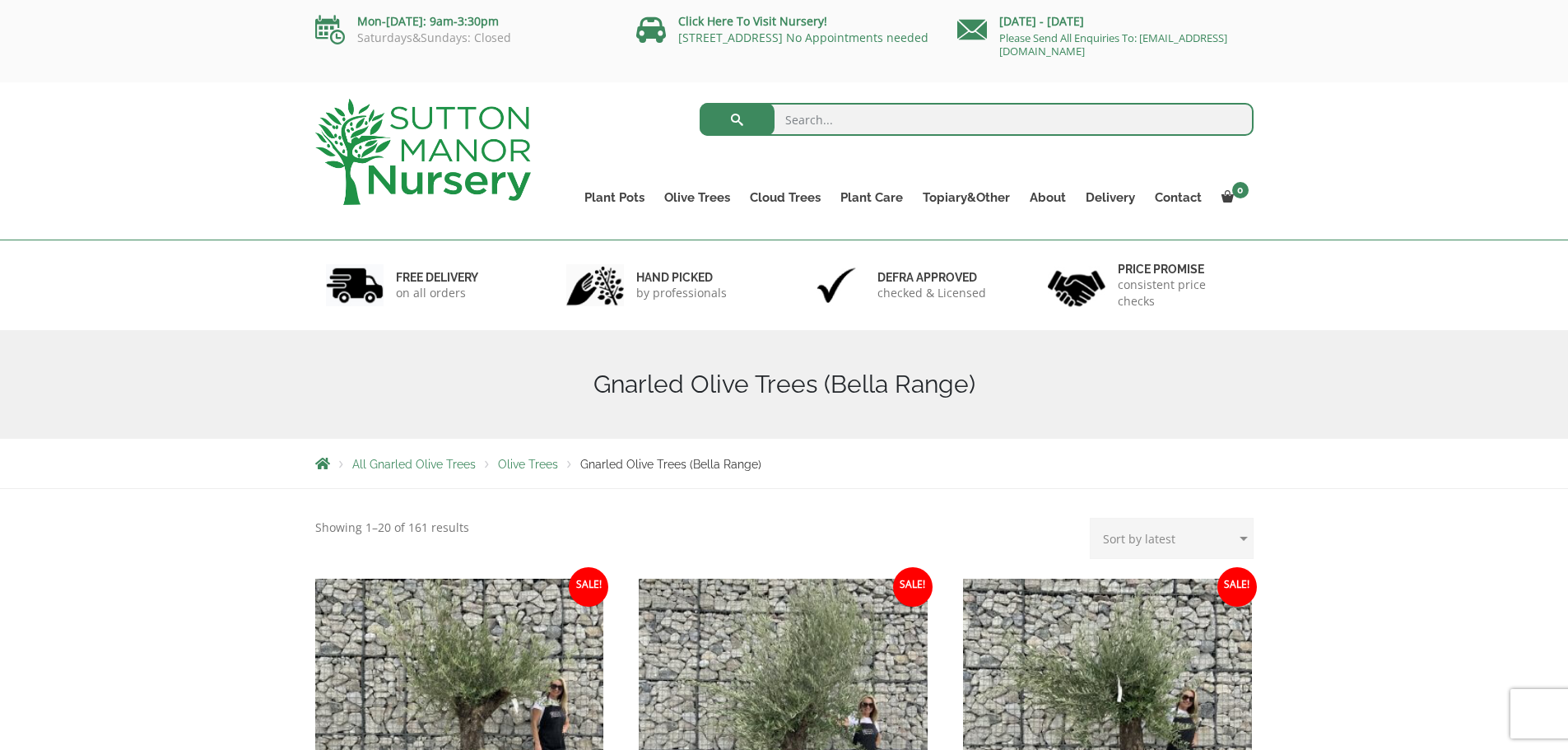
click at [0, 0] on link "Gnarled Olive Trees (Grande Range)" at bounding box center [0, 0] width 0 height 0
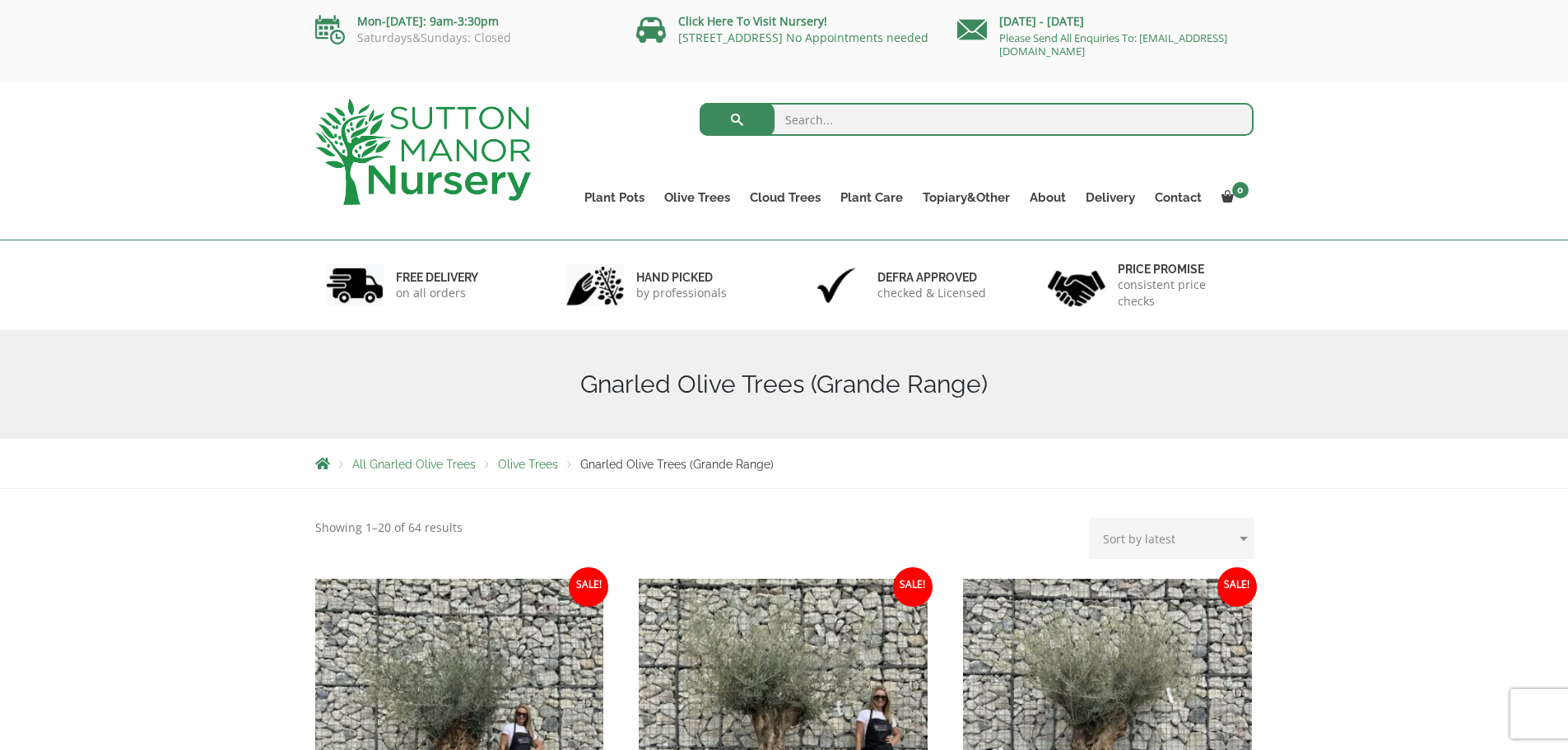
click at [0, 0] on link "Plateau Olive Trees (Mesa Range)" at bounding box center [0, 0] width 0 height 0
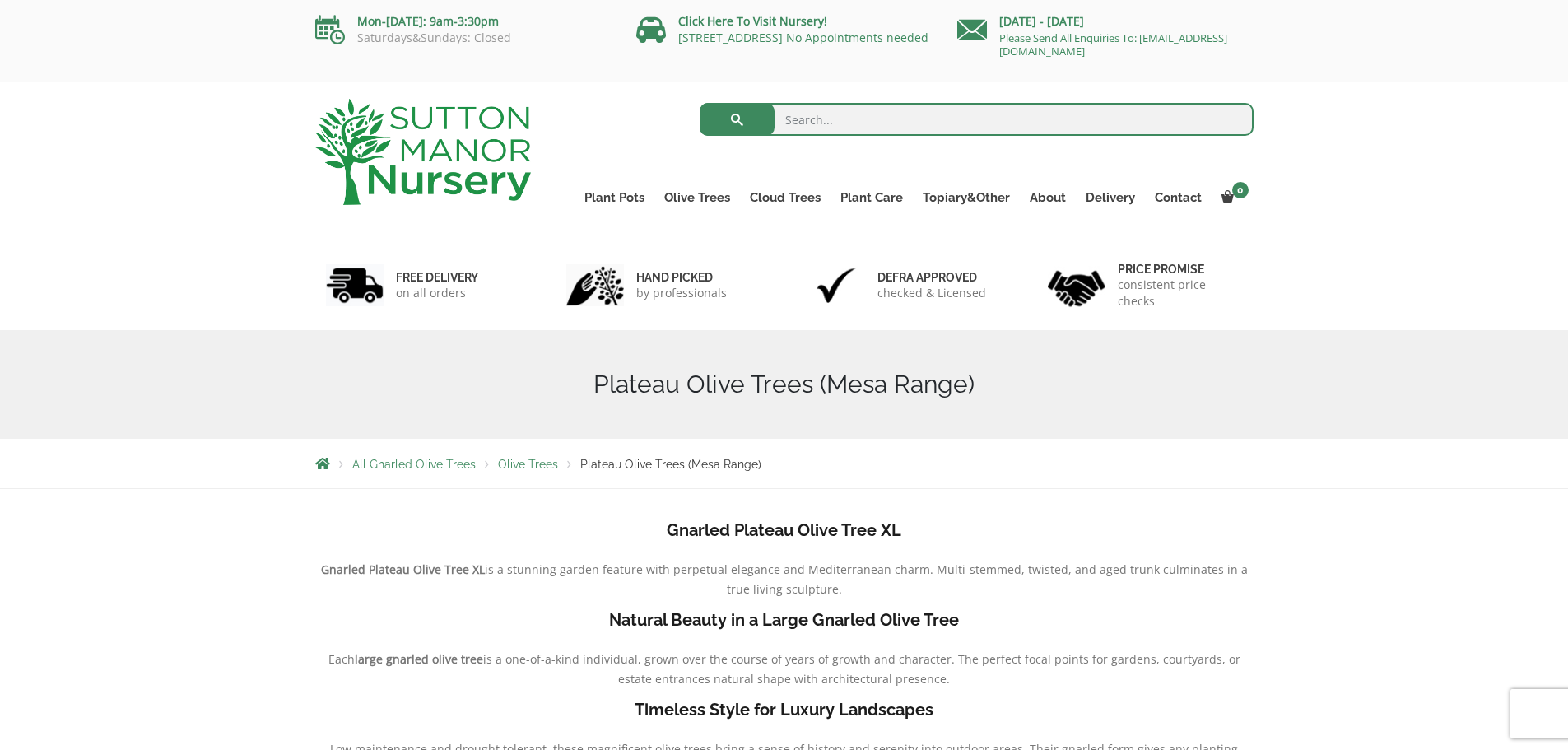
click at [0, 0] on link "Multi Stem Olives (Arcadia Range)" at bounding box center [0, 0] width 0 height 0
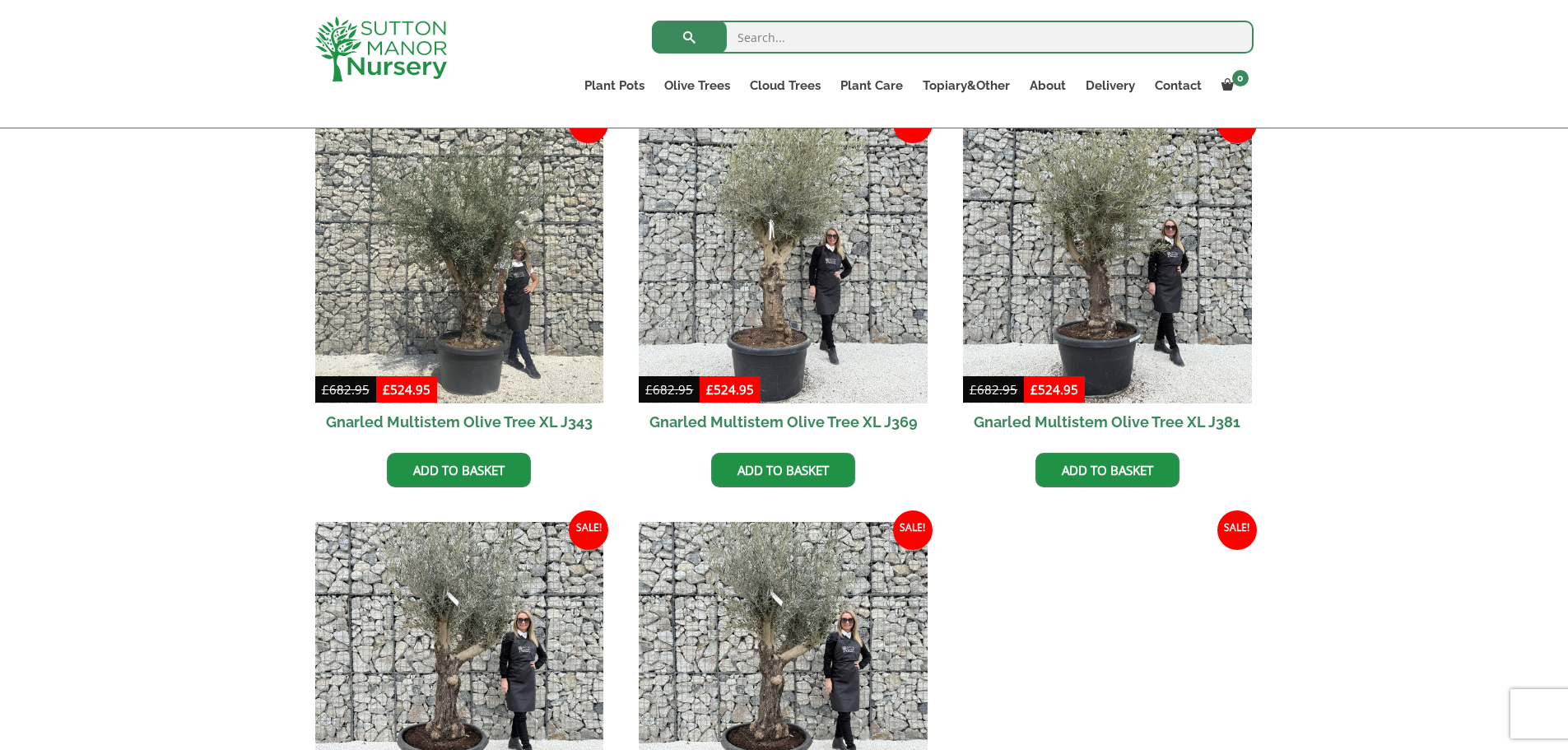
scroll to position [2574, 0]
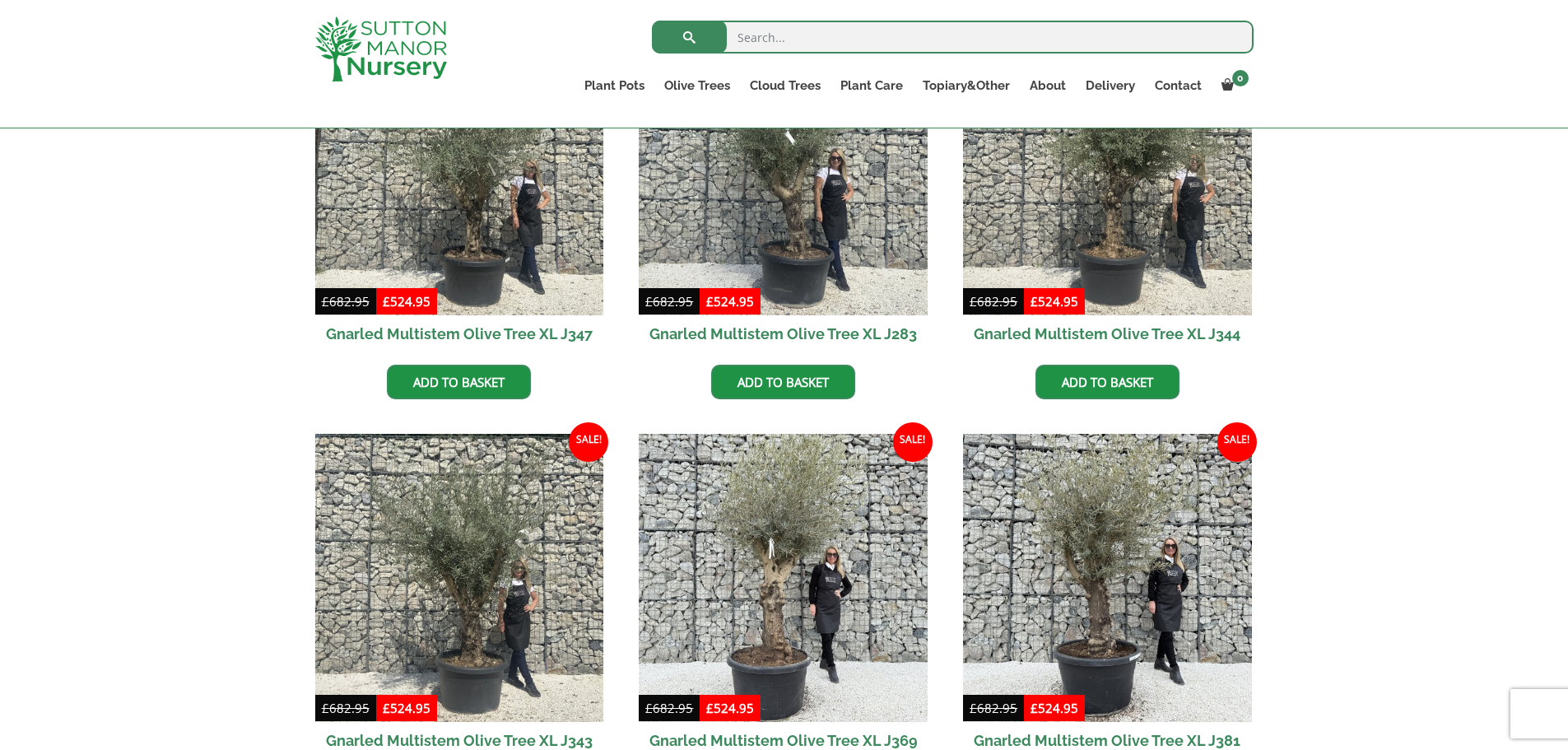
scroll to position [1709, 0]
